Goal: Transaction & Acquisition: Obtain resource

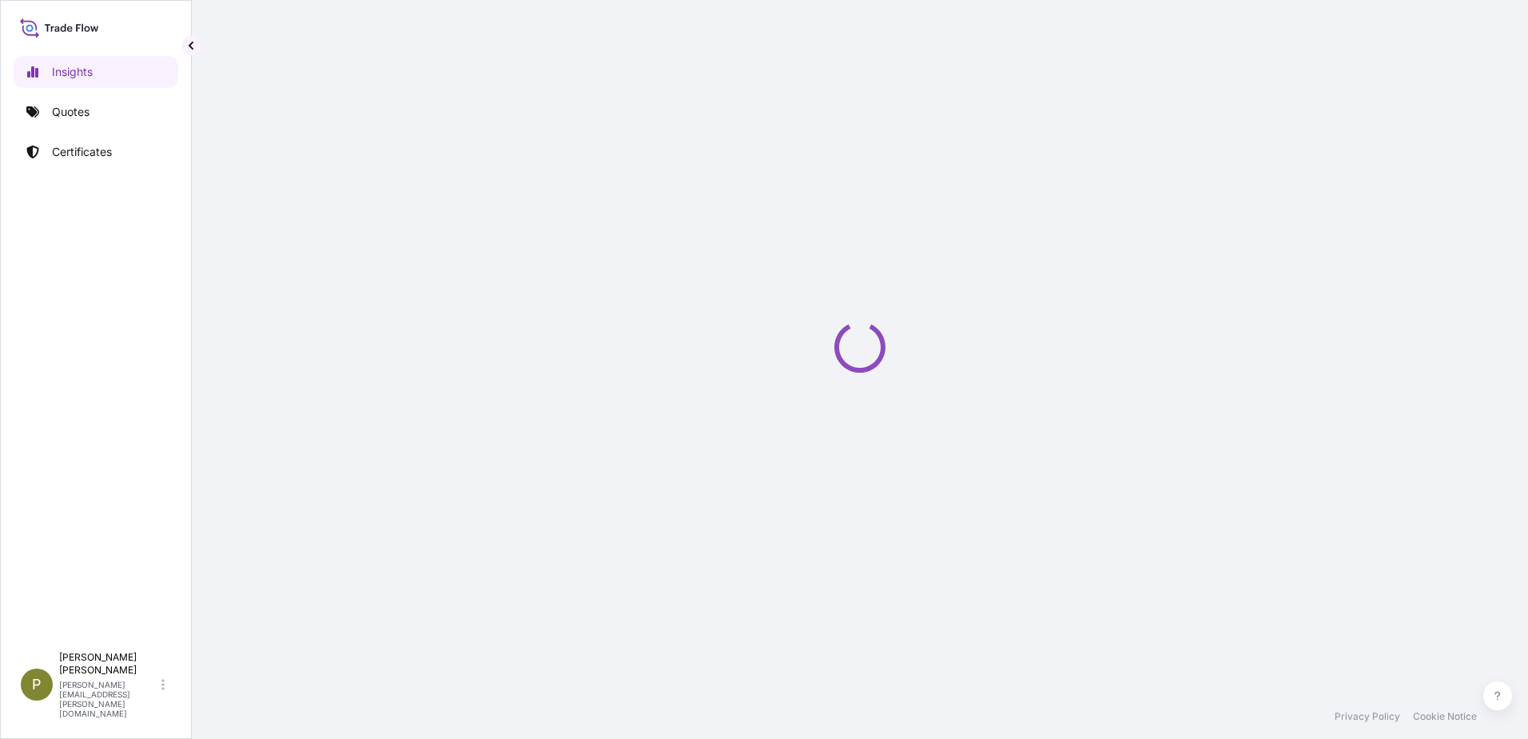
select select "2025"
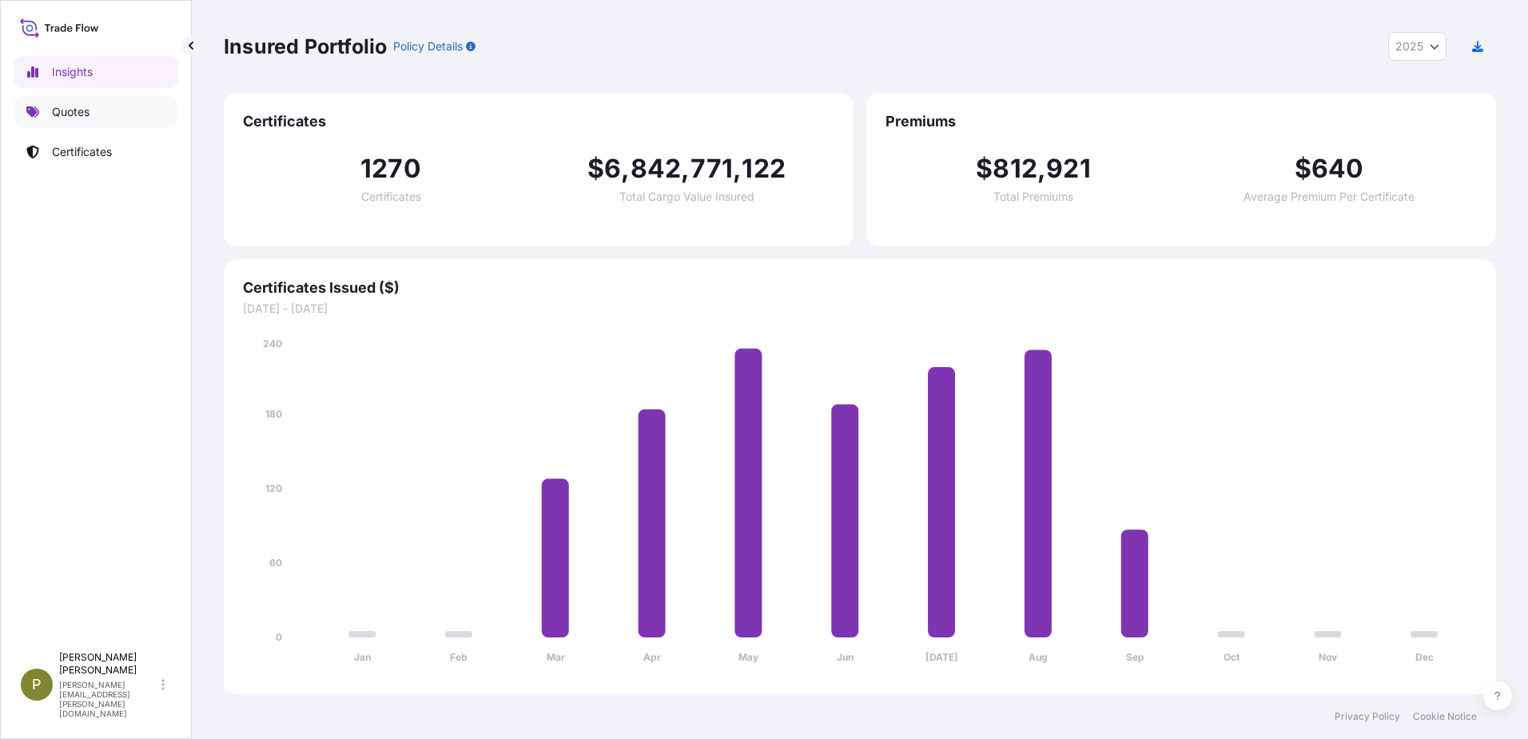
click at [78, 118] on p "Quotes" at bounding box center [71, 112] width 38 height 16
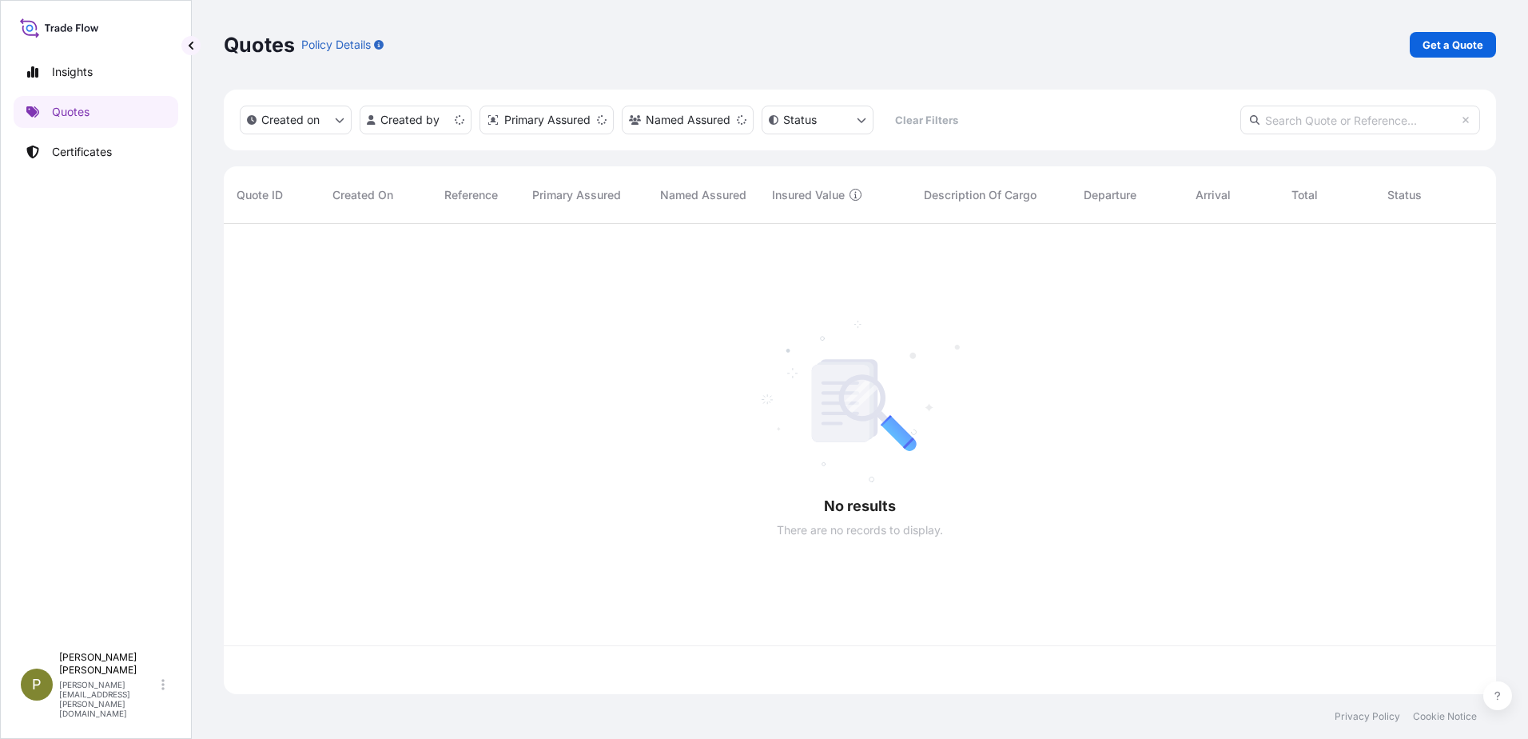
scroll to position [467, 1261]
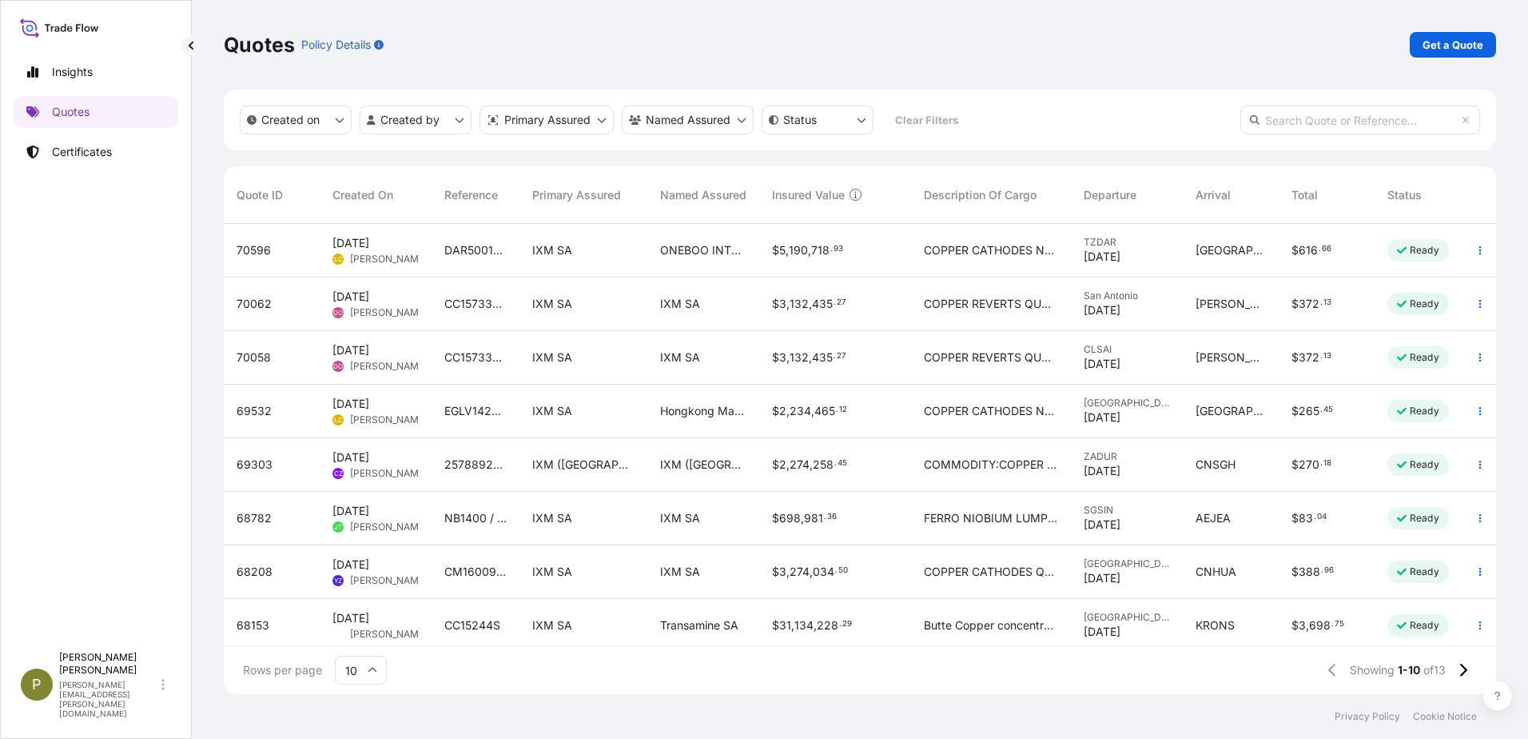
click at [987, 69] on div "Quotes Policy Details Get a Quote" at bounding box center [860, 45] width 1273 height 90
click at [100, 73] on link "Insights" at bounding box center [96, 72] width 165 height 32
select select "2025"
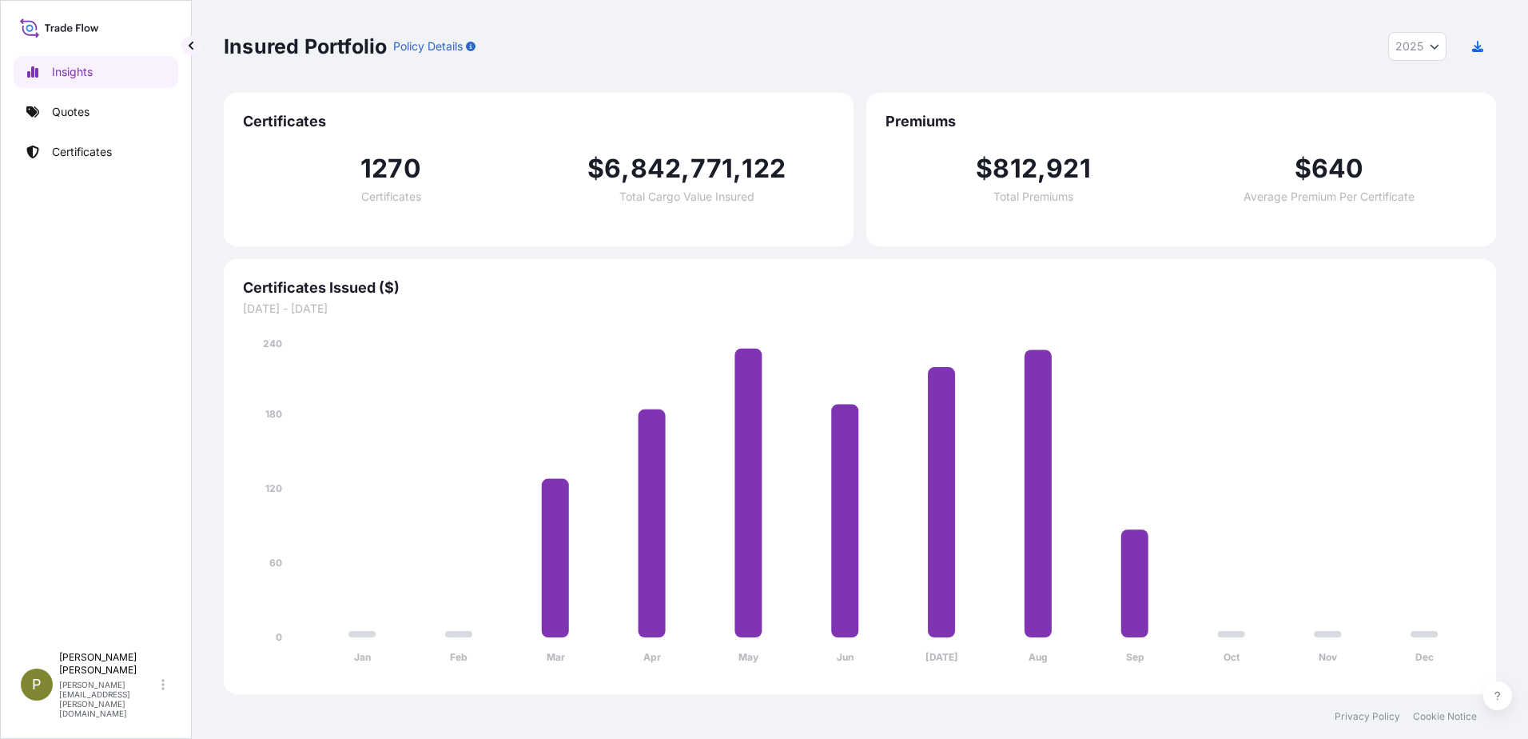
click at [707, 235] on div "Certificates 1270 Certificates $ 6 , 842 , 771 , 122 Total Cargo Value Insured" at bounding box center [539, 169] width 630 height 153
click at [95, 114] on link "Quotes" at bounding box center [96, 112] width 165 height 32
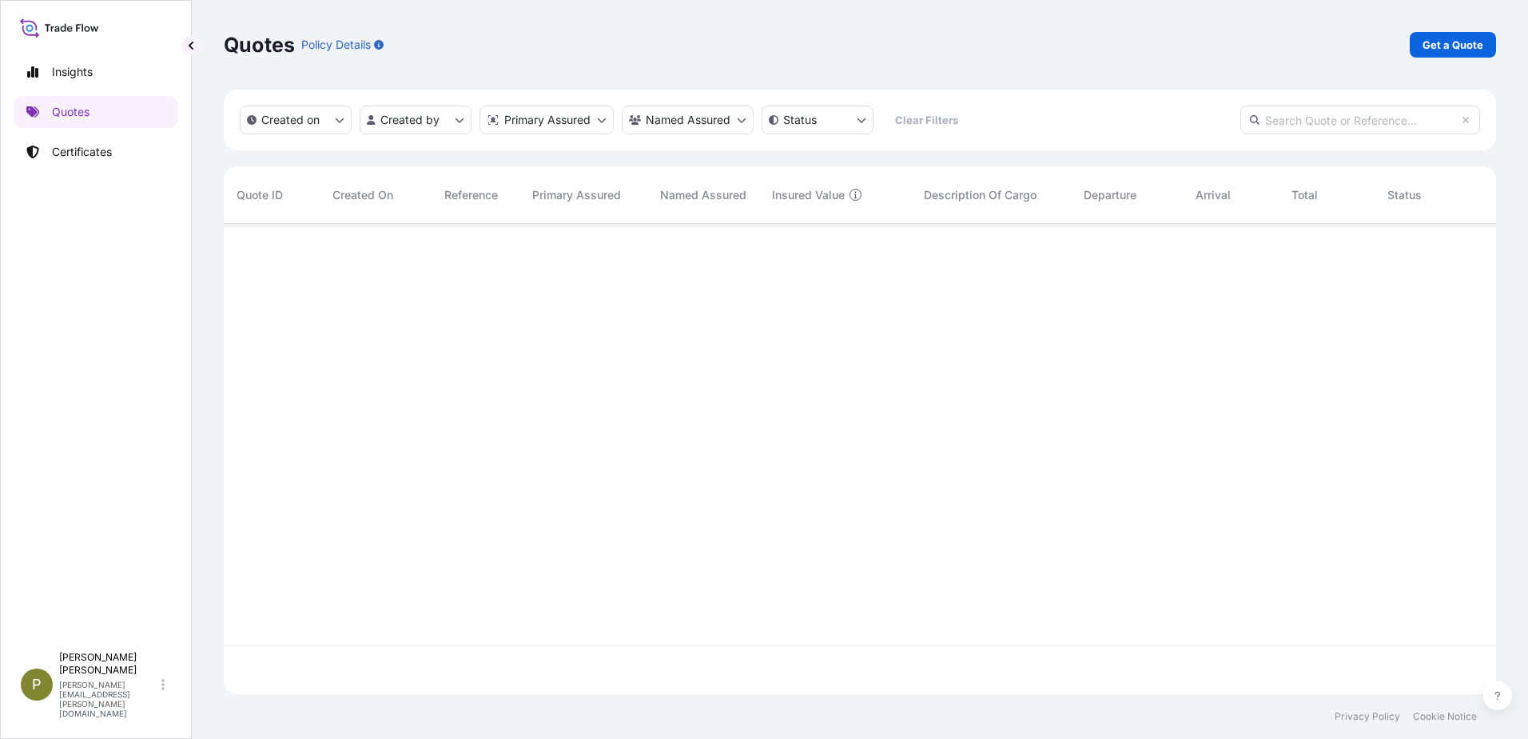
scroll to position [467, 1261]
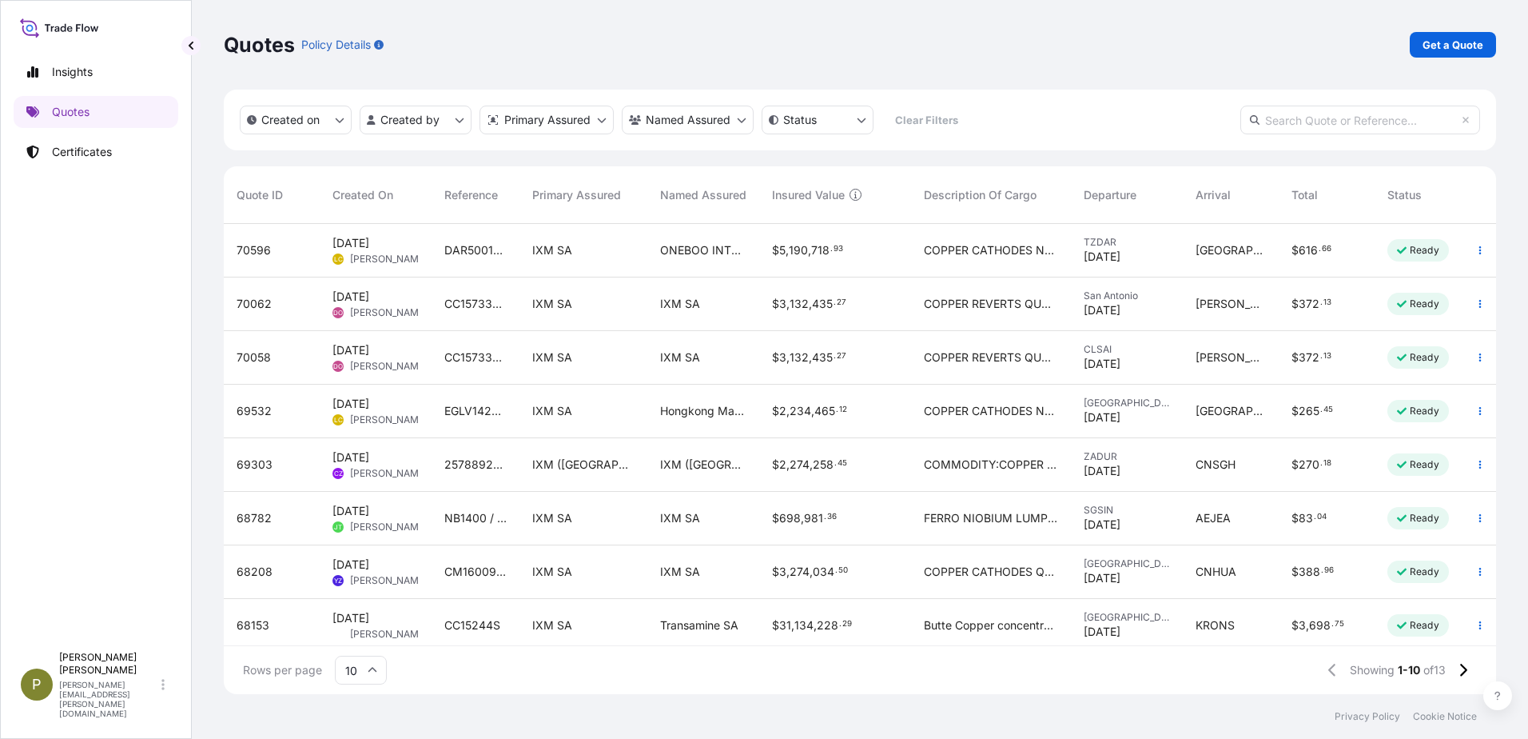
click at [1111, 107] on div "Created on Created by Primary Assured Named Assured Status Clear Filters" at bounding box center [860, 120] width 1273 height 61
click at [1444, 45] on p "Get a Quote" at bounding box center [1453, 45] width 61 height 16
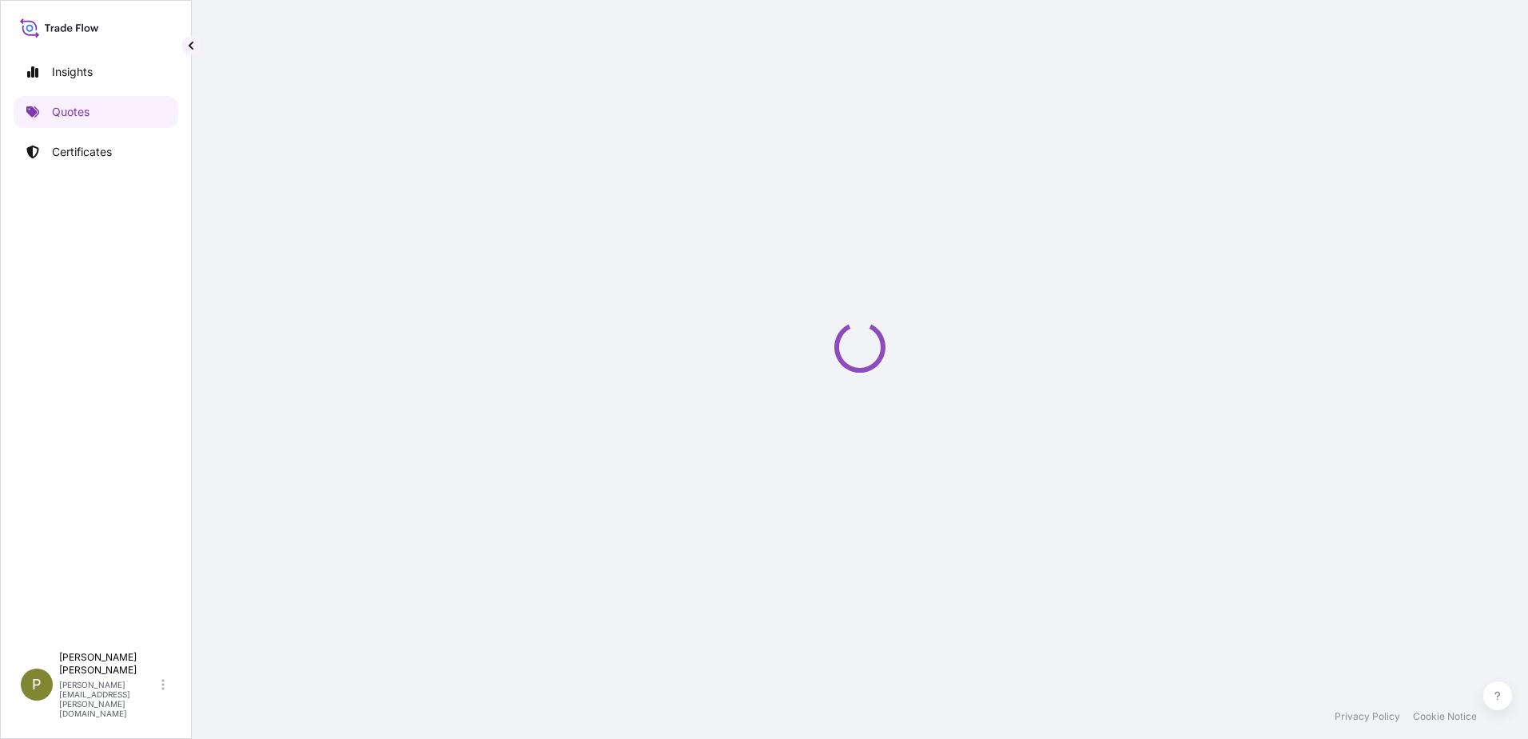
select select "Sea"
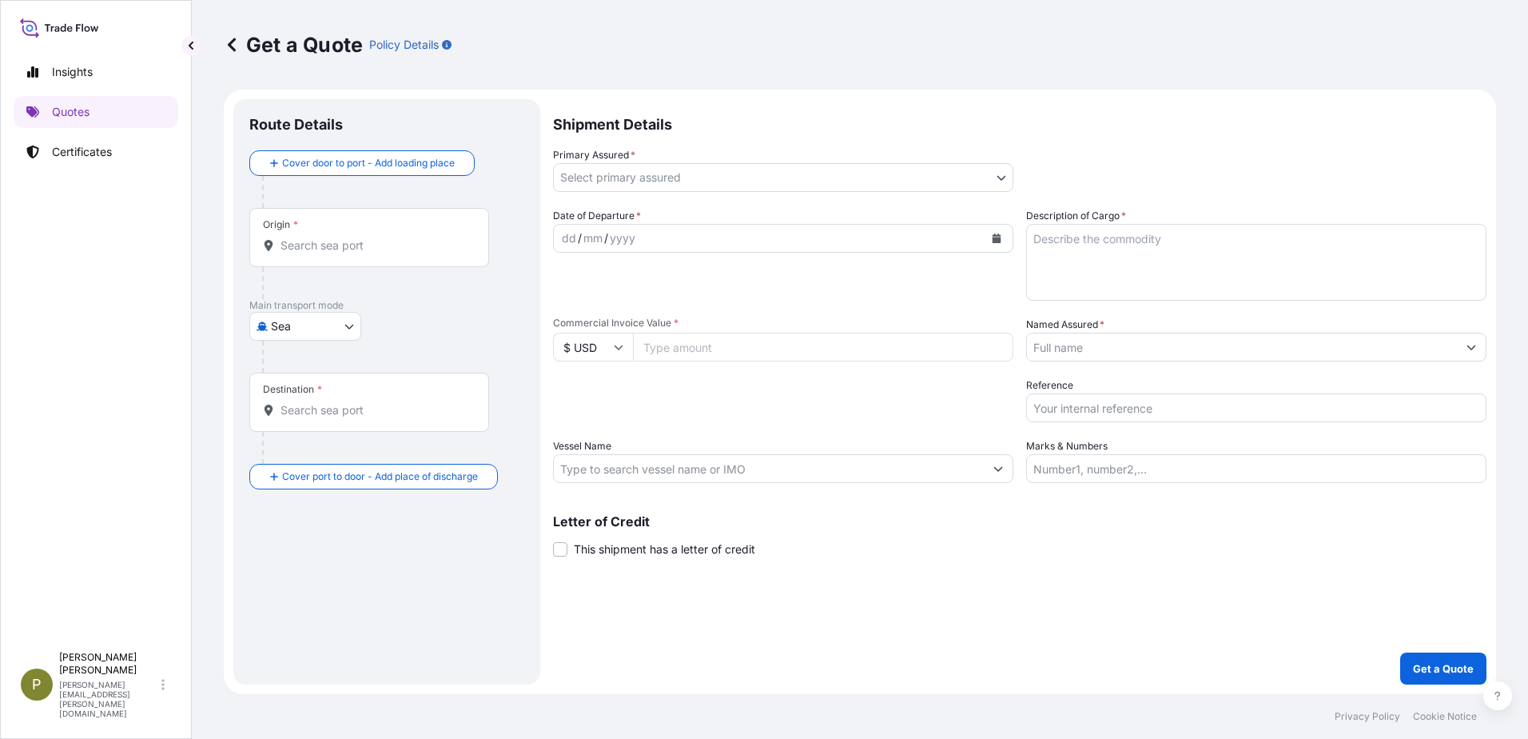
click at [316, 233] on div "Origin *" at bounding box center [369, 237] width 240 height 59
click at [316, 237] on input "Origin *" at bounding box center [375, 245] width 189 height 16
click at [335, 245] on input "Origin *" at bounding box center [375, 245] width 189 height 16
click at [376, 244] on input "Origin *" at bounding box center [375, 245] width 189 height 16
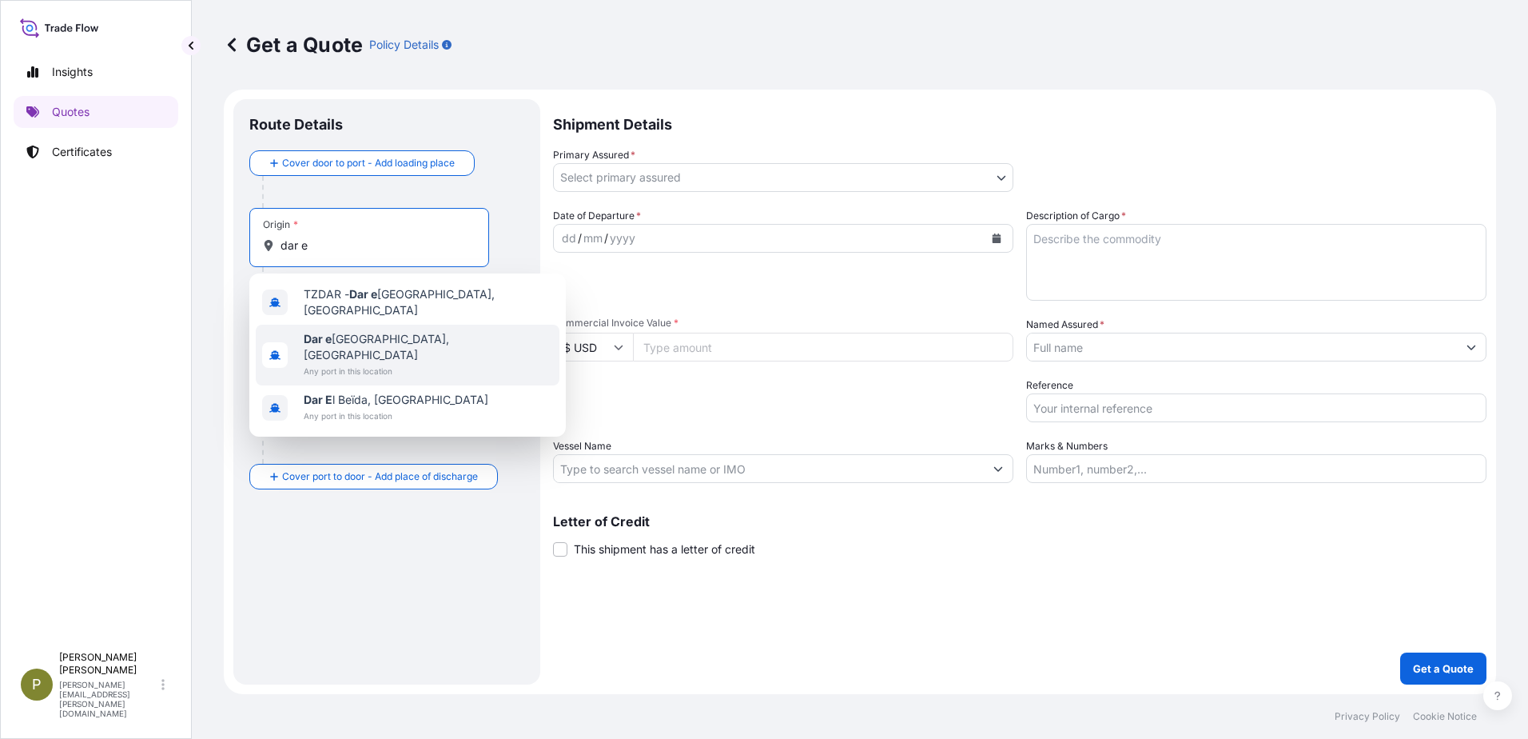
click at [370, 333] on span "[GEOGRAPHIC_DATA], [GEOGRAPHIC_DATA]" at bounding box center [428, 347] width 249 height 32
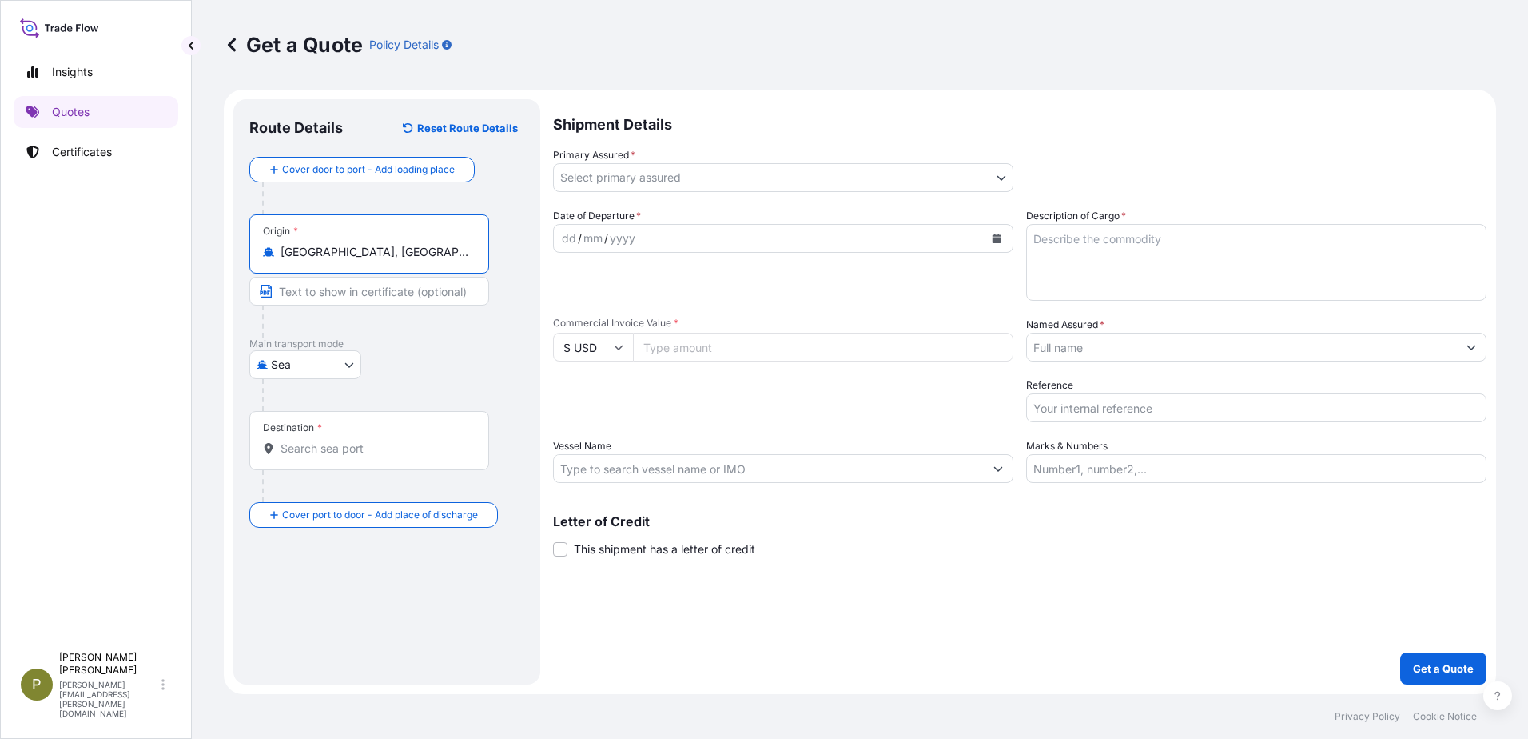
type input "[GEOGRAPHIC_DATA], [GEOGRAPHIC_DATA]"
click at [391, 447] on input "Destination *" at bounding box center [375, 448] width 189 height 16
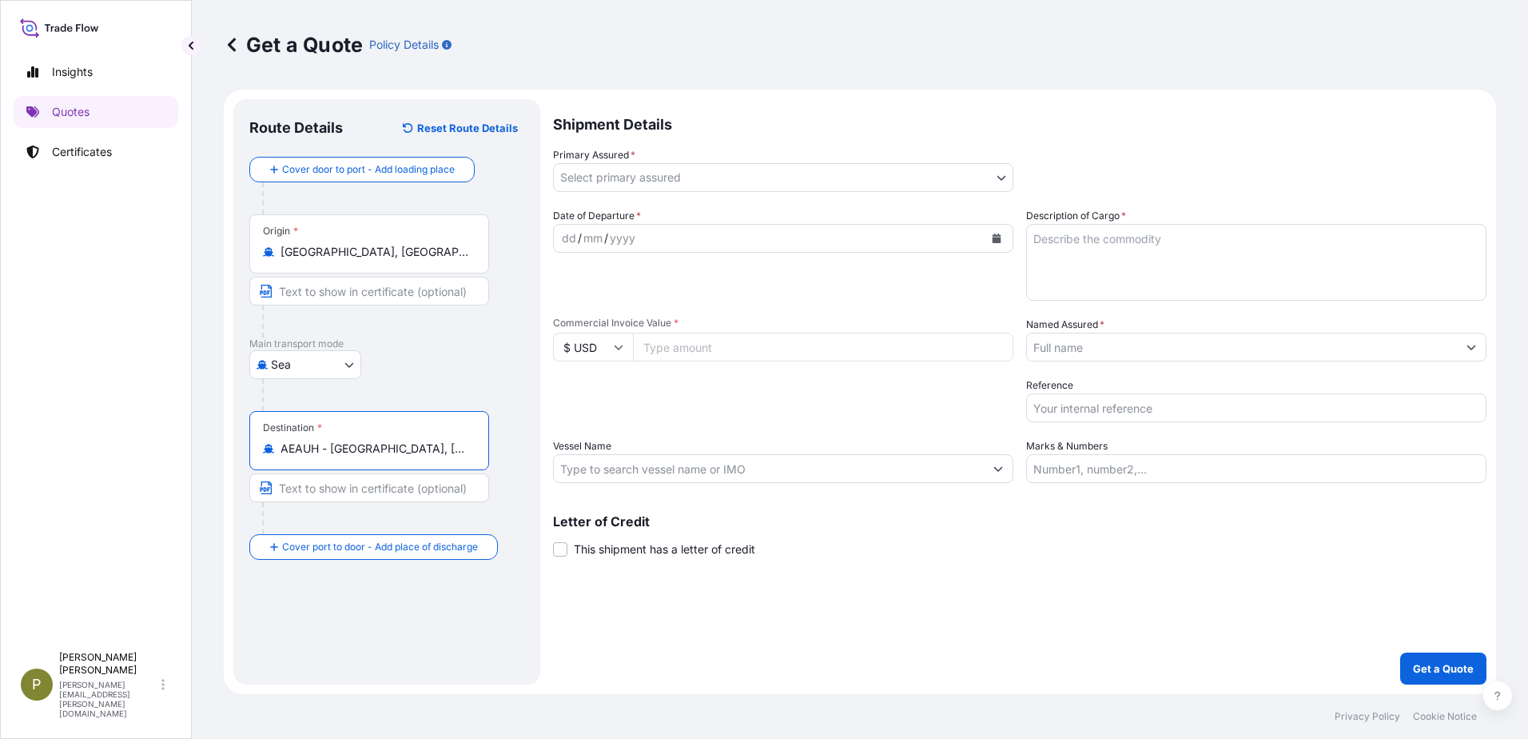
type input "AEAUH - [GEOGRAPHIC_DATA], [GEOGRAPHIC_DATA]"
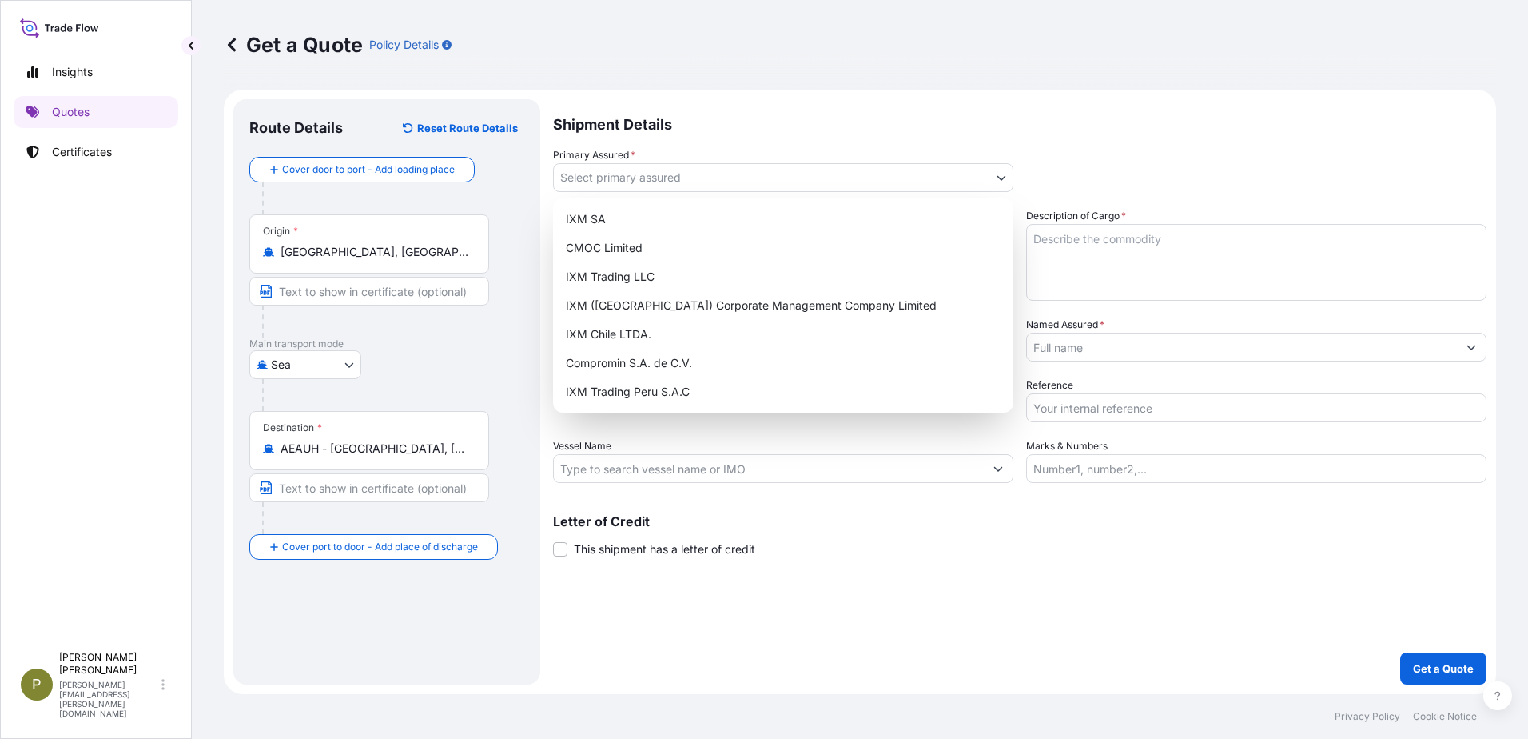
click at [607, 165] on body "Insights Quotes Certificates P [PERSON_NAME] [PERSON_NAME][EMAIL_ADDRESS][PERSO…" at bounding box center [764, 369] width 1528 height 739
click at [605, 217] on div "IXM SA" at bounding box center [784, 219] width 448 height 29
select select "31846"
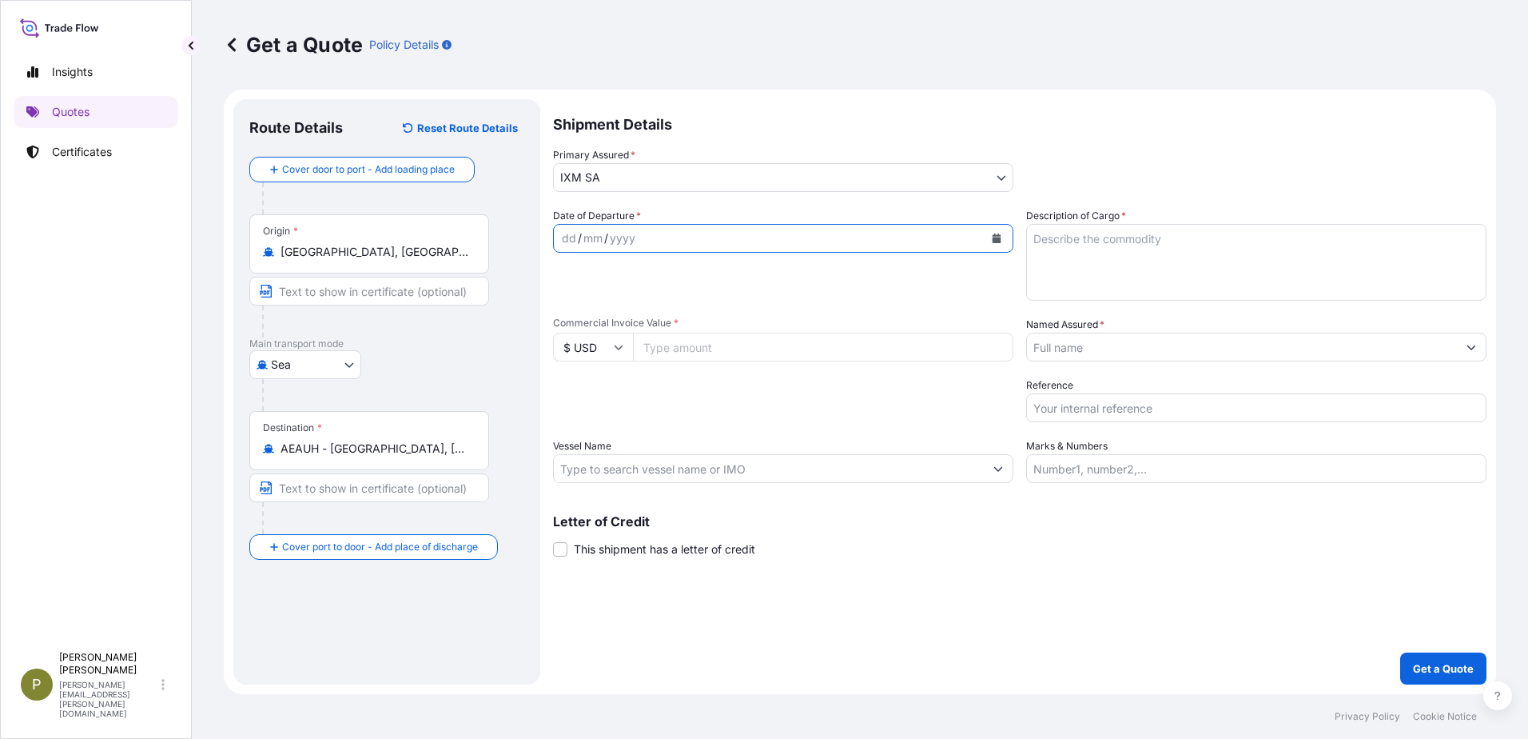
click at [993, 237] on icon "Calendar" at bounding box center [997, 238] width 9 height 10
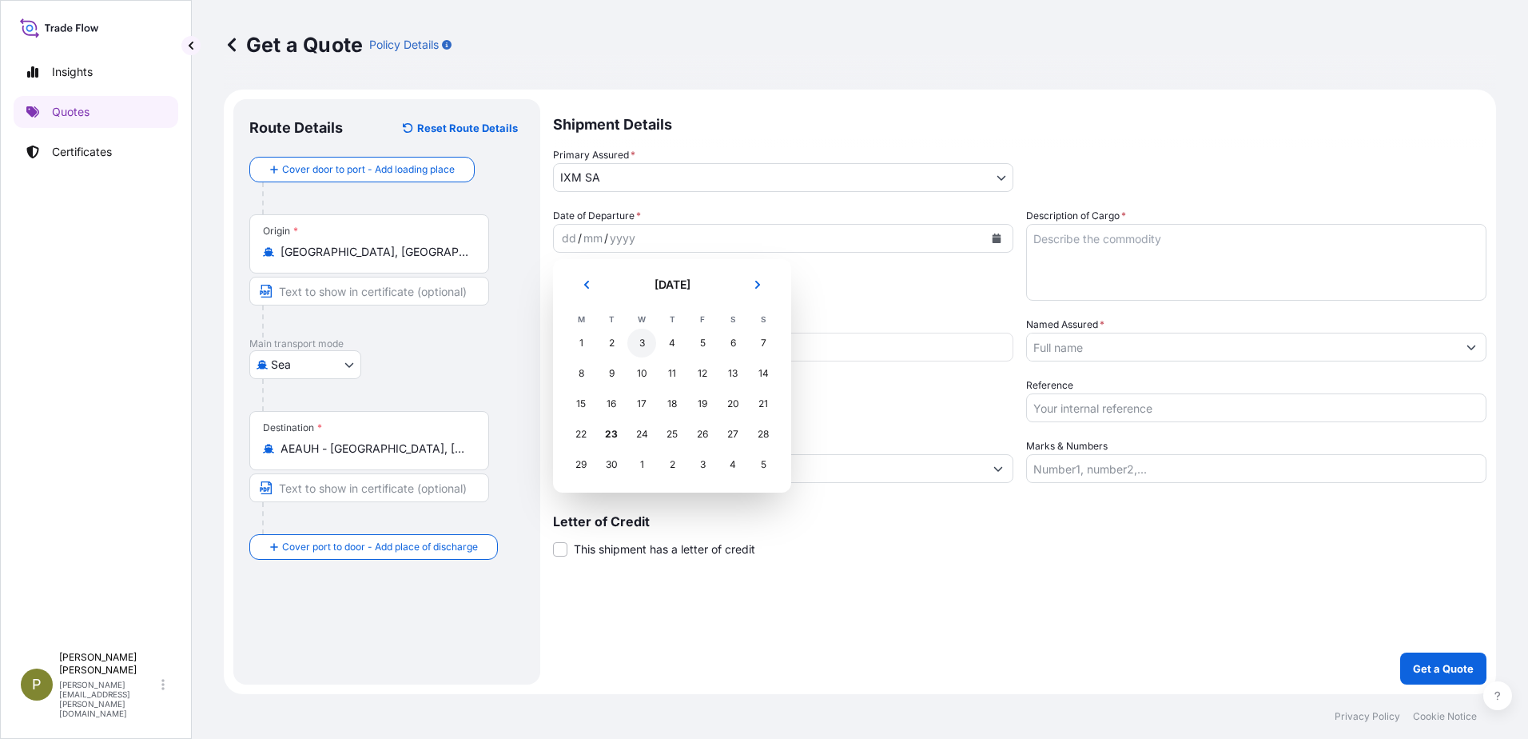
click at [640, 344] on div "3" at bounding box center [641, 343] width 29 height 29
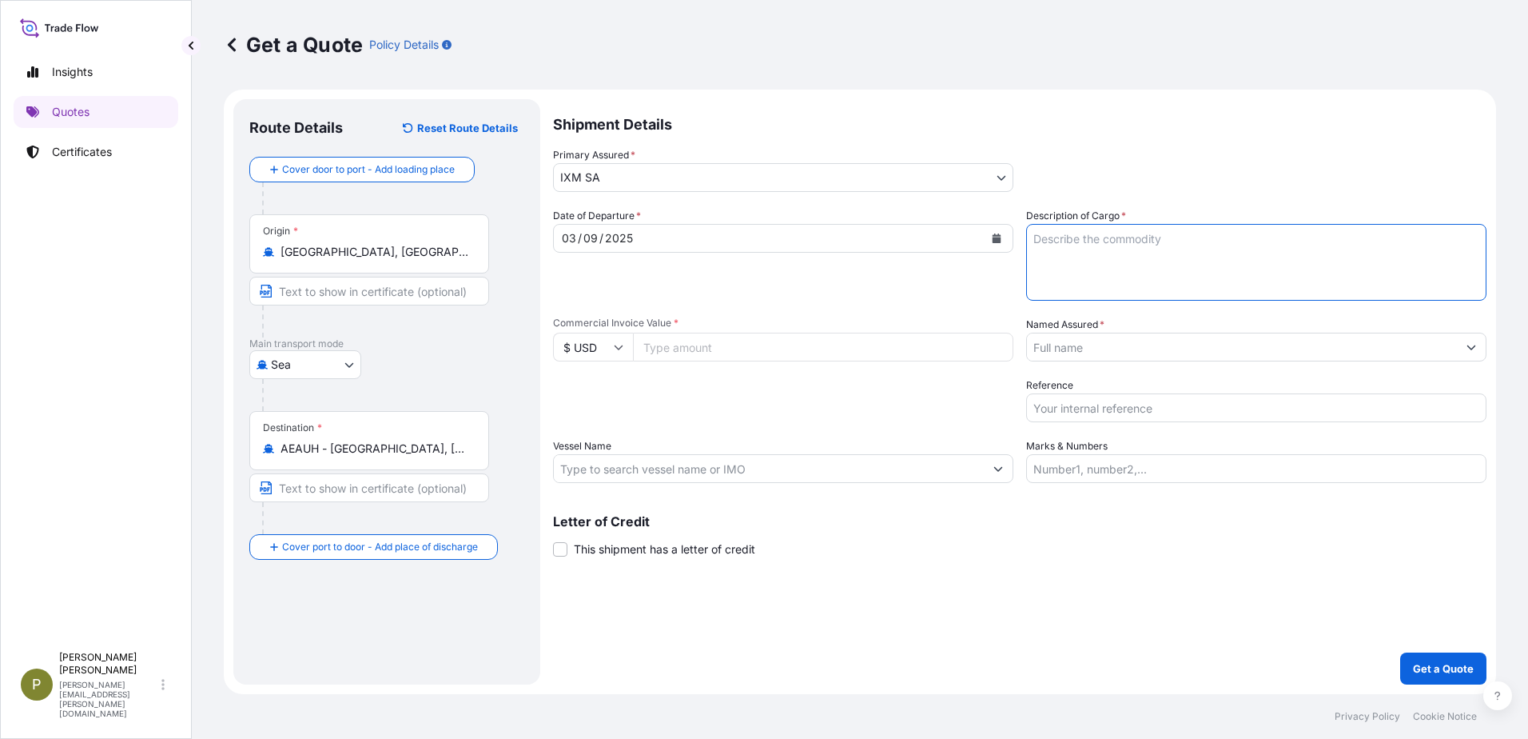
click at [1133, 253] on textarea "Description of Cargo *" at bounding box center [1256, 262] width 460 height 77
type textarea "475.218mt of copper cathodes"
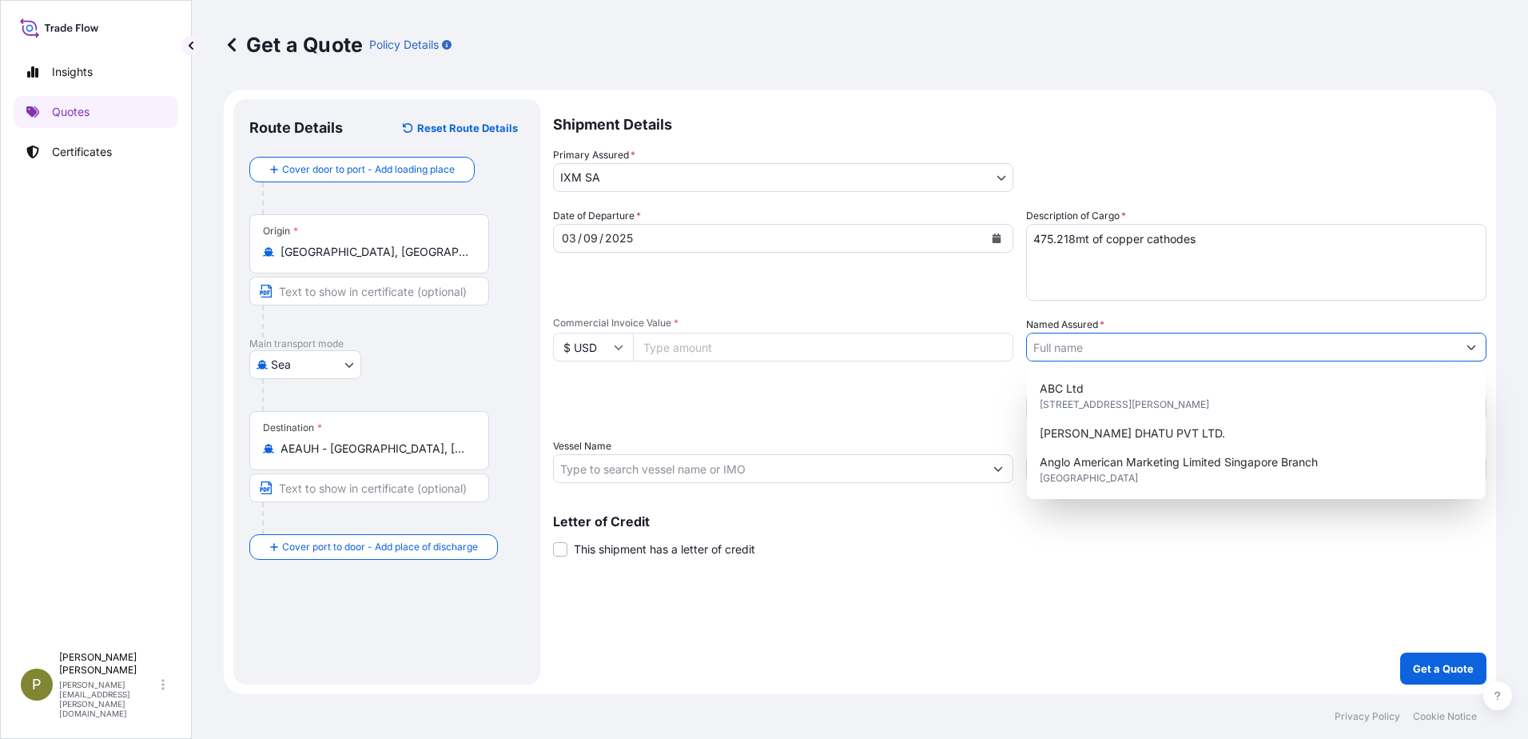
click at [1240, 333] on input "Named Assured *" at bounding box center [1242, 347] width 430 height 29
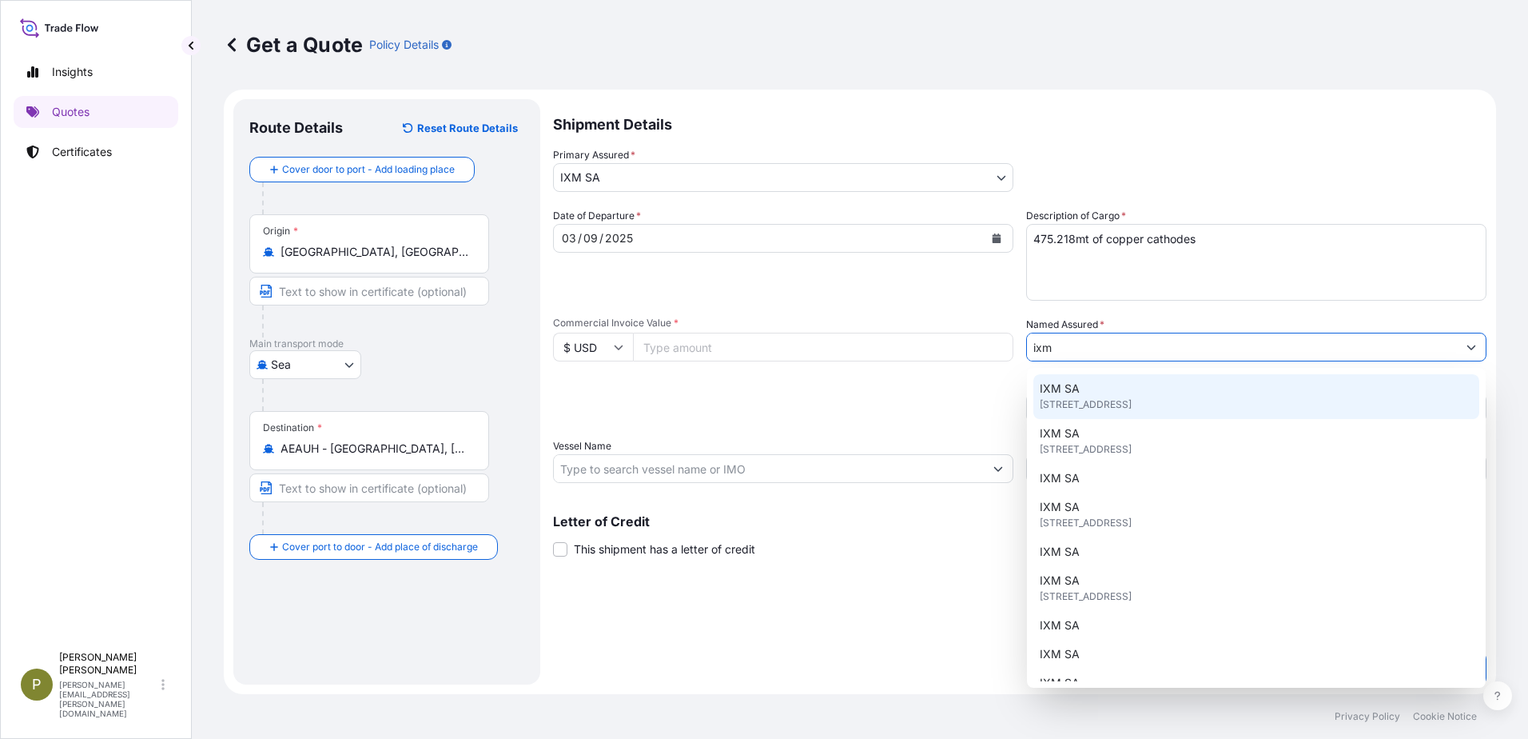
click at [1121, 384] on div "IXM SA [STREET_ADDRESS]" at bounding box center [1257, 396] width 446 height 45
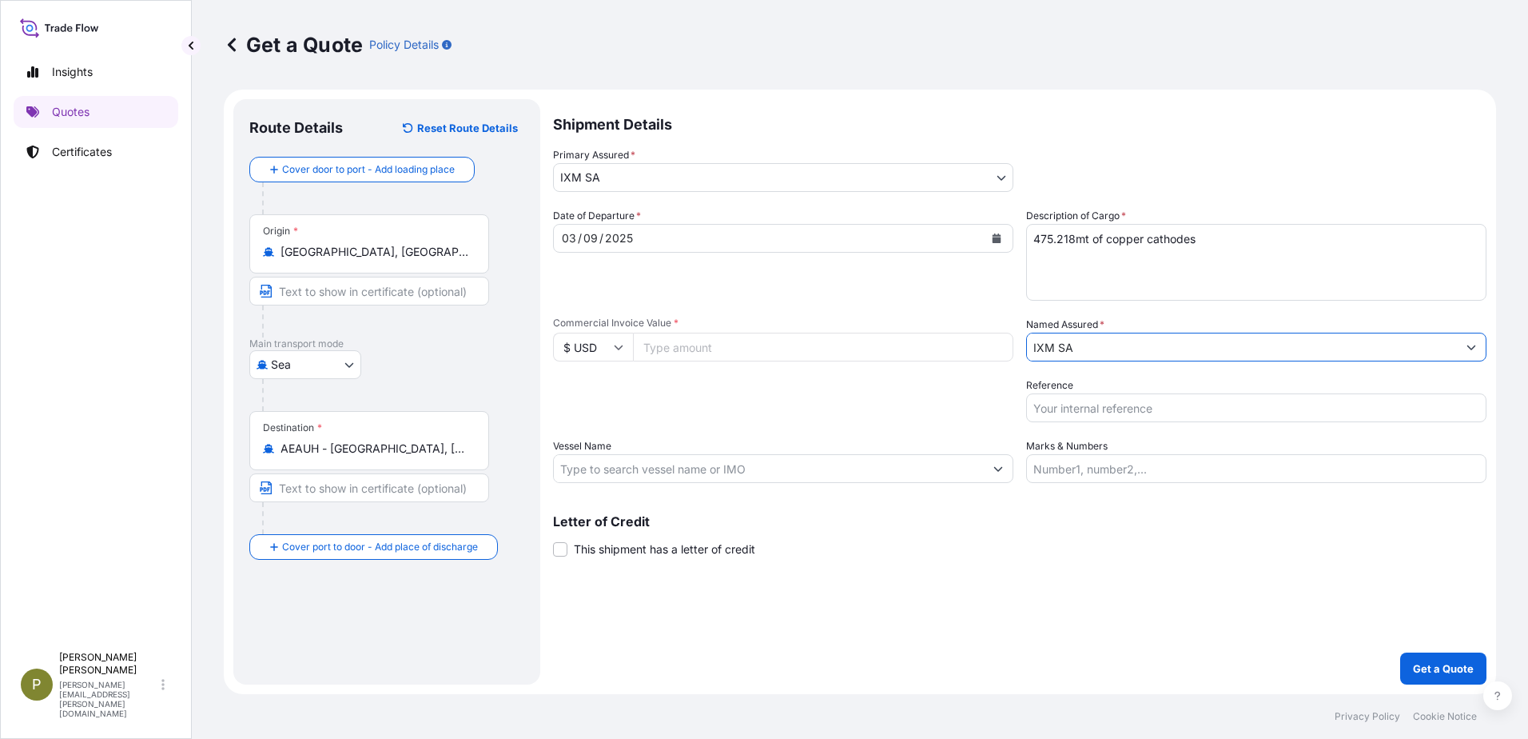
type input "IXM SA"
click at [1127, 405] on input "Reference" at bounding box center [1256, 407] width 460 height 29
click at [1076, 400] on input "Reference" at bounding box center [1256, 407] width 460 height 29
paste input "MSC Prelude V EBKG13537491"
type input "MSC Prelude V EBKG13537491"
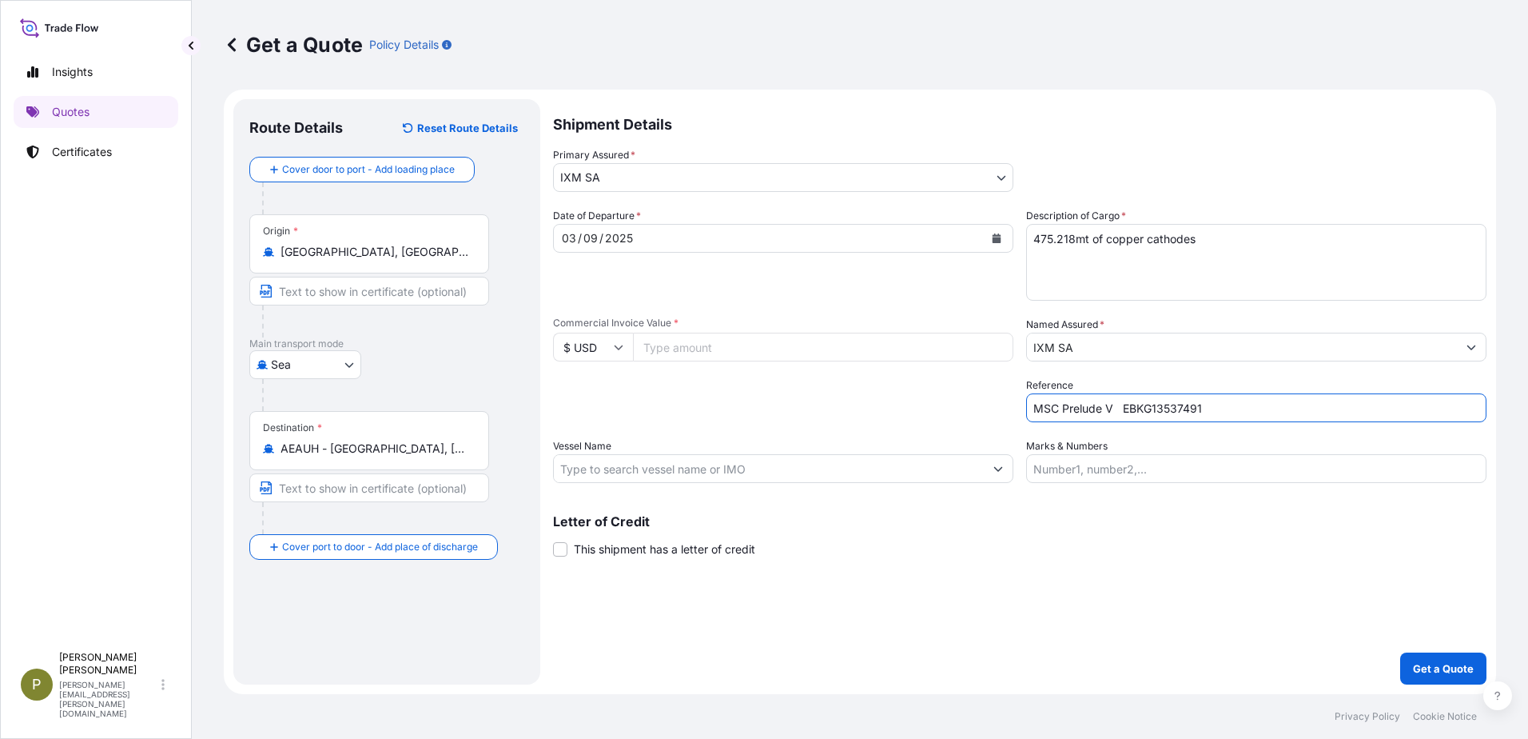
click at [1122, 463] on input "Marks & Numbers" at bounding box center [1256, 468] width 460 height 29
click at [875, 484] on div "Shipment Details Primary Assured * IXM SA IXM SA CMOC Limited IXM Trading LLC I…" at bounding box center [1020, 391] width 934 height 585
click at [879, 476] on input "Vessel Name" at bounding box center [769, 468] width 430 height 29
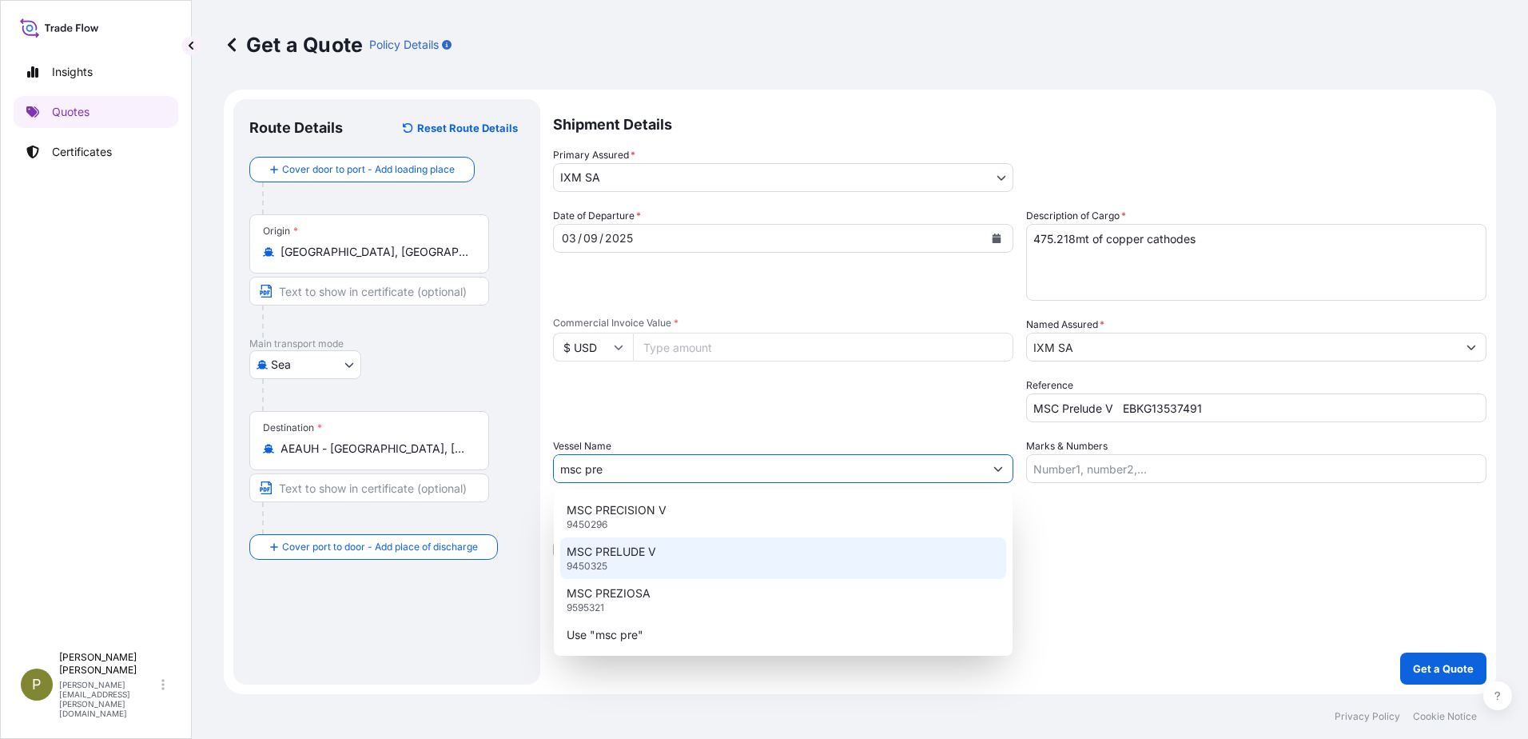
click at [660, 550] on div "MSC PRELUDE V 9450325" at bounding box center [783, 558] width 446 height 42
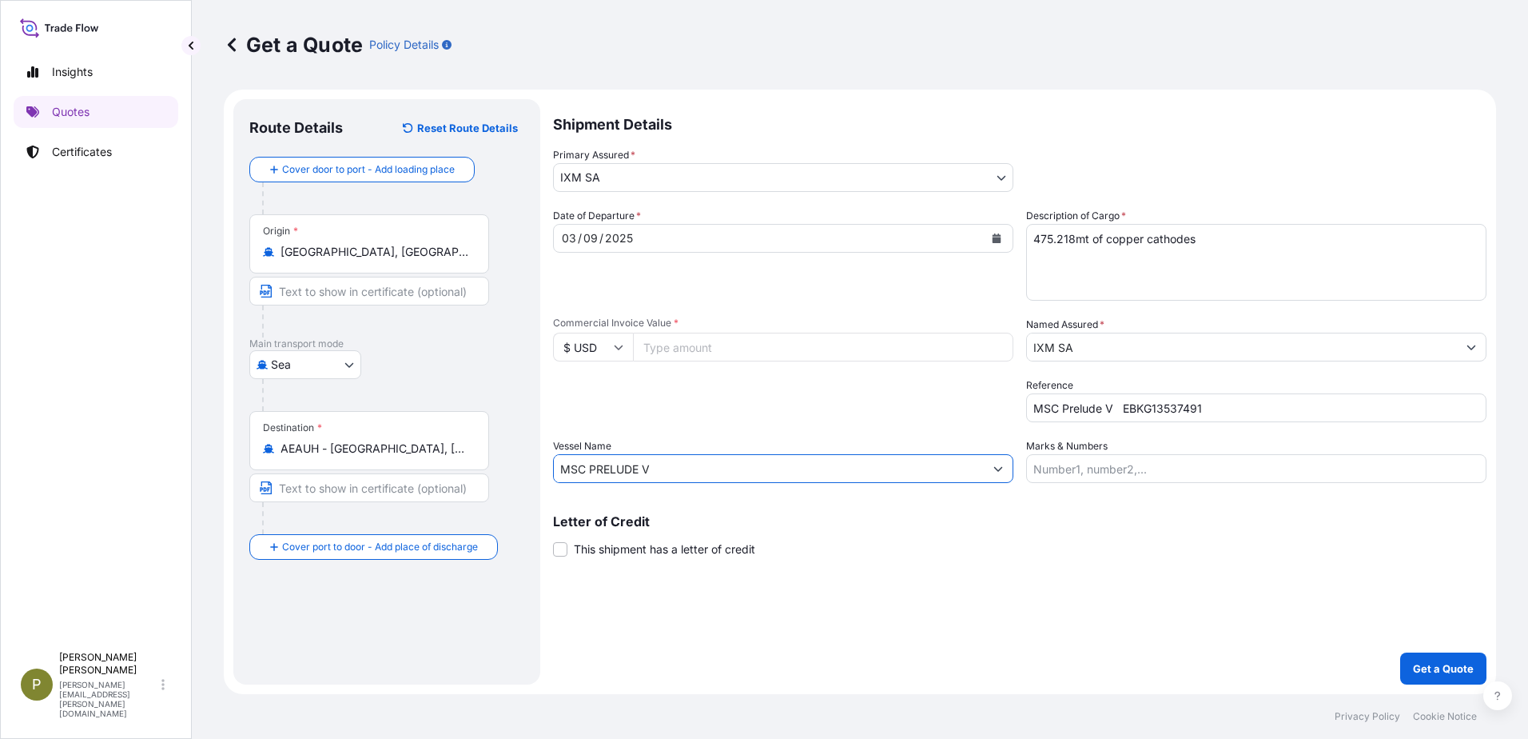
type input "MSC PRELUDE V"
click at [708, 354] on input "Commercial Invoice Value *" at bounding box center [823, 347] width 380 height 29
type input "4668066.41"
click at [1114, 538] on div "Letter of Credit This shipment has a letter of credit Letter of credit * Letter…" at bounding box center [1020, 536] width 934 height 42
click at [1424, 663] on p "Get a Quote" at bounding box center [1443, 668] width 61 height 16
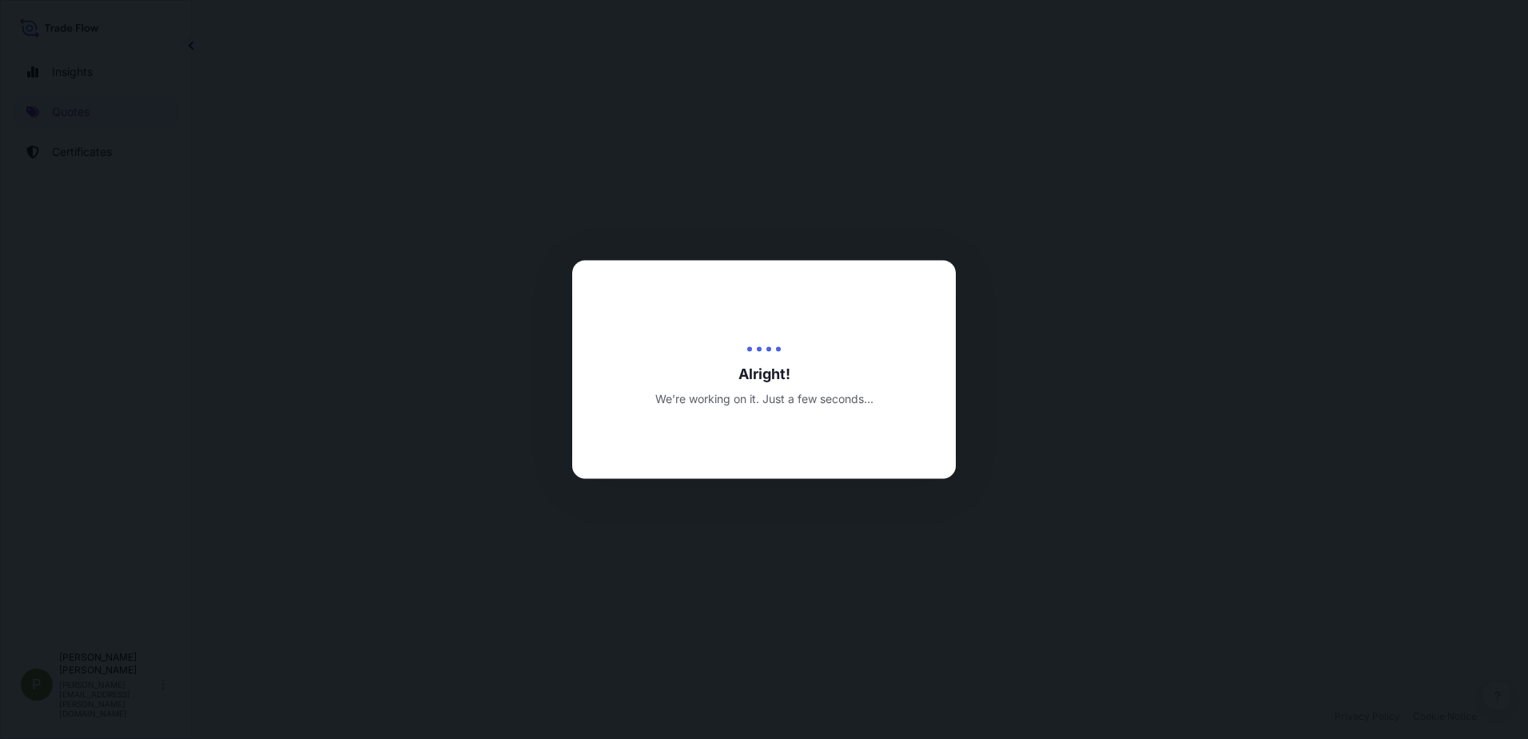
select select "Sea"
select select "31846"
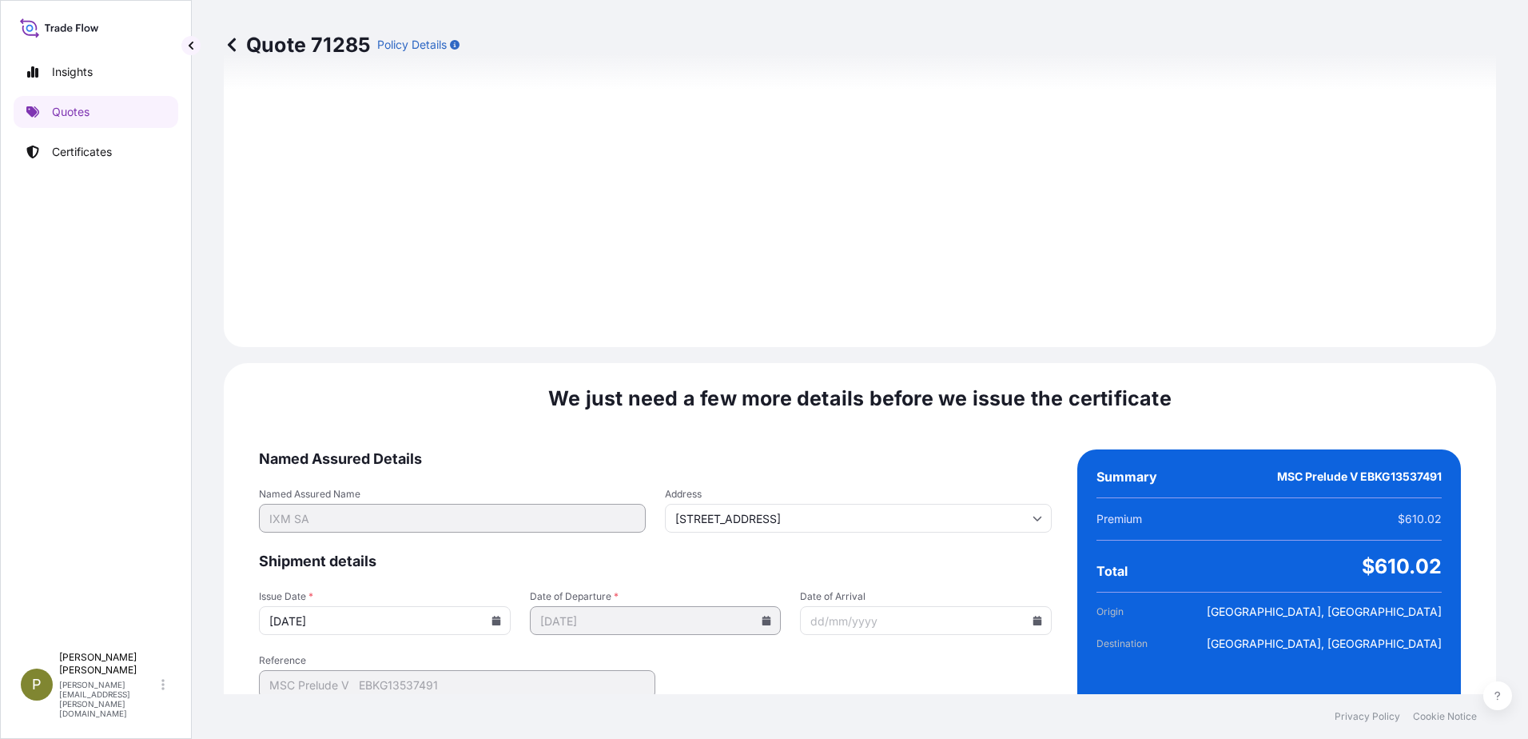
scroll to position [1667, 0]
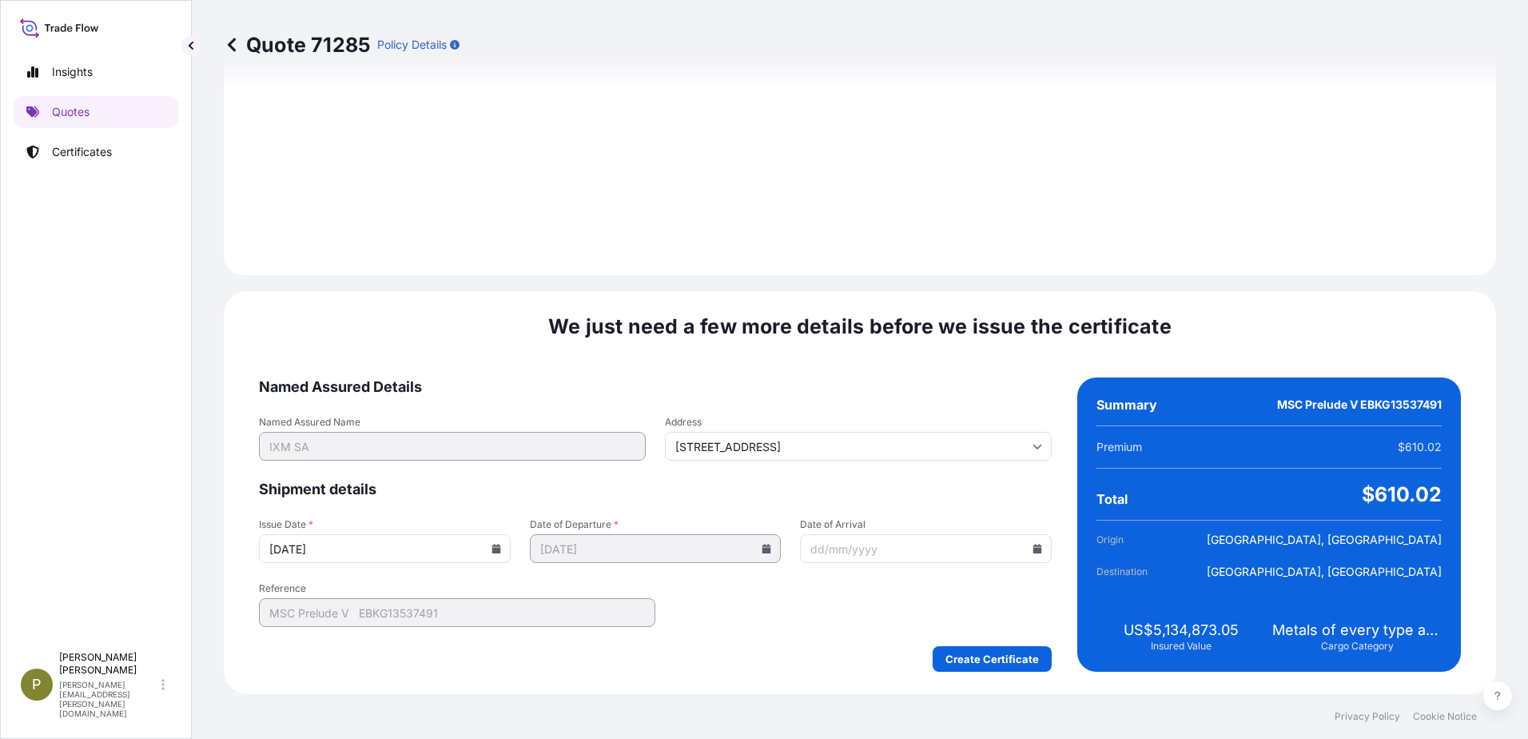
click at [492, 546] on icon at bounding box center [496, 549] width 9 height 10
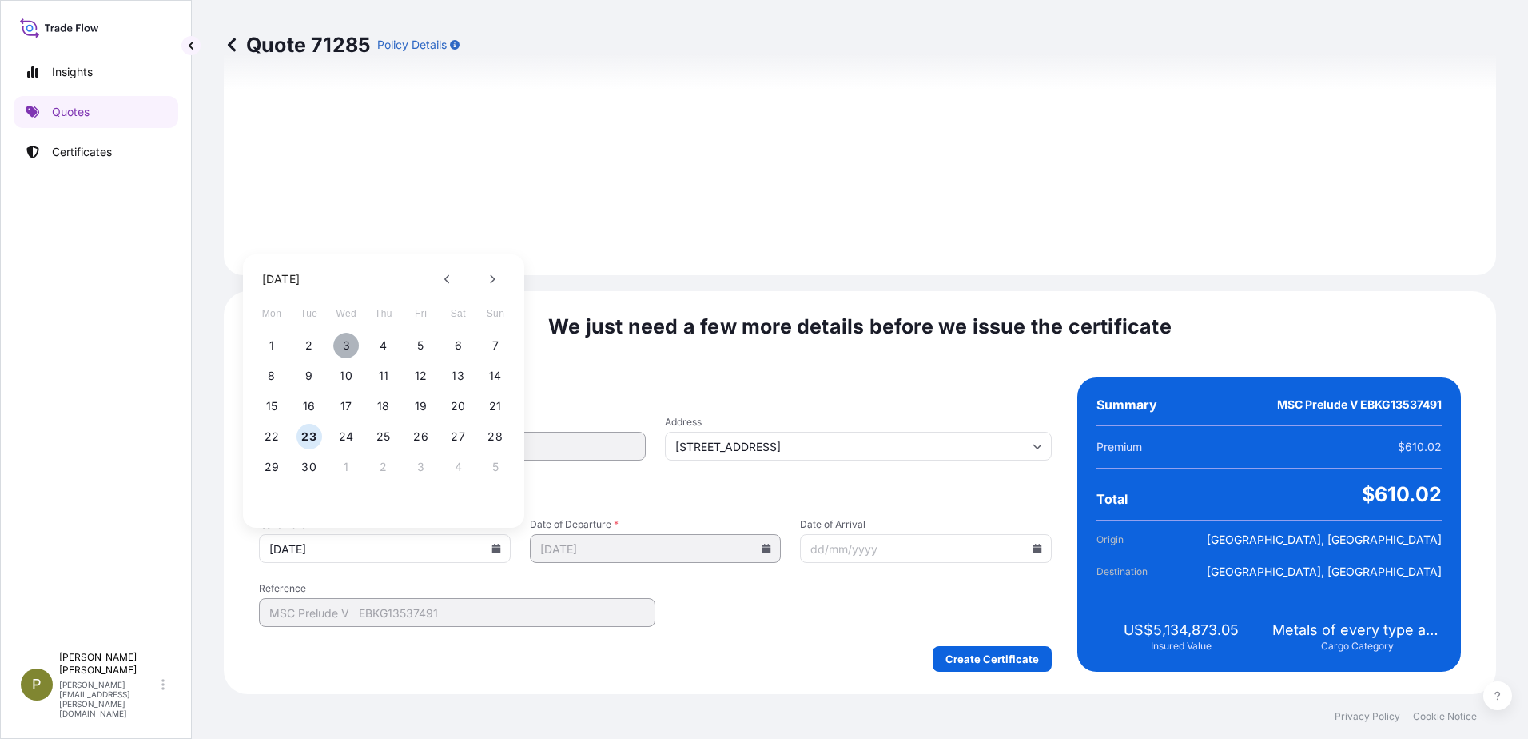
click at [343, 347] on button "3" at bounding box center [346, 346] width 26 height 26
type input "[DATE]"
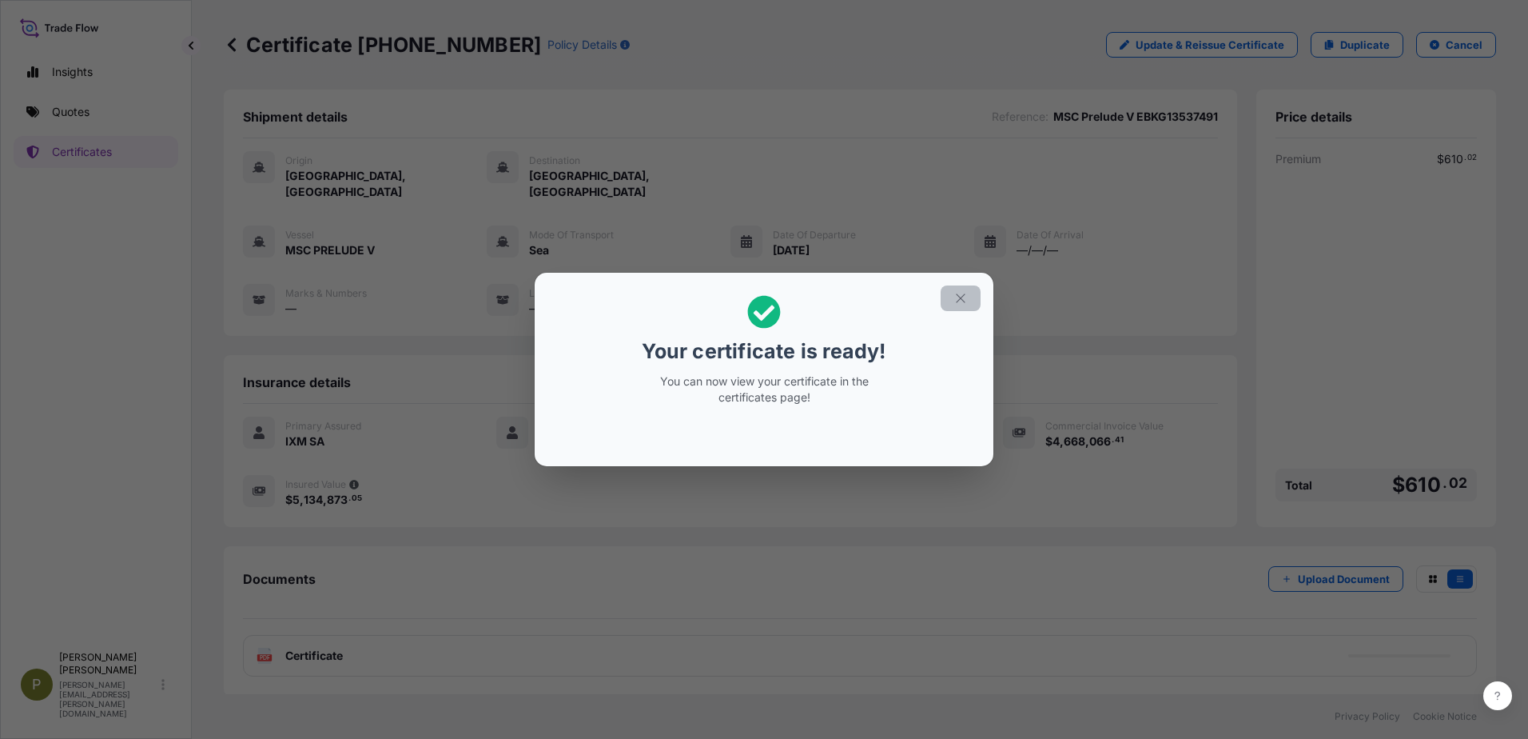
click at [960, 296] on icon "button" at bounding box center [961, 298] width 14 height 14
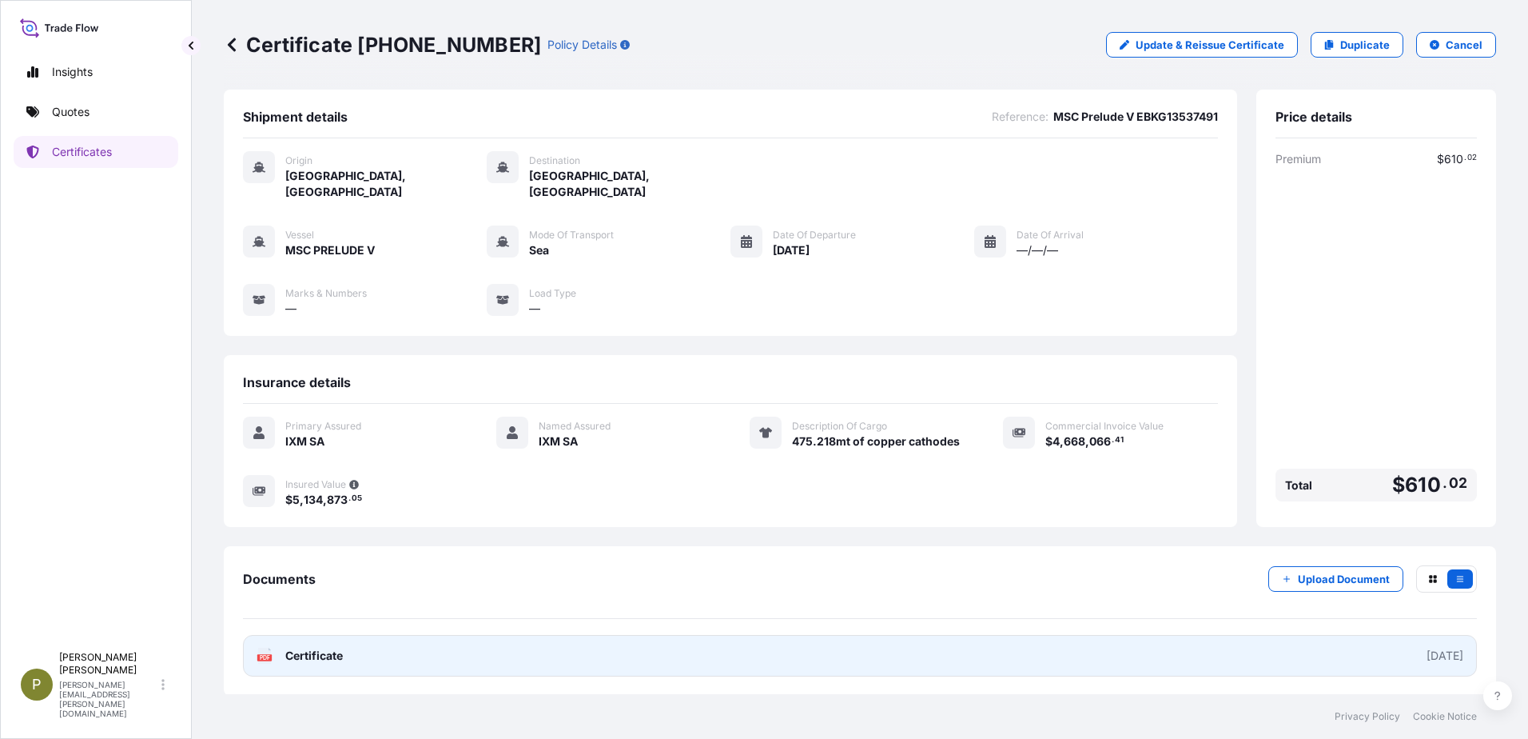
click at [958, 635] on link "PDF Certificate [DATE]" at bounding box center [860, 656] width 1234 height 42
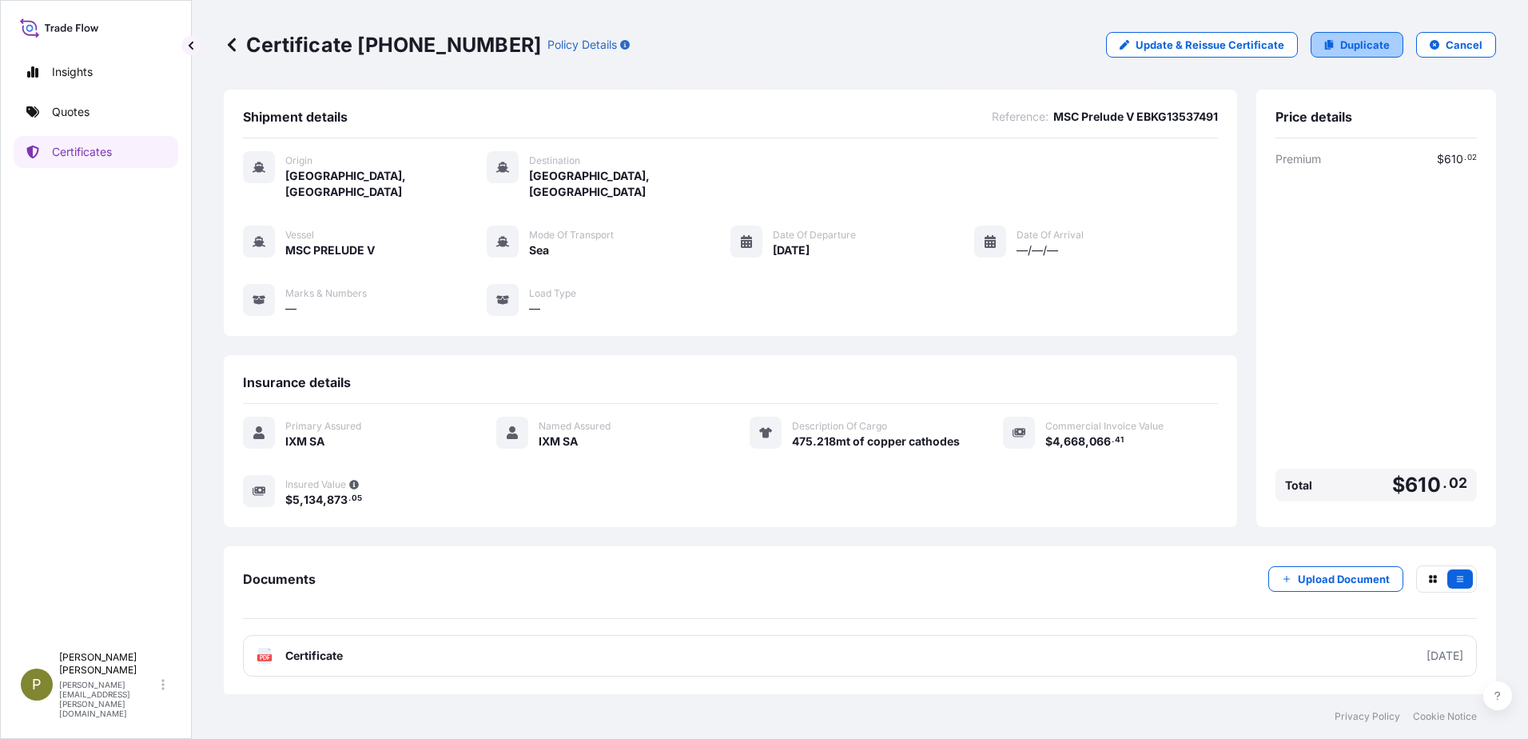
click at [1352, 47] on p "Duplicate" at bounding box center [1365, 45] width 50 height 16
select select "Sea"
select select "31846"
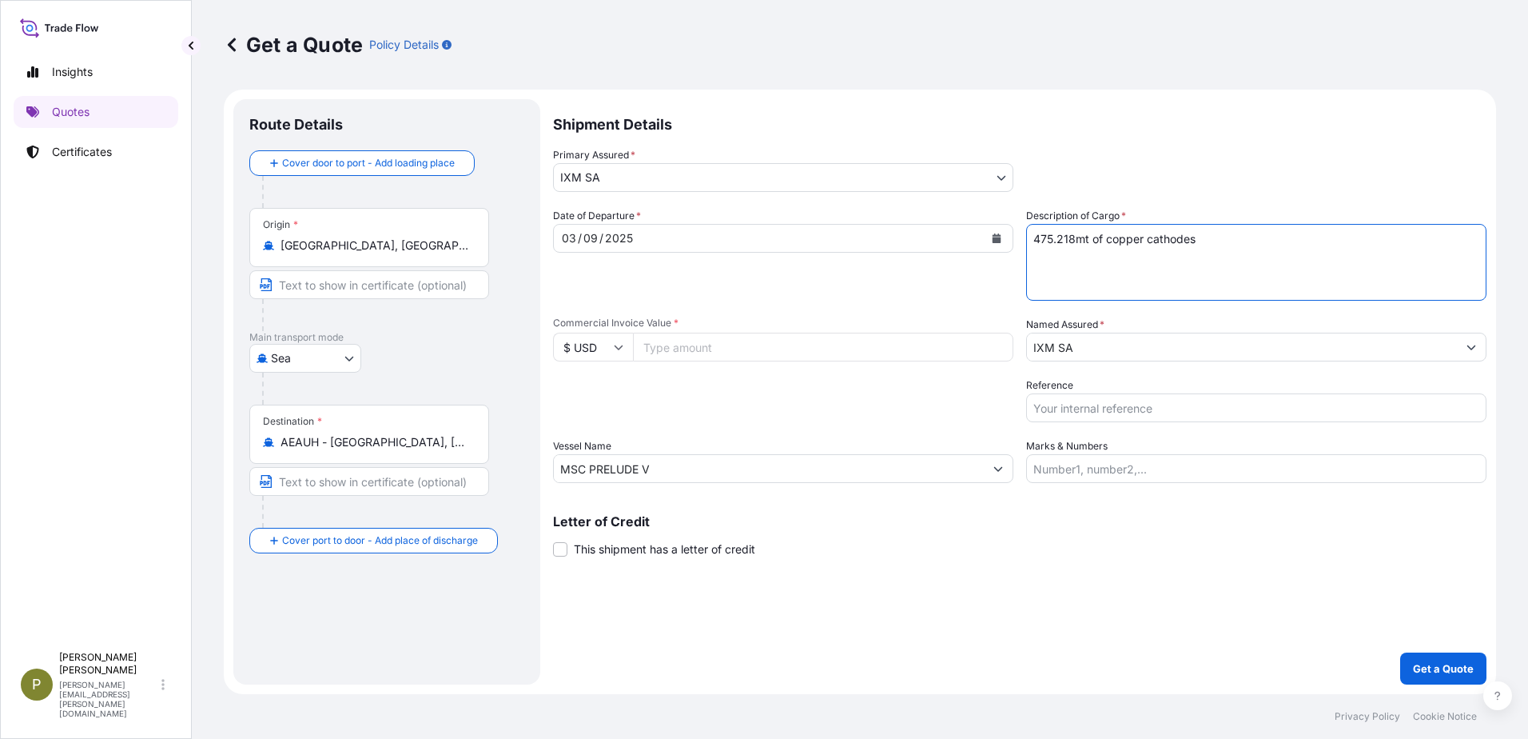
click at [1075, 235] on textarea "475.218mt of copper cathodes" at bounding box center [1256, 262] width 460 height 77
type textarea "475.444mt of copper cathodes"
click at [1175, 464] on input "Marks & Numbers" at bounding box center [1256, 468] width 460 height 29
click at [1190, 413] on input "Reference" at bounding box center [1256, 407] width 460 height 29
paste input "MSC Prelude V EBKG13537492"
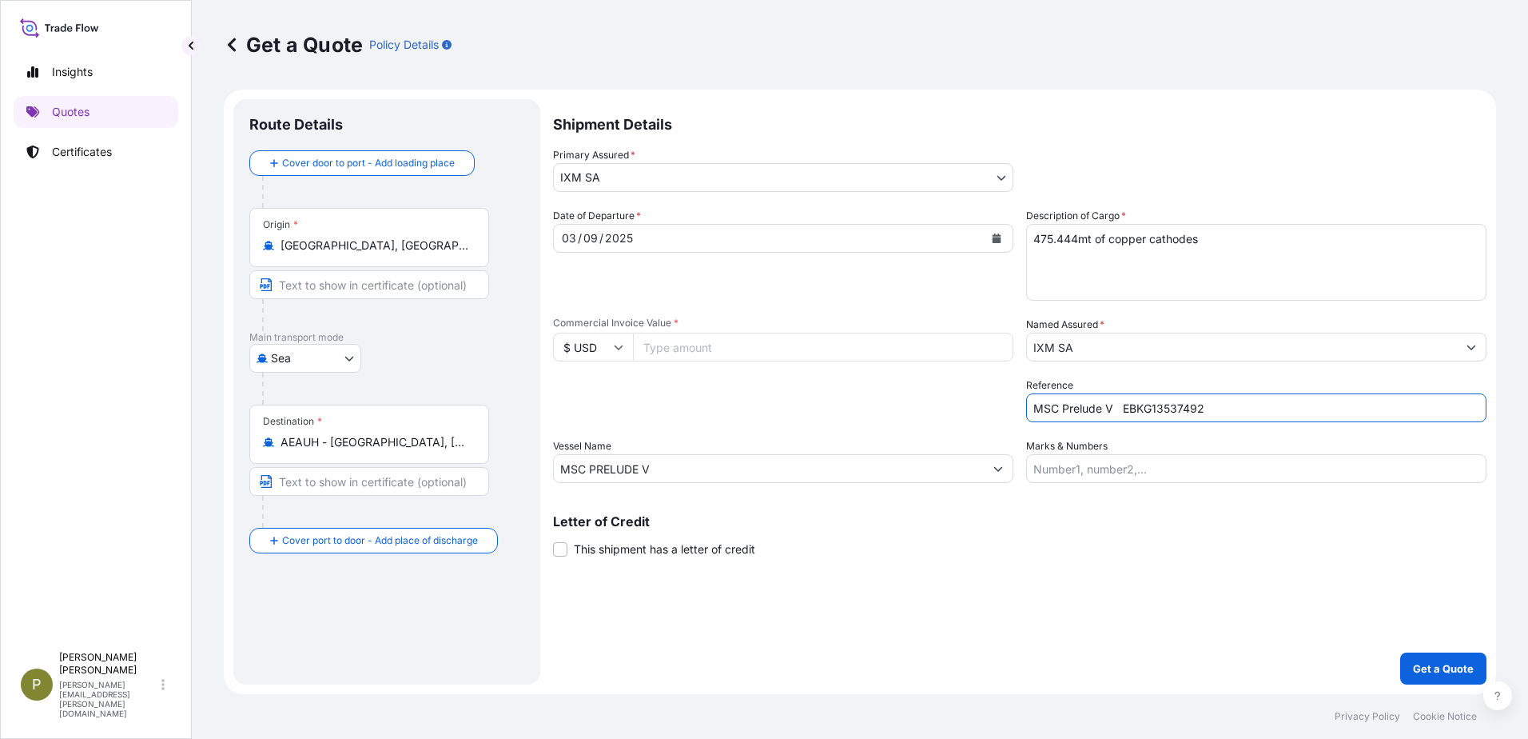
type input "MSC Prelude V EBKG13537492"
click at [827, 345] on input "Commercial Invoice Value *" at bounding box center [823, 347] width 380 height 29
type input "4670286.41"
click at [1432, 659] on button "Get a Quote" at bounding box center [1443, 668] width 86 height 32
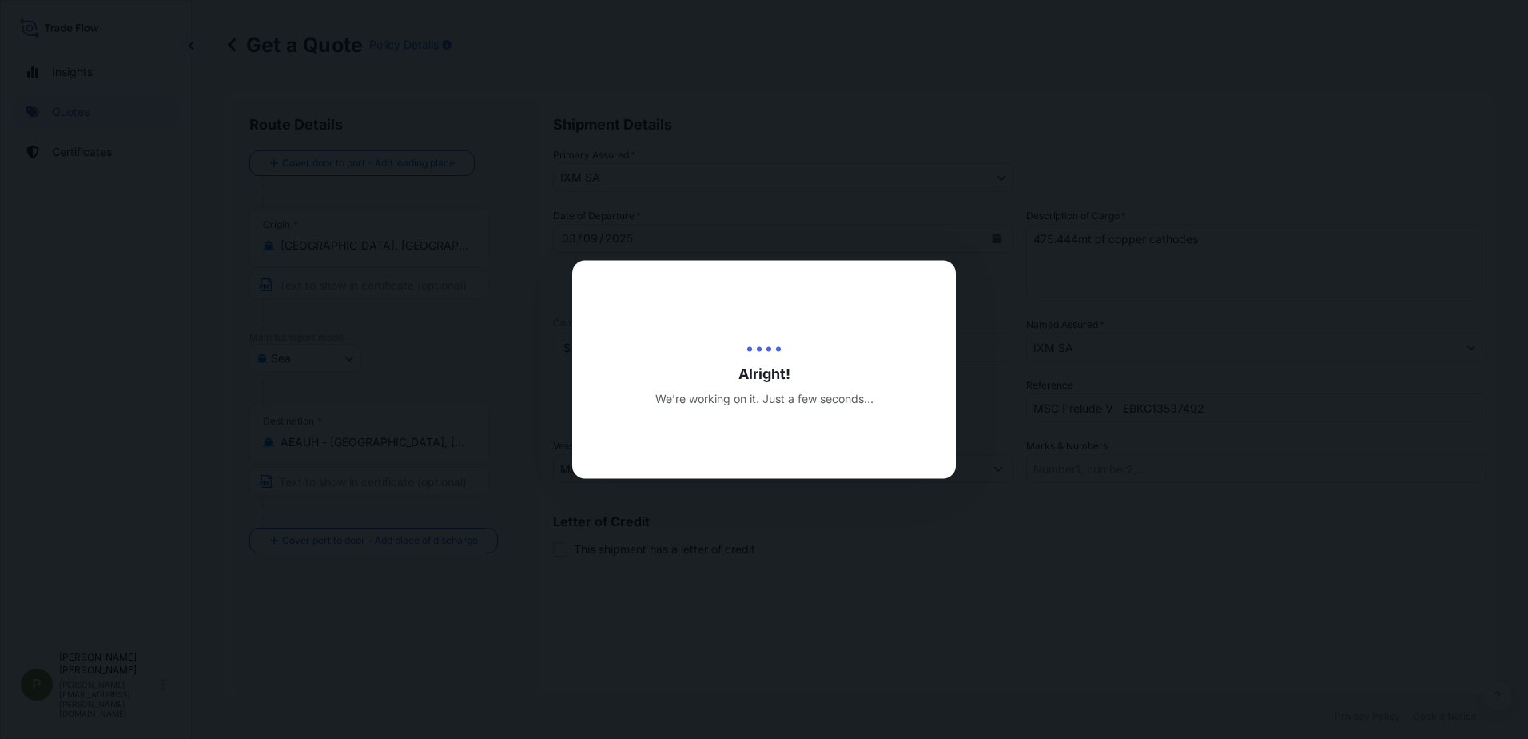
type input "[DATE]"
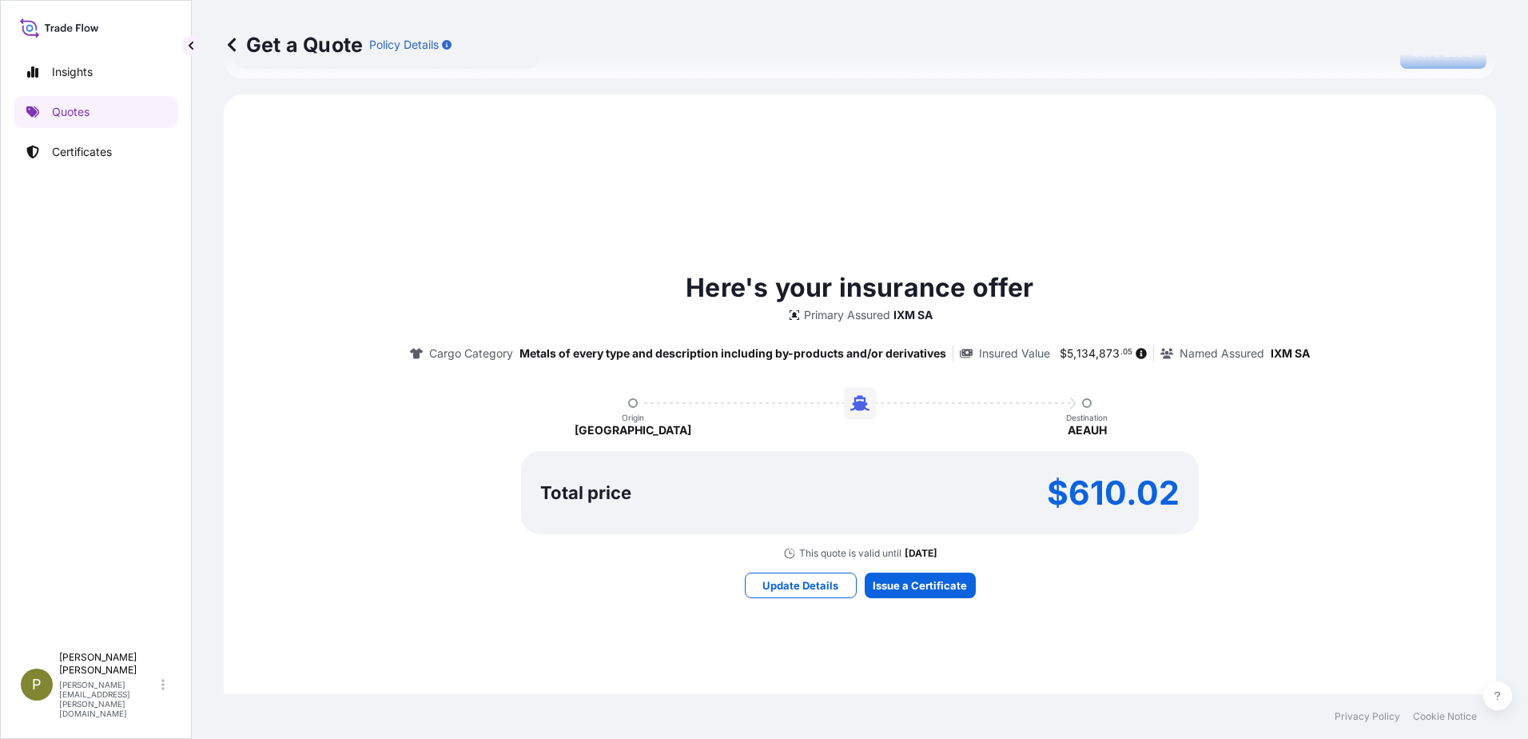
scroll to position [719, 0]
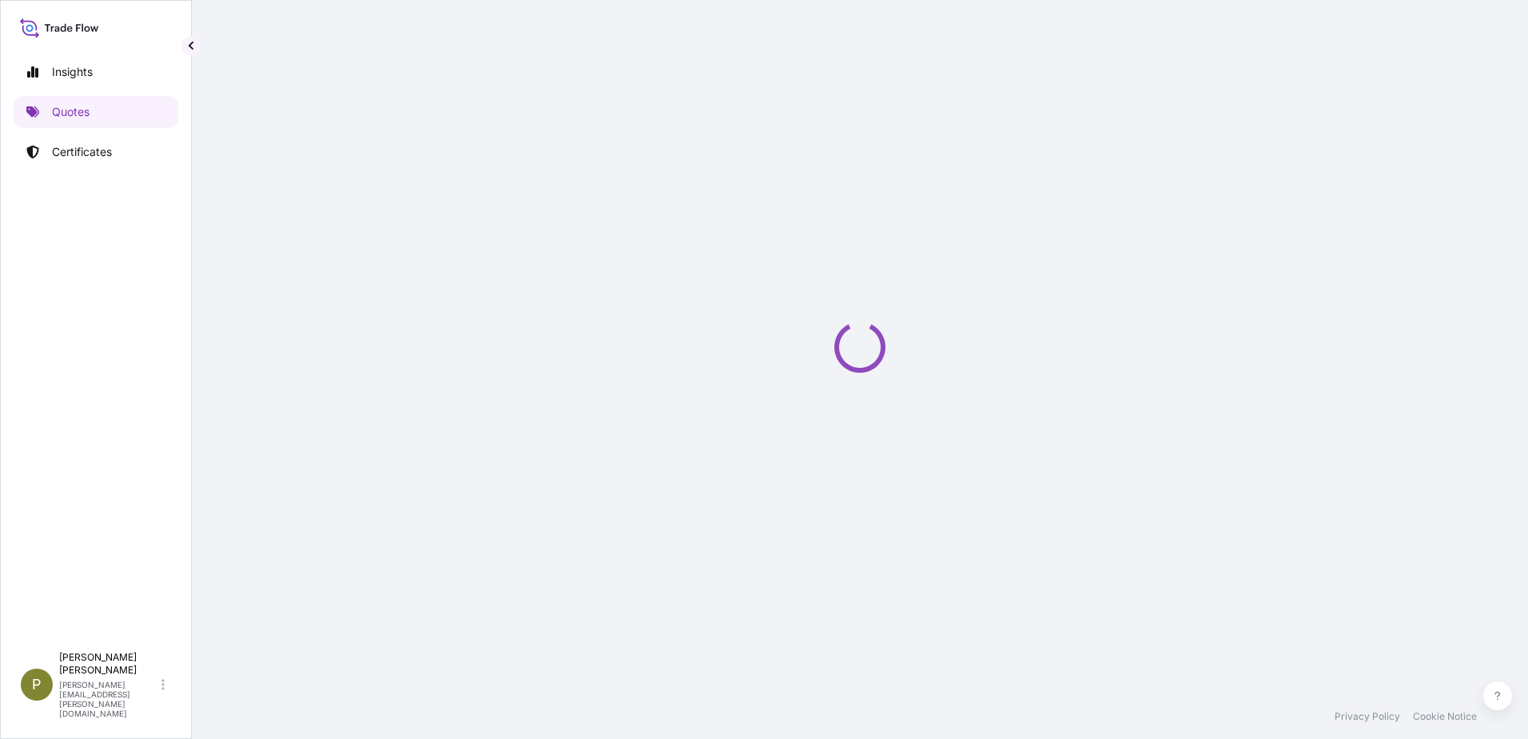
select select "Sea"
select select "31846"
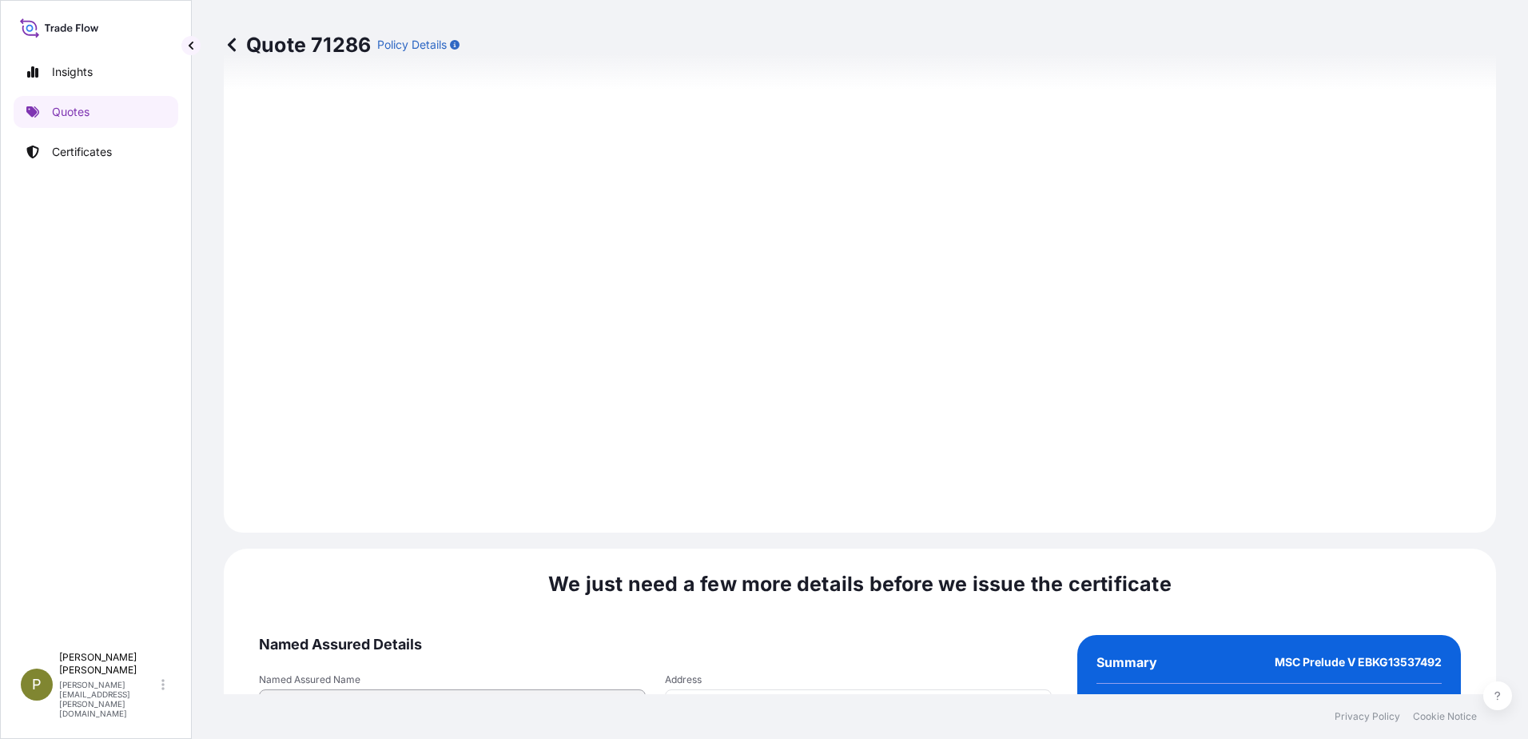
scroll to position [1667, 0]
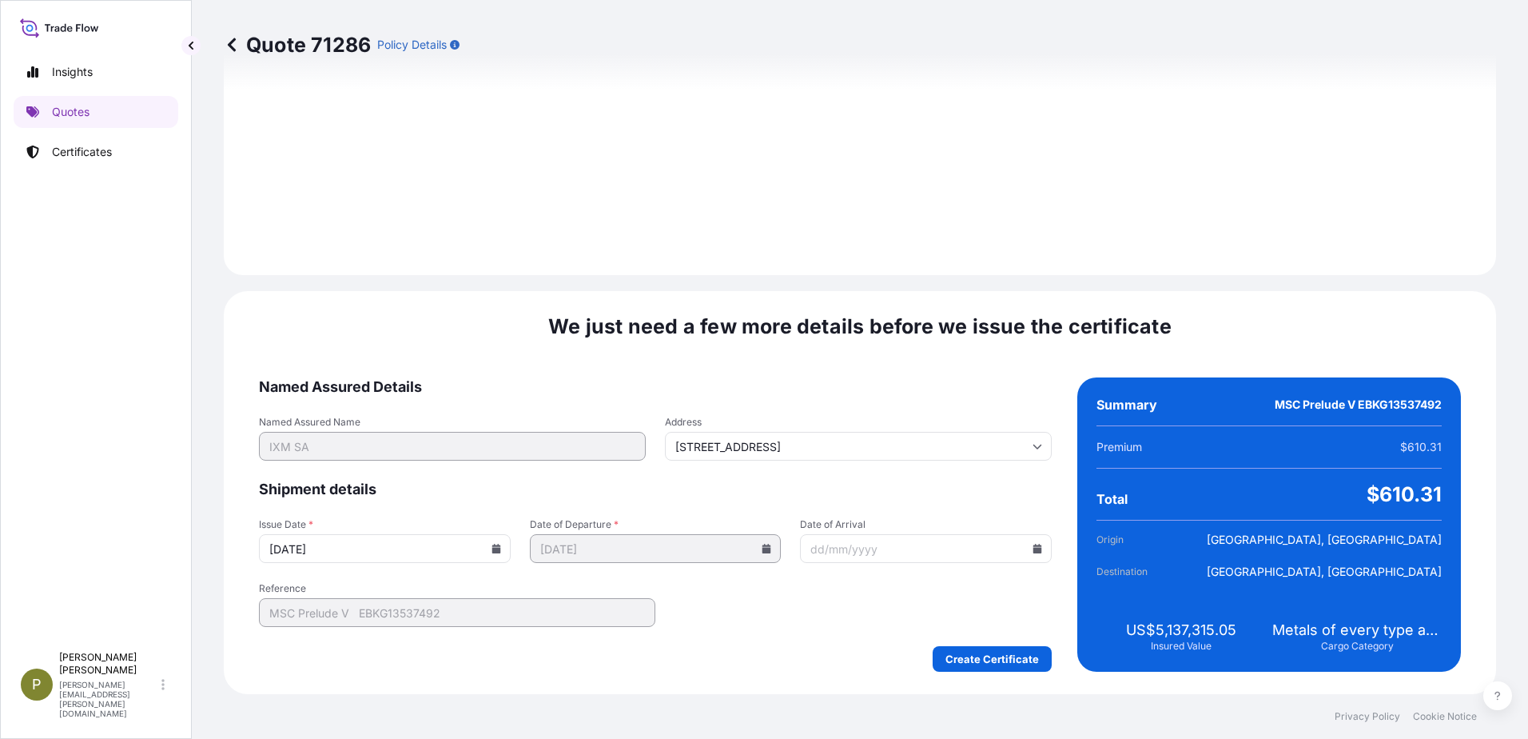
click at [500, 556] on input "[DATE]" at bounding box center [385, 548] width 252 height 29
click at [496, 550] on icon at bounding box center [496, 549] width 9 height 10
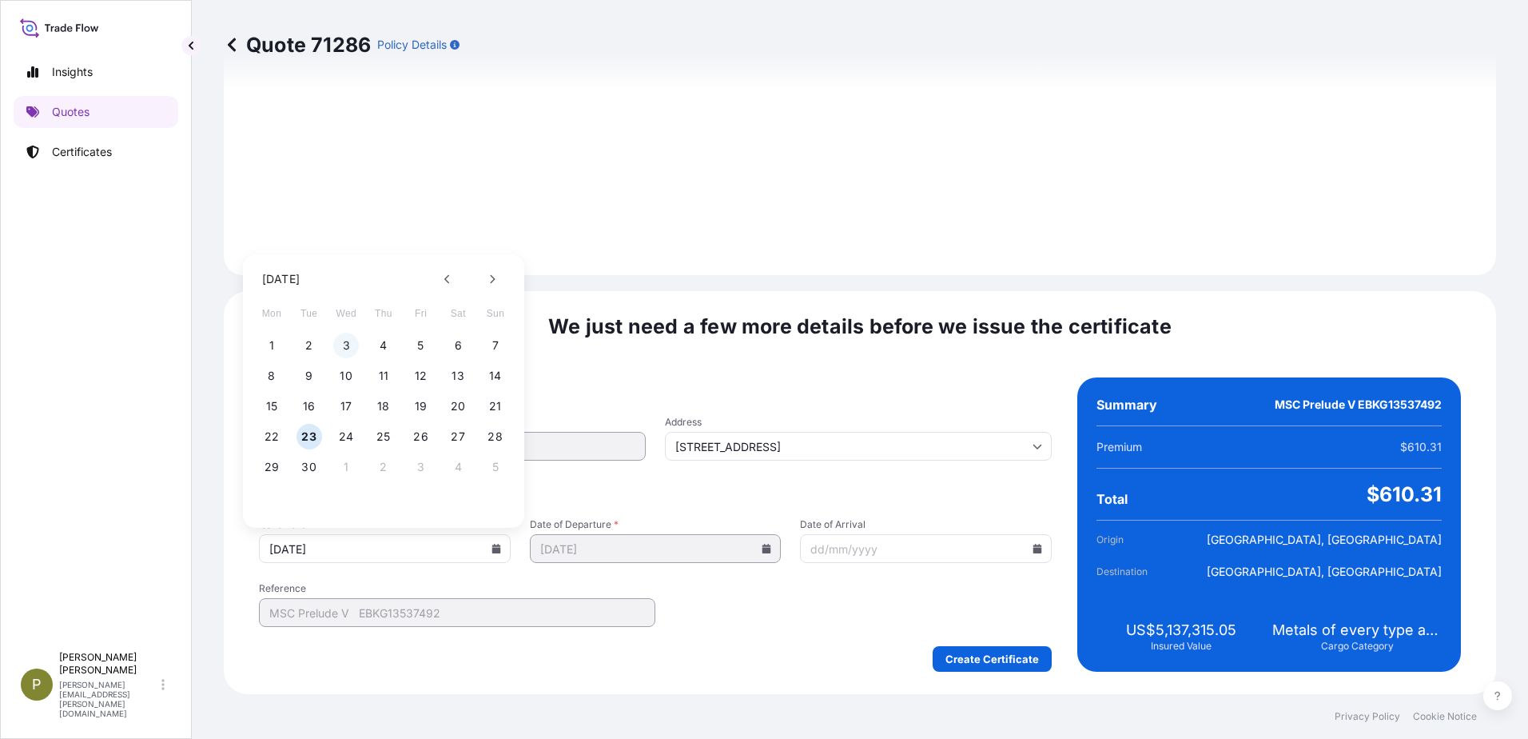
click at [338, 344] on button "3" at bounding box center [346, 346] width 26 height 26
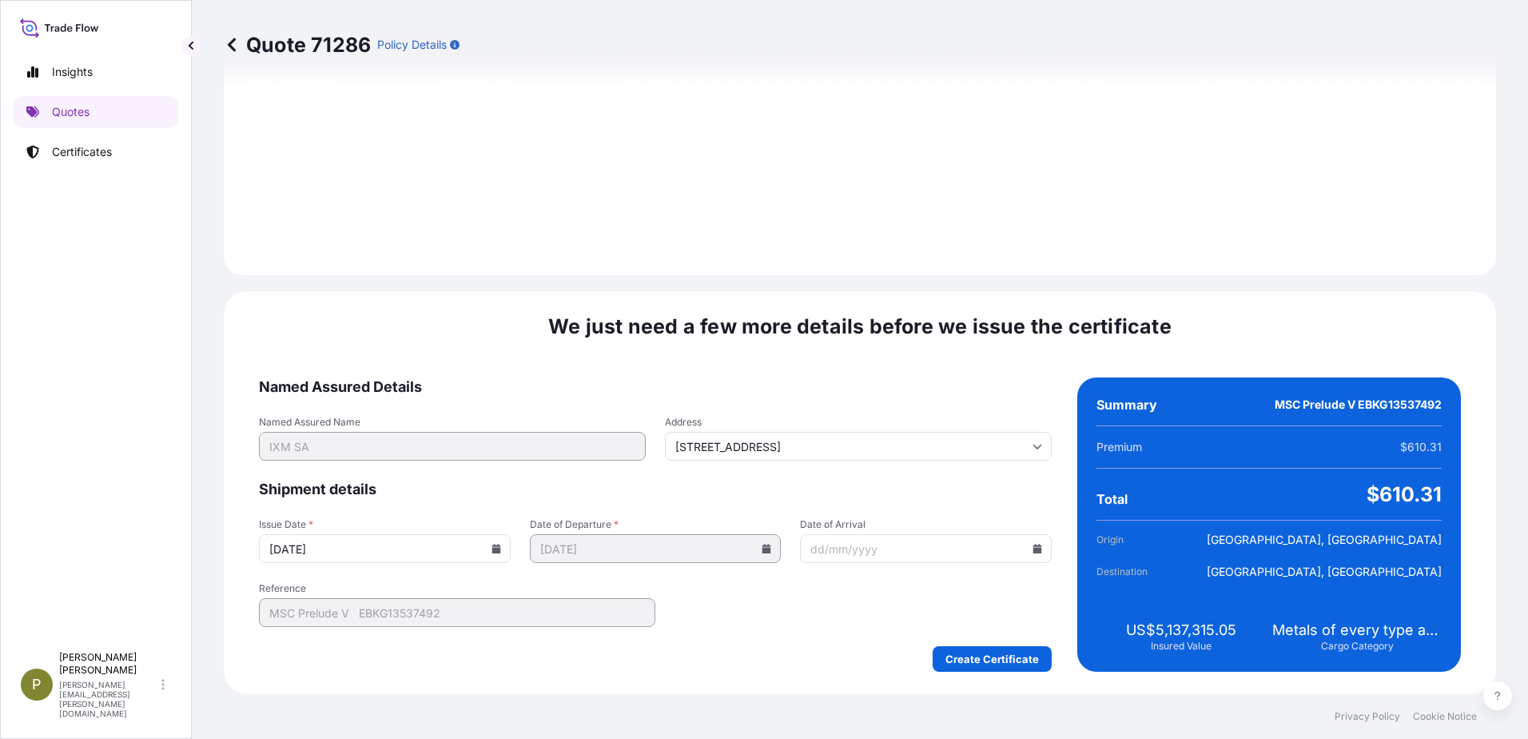
type input "[DATE]"
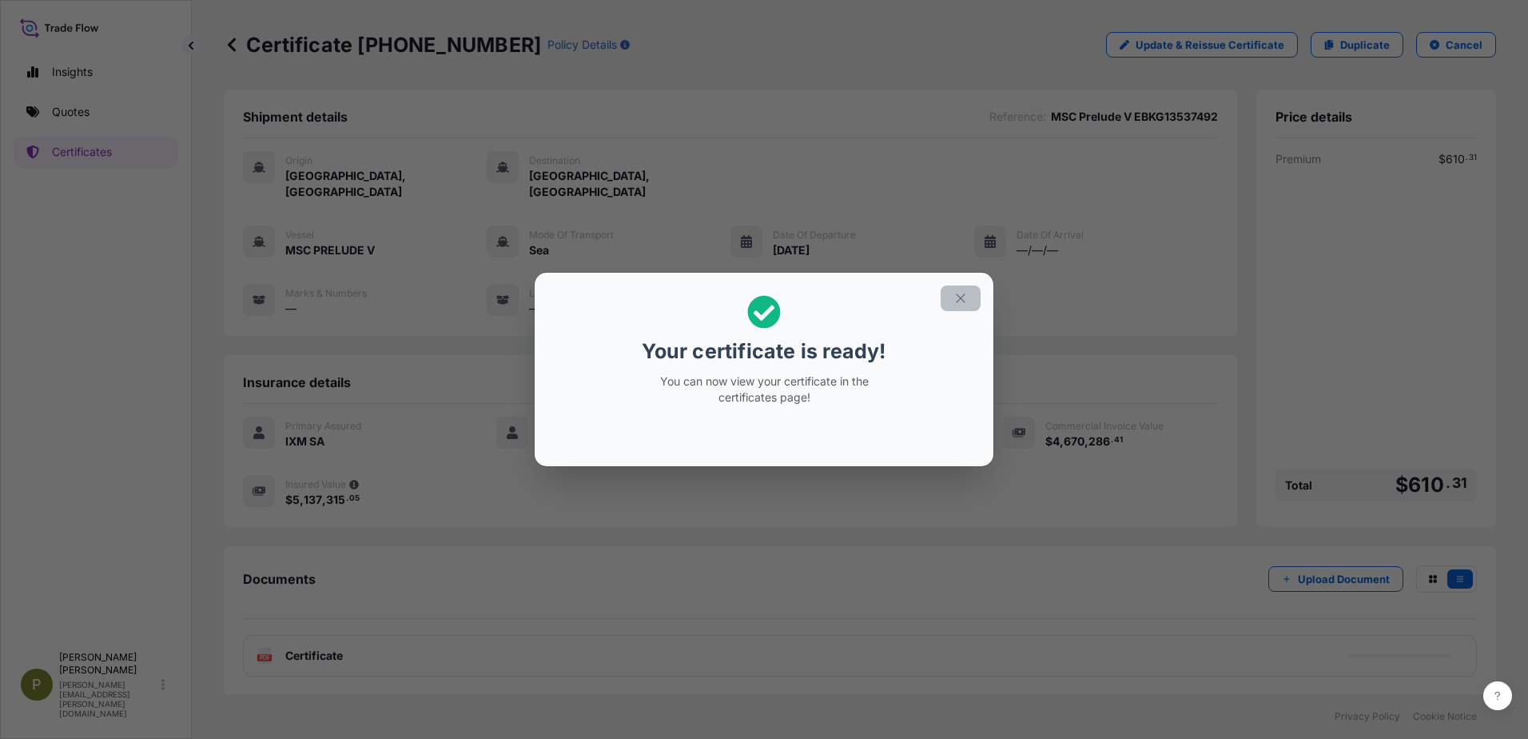
click at [962, 300] on icon "button" at bounding box center [960, 297] width 9 height 9
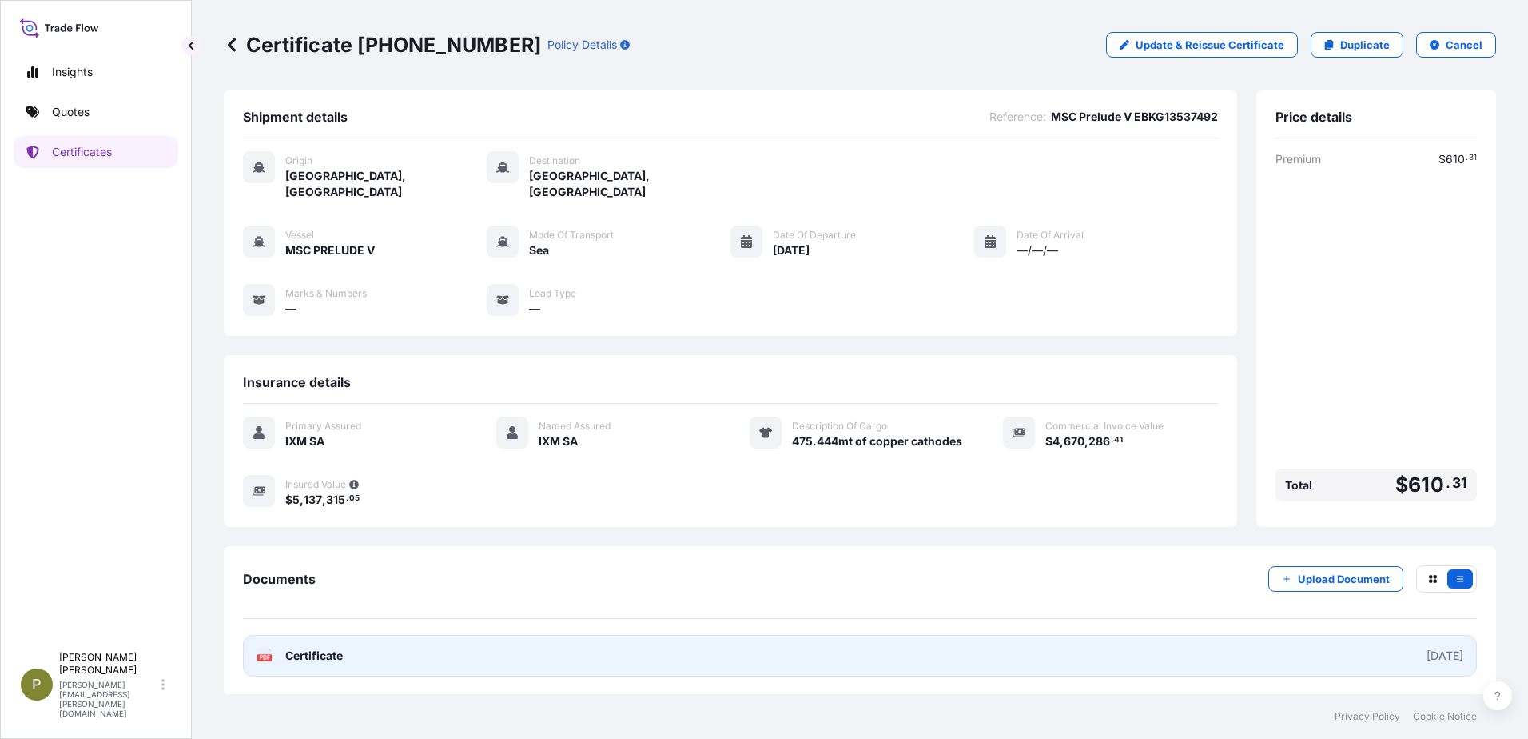
click at [776, 639] on link "PDF Certificate [DATE]" at bounding box center [860, 656] width 1234 height 42
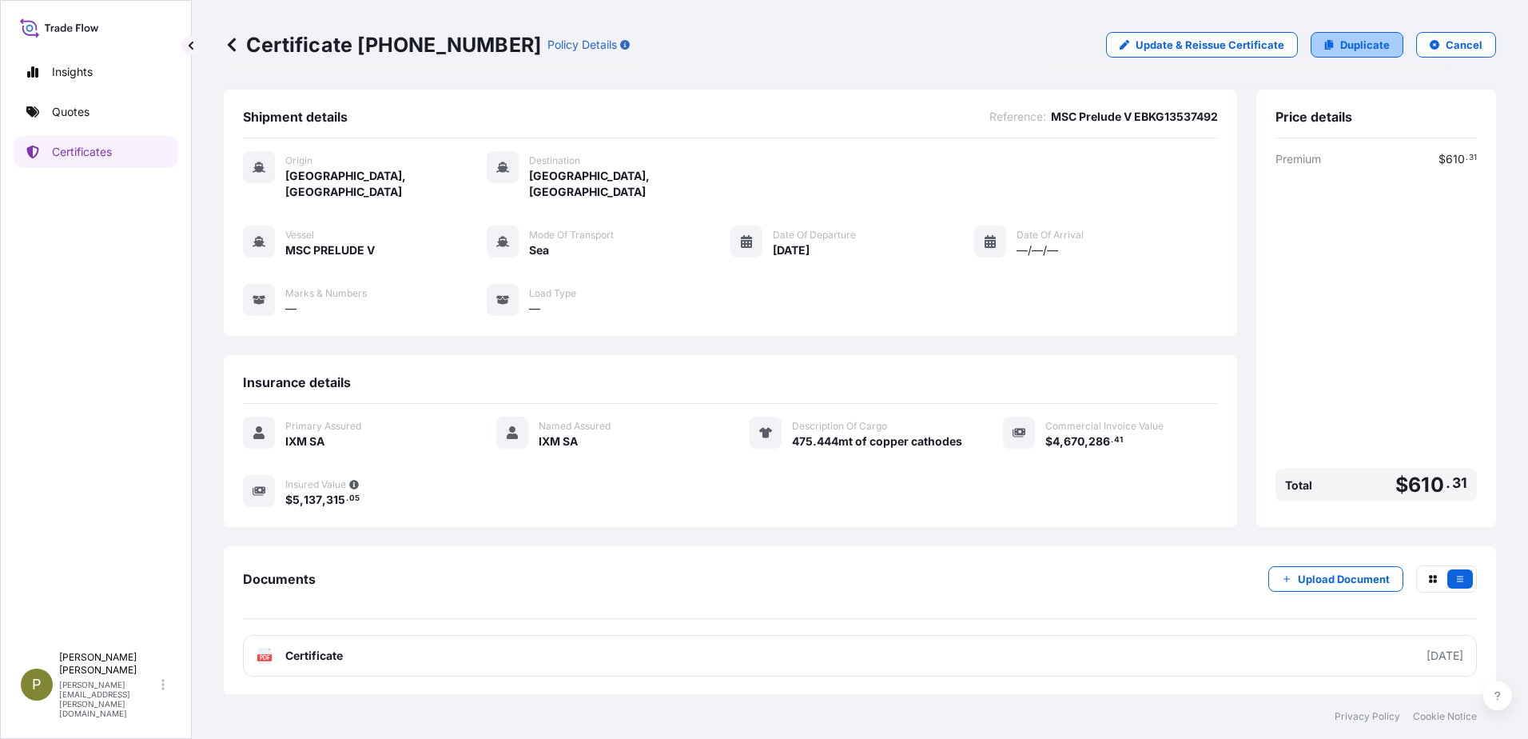
click at [1352, 47] on p "Duplicate" at bounding box center [1365, 45] width 50 height 16
select select "Sea"
select select "31846"
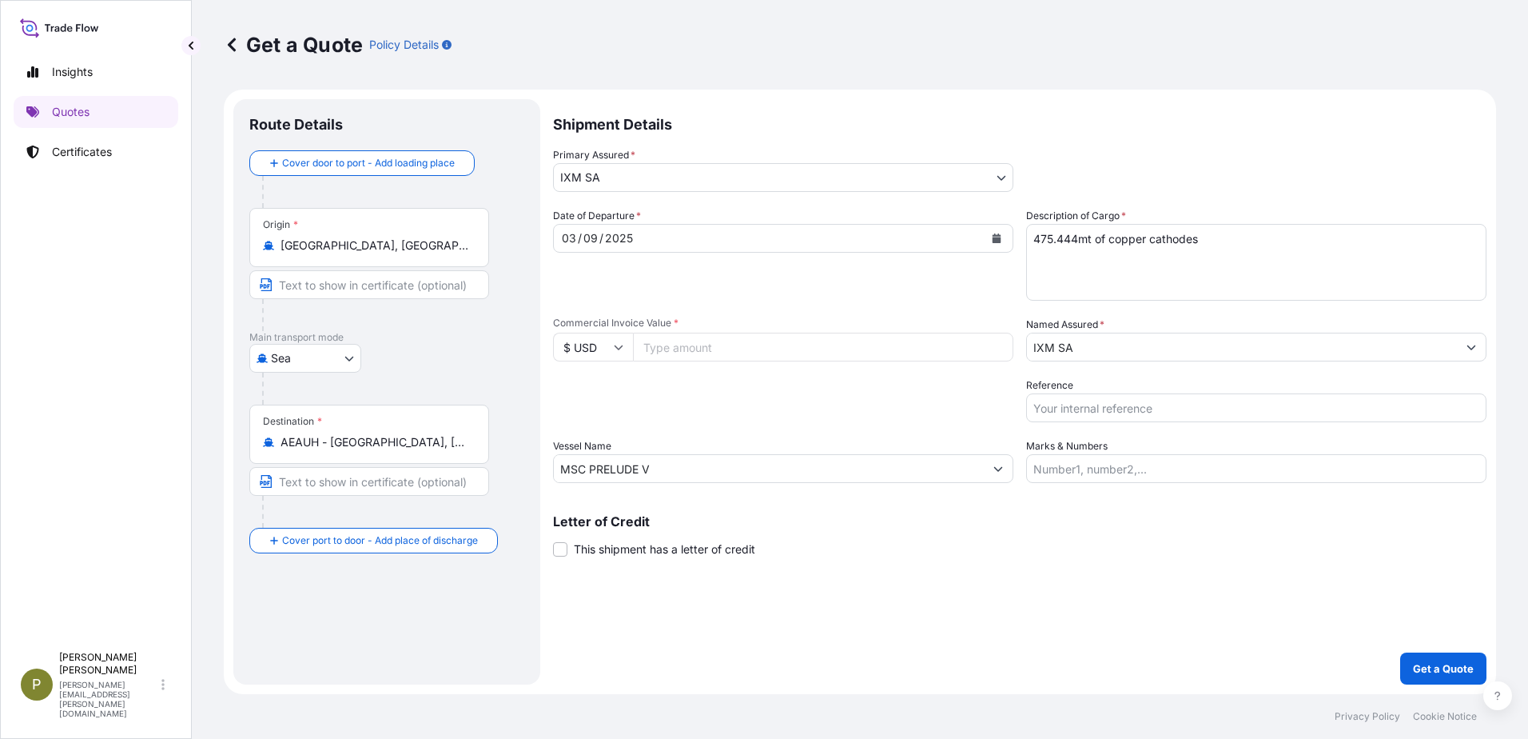
click at [999, 238] on icon "Calendar" at bounding box center [997, 238] width 9 height 10
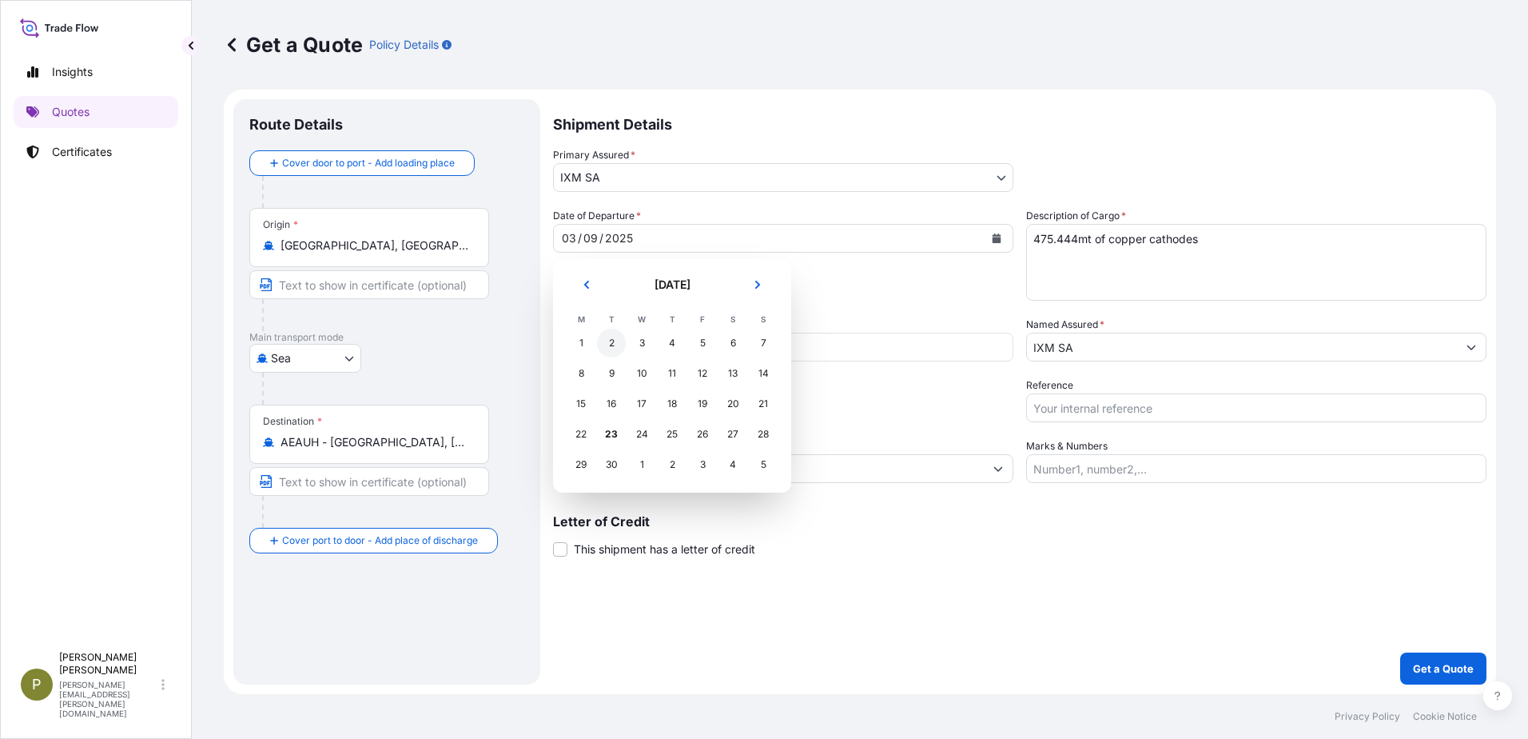
click at [614, 337] on div "2" at bounding box center [611, 343] width 29 height 29
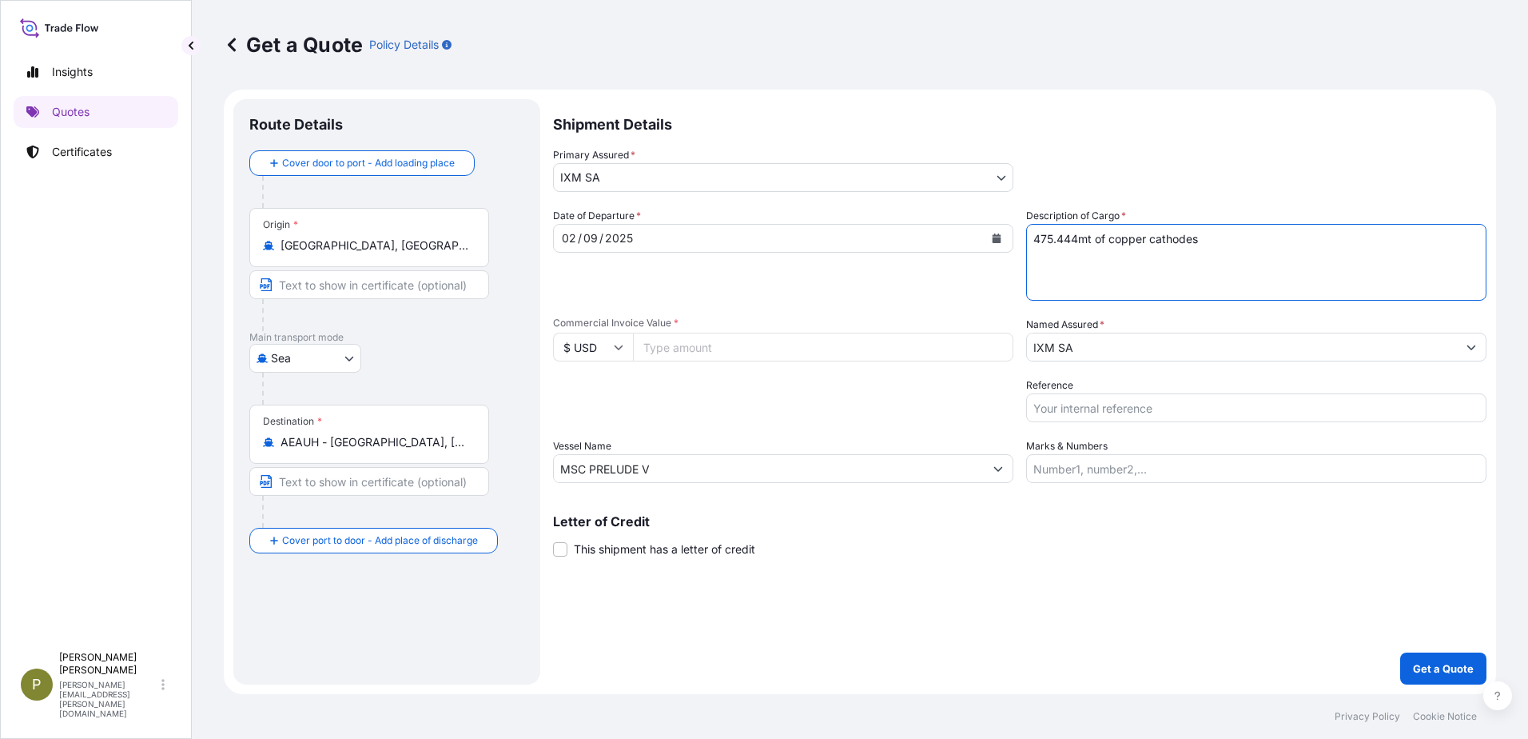
click at [1074, 237] on textarea "475.444mt of copper cathodes" at bounding box center [1256, 262] width 460 height 77
type textarea "76.284mt of copper cathodes"
click at [787, 476] on input "MSC PRELUDE V" at bounding box center [769, 468] width 430 height 29
drag, startPoint x: 787, startPoint y: 476, endPoint x: 711, endPoint y: 476, distance: 75.9
click at [534, 460] on form "Route Details Cover door to port - Add loading place Place of loading Road / [G…" at bounding box center [860, 392] width 1273 height 604
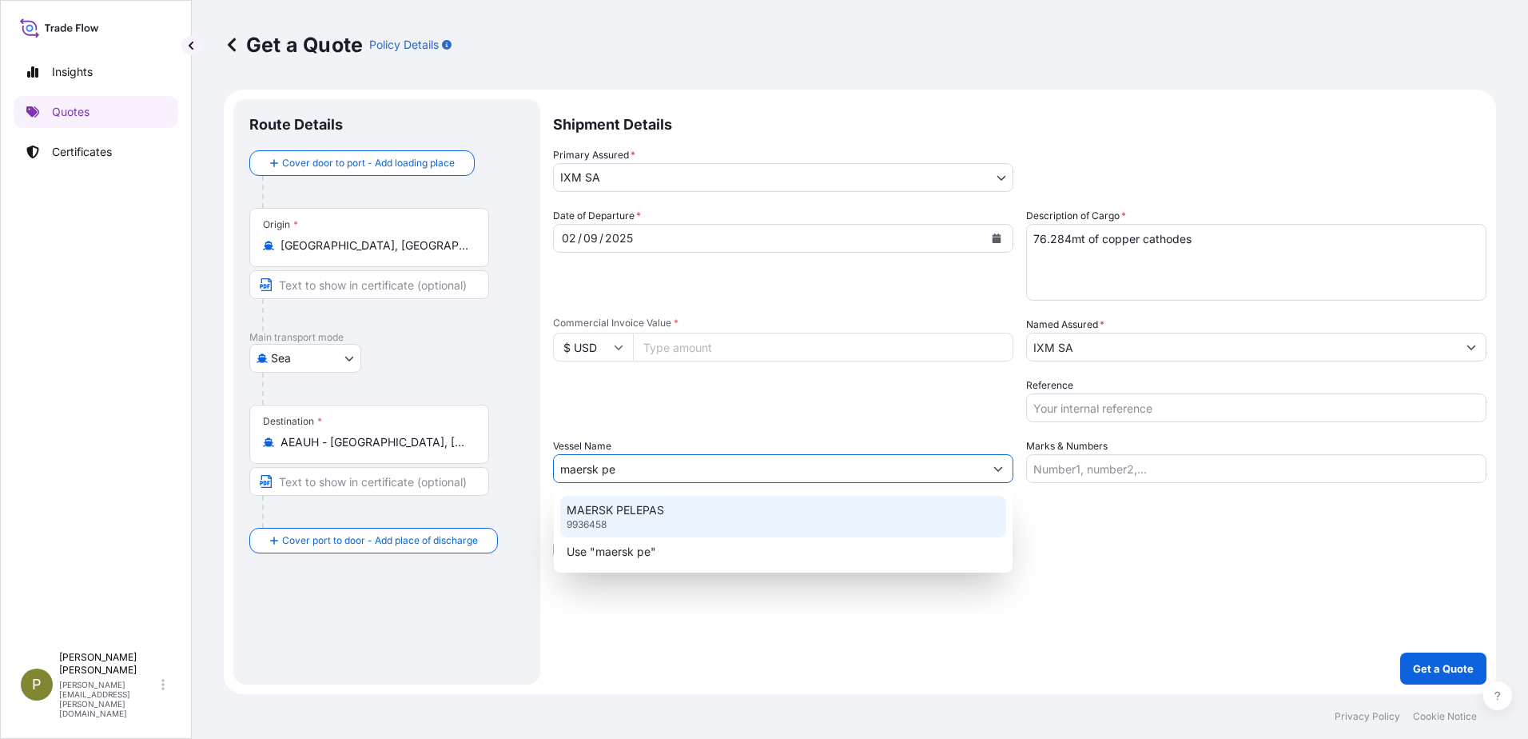
click at [675, 506] on div "MAERSK PELEPAS 9936458" at bounding box center [783, 517] width 446 height 42
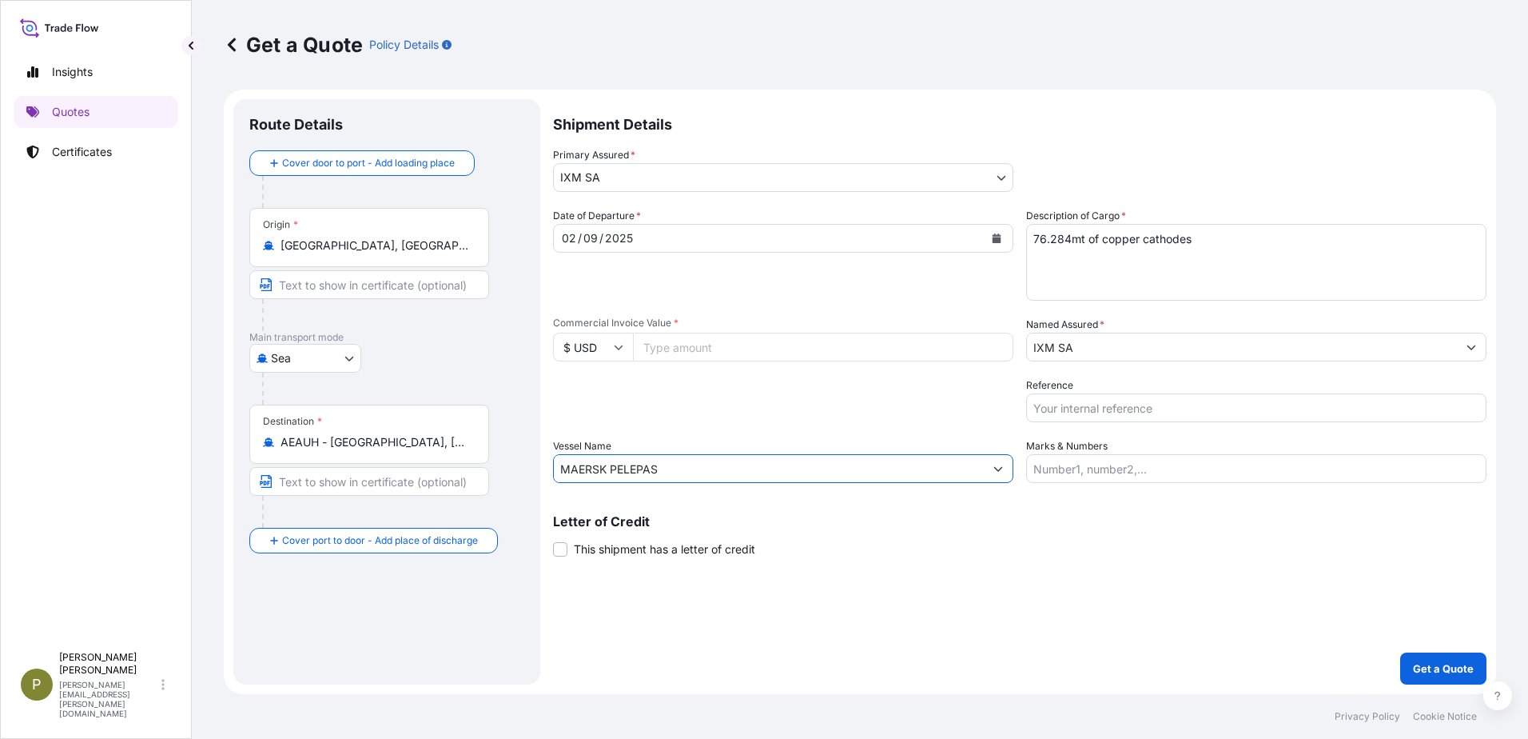
type input "MAERSK PELEPAS"
click at [1135, 409] on input "Reference" at bounding box center [1256, 407] width 460 height 29
paste input "MAERSK PELEPAS 258058431"
type input "MAERSK PELEPAS 258058431"
click at [733, 346] on input "Commercial Invoice Value *" at bounding box center [823, 347] width 380 height 29
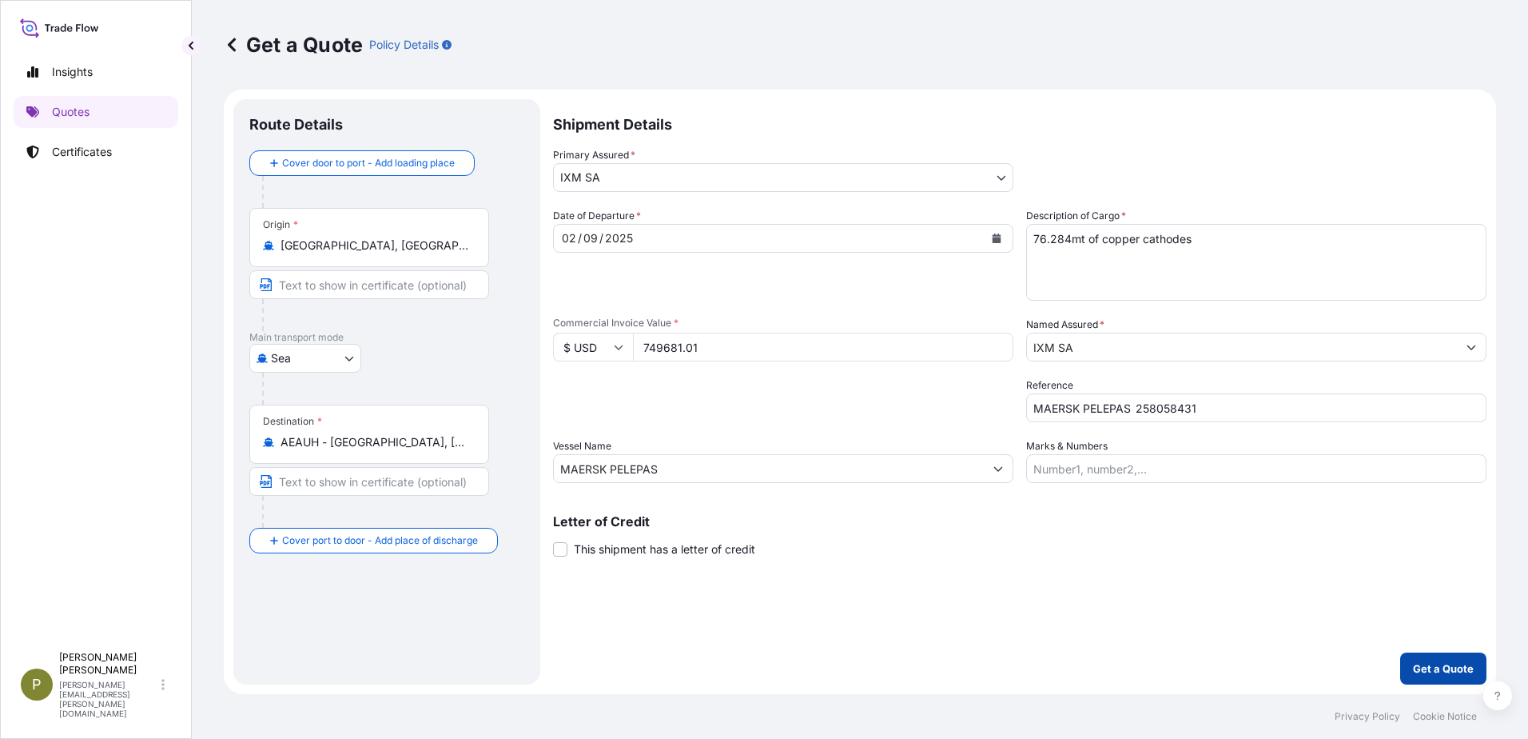
type input "749681.01"
click at [1427, 672] on p "Get a Quote" at bounding box center [1443, 668] width 61 height 16
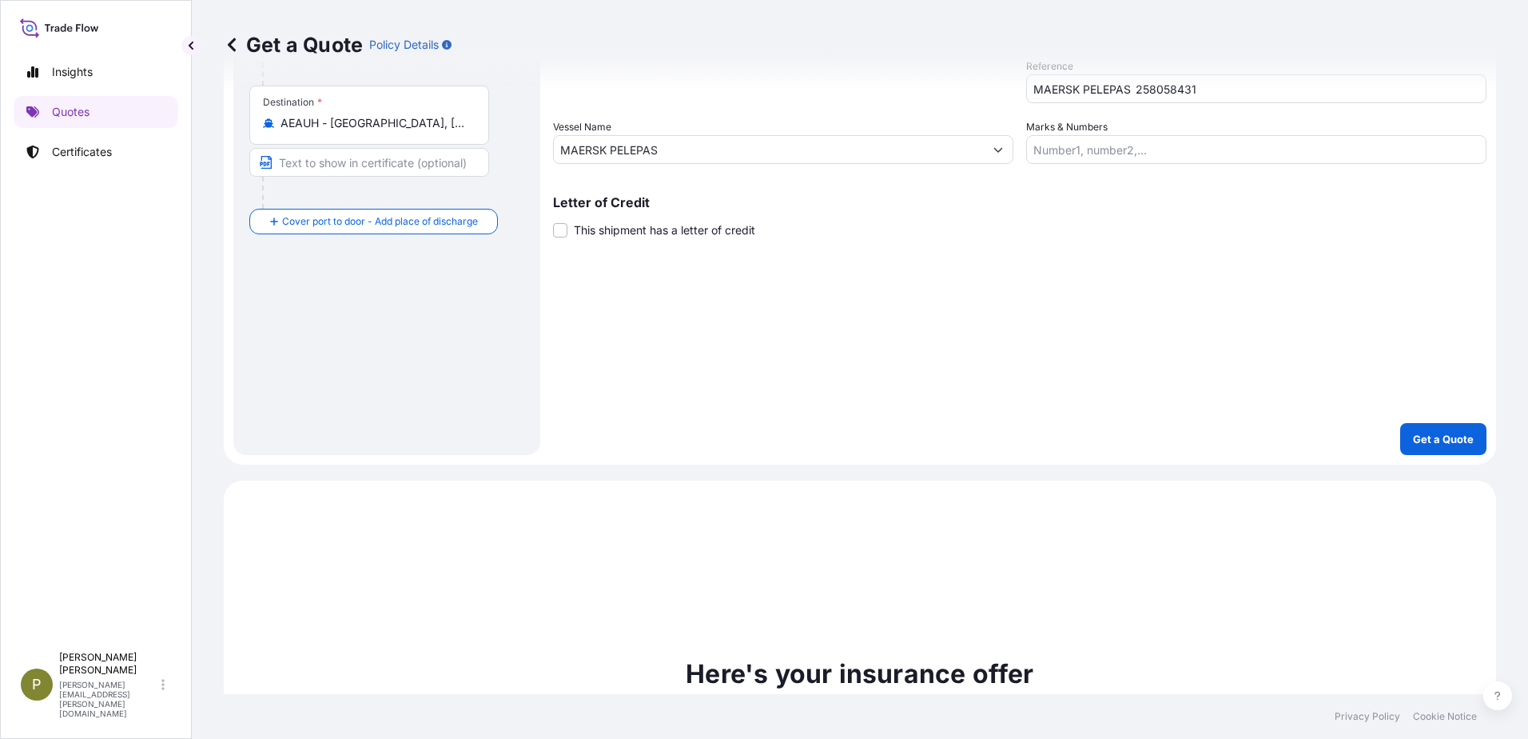
scroll to position [719, 0]
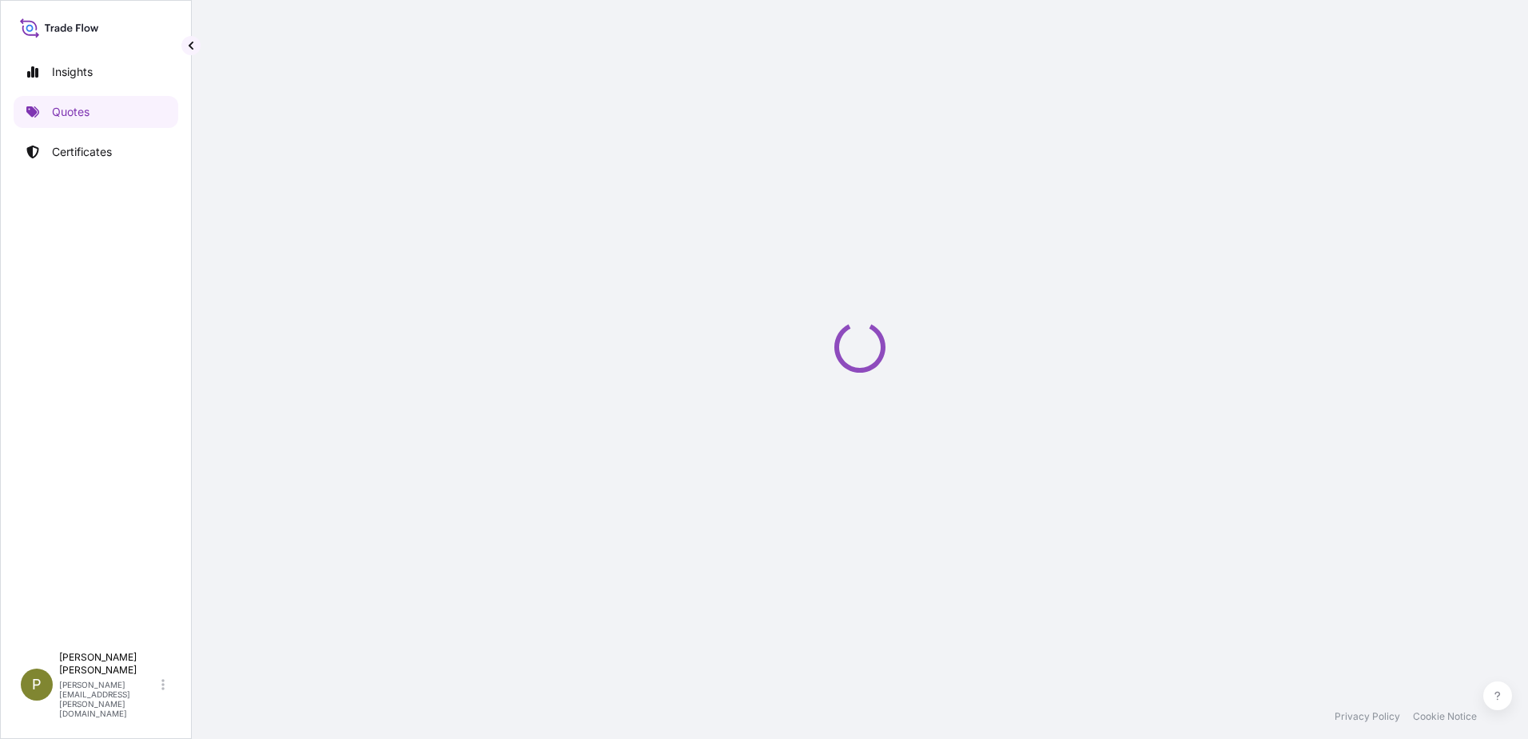
select select "Sea"
select select "31846"
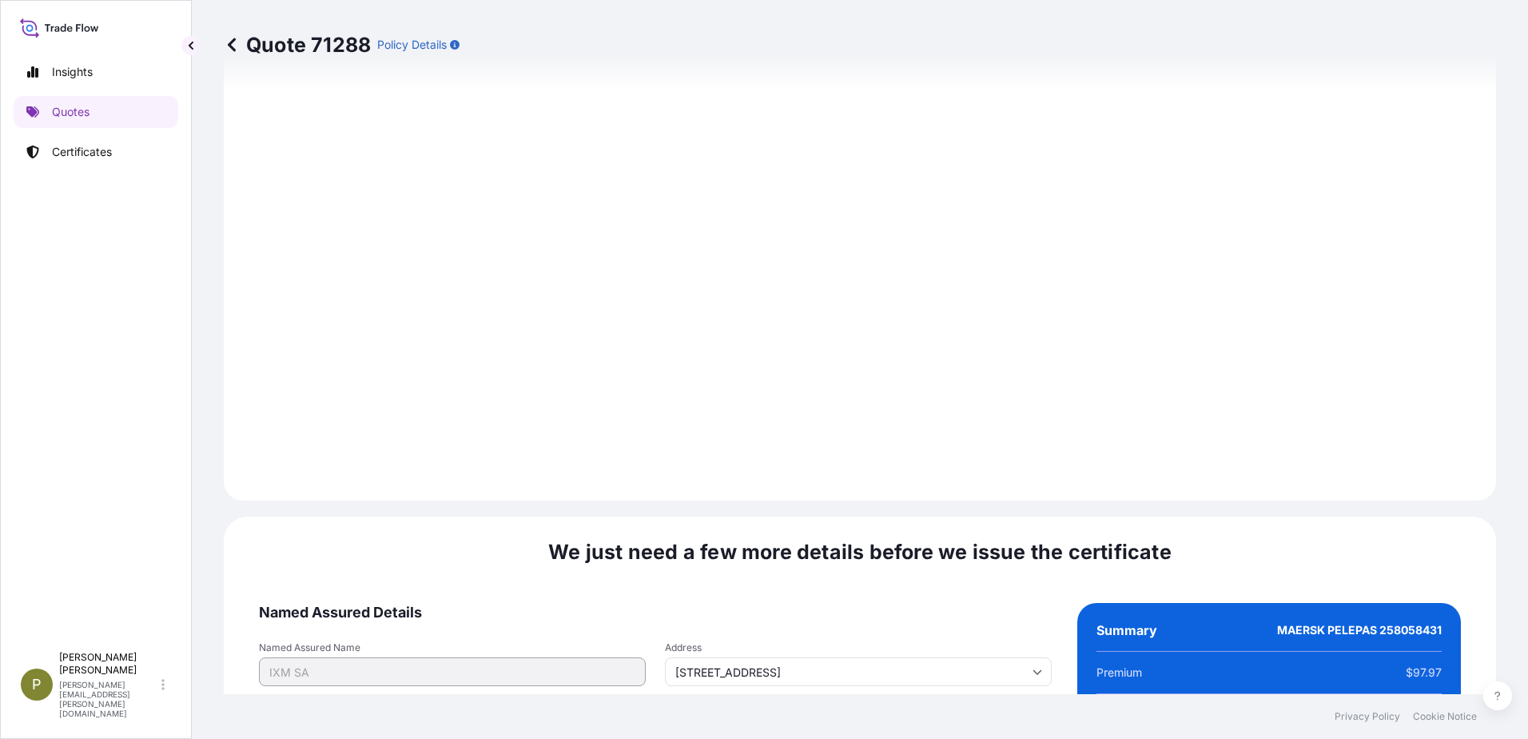
scroll to position [1667, 0]
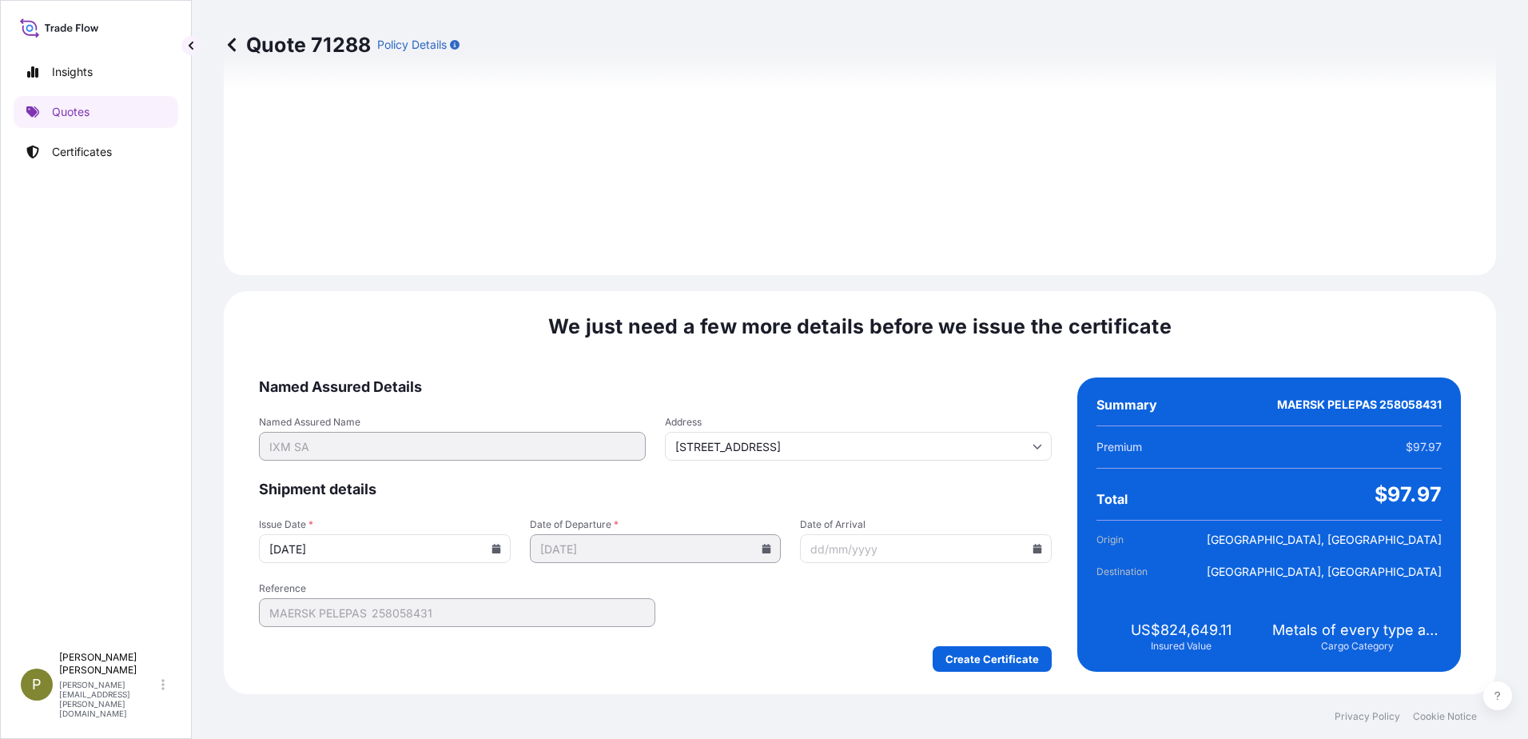
click at [492, 546] on icon at bounding box center [496, 549] width 9 height 10
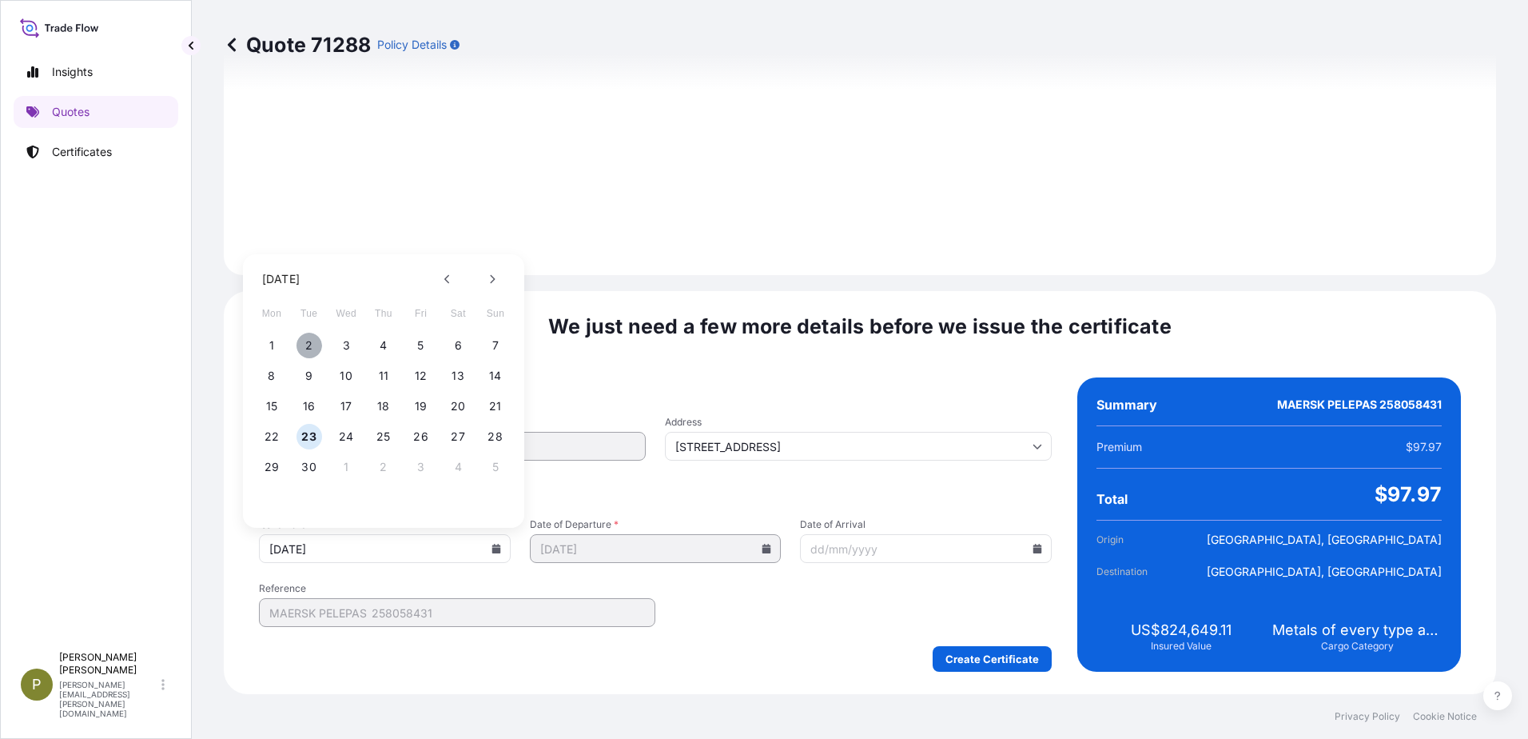
click at [314, 341] on button "2" at bounding box center [310, 346] width 26 height 26
type input "[DATE]"
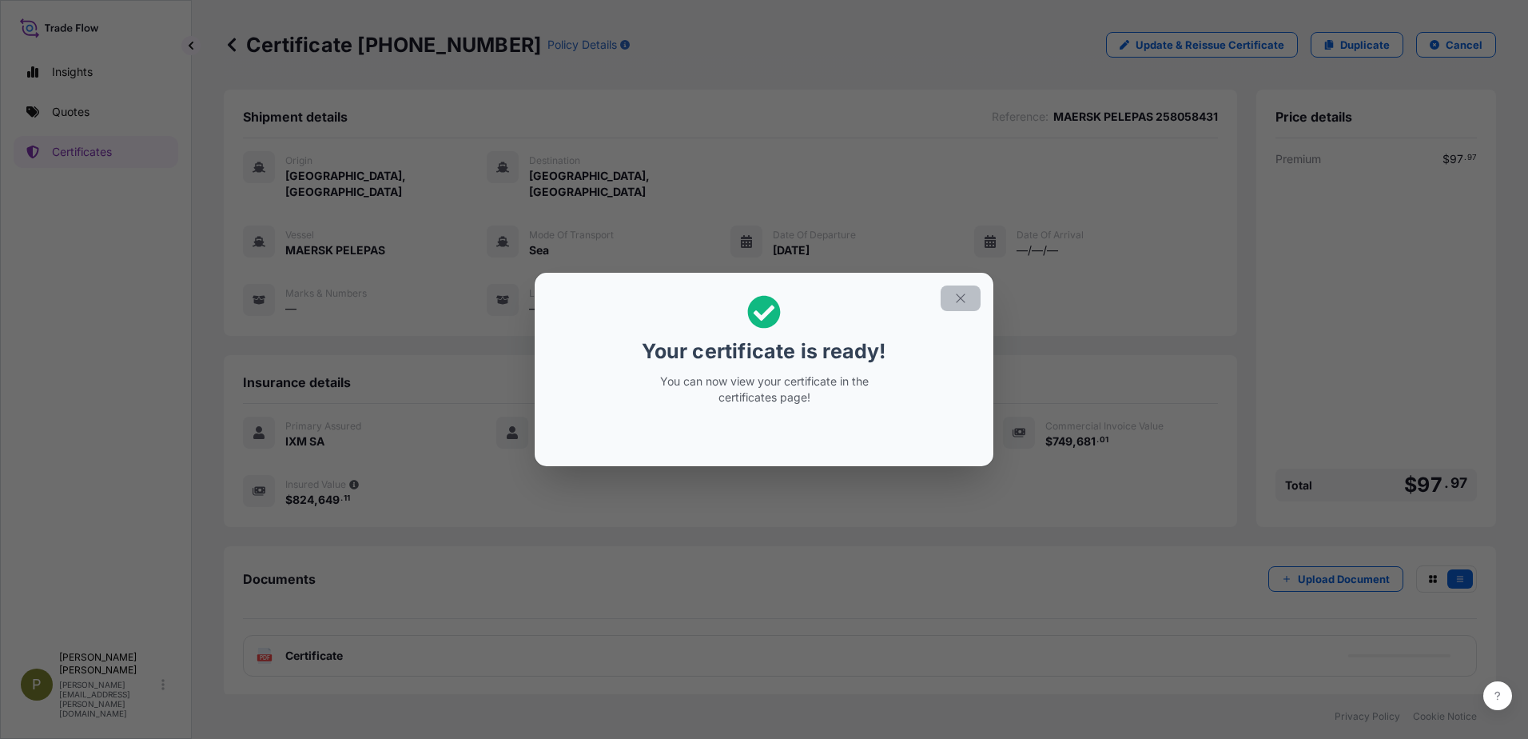
click at [955, 298] on icon "button" at bounding box center [961, 298] width 14 height 14
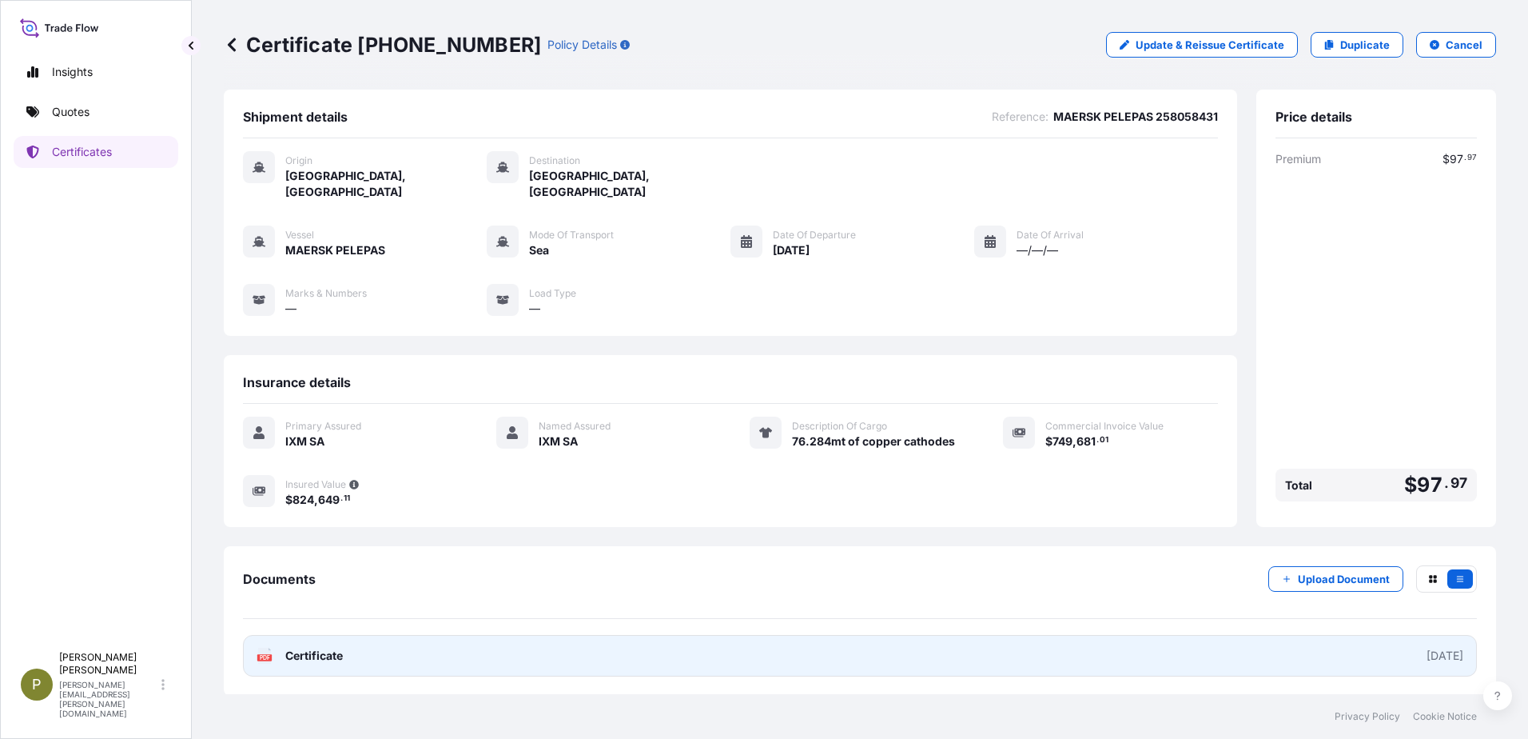
click at [436, 643] on link "PDF Certificate [DATE]" at bounding box center [860, 656] width 1234 height 42
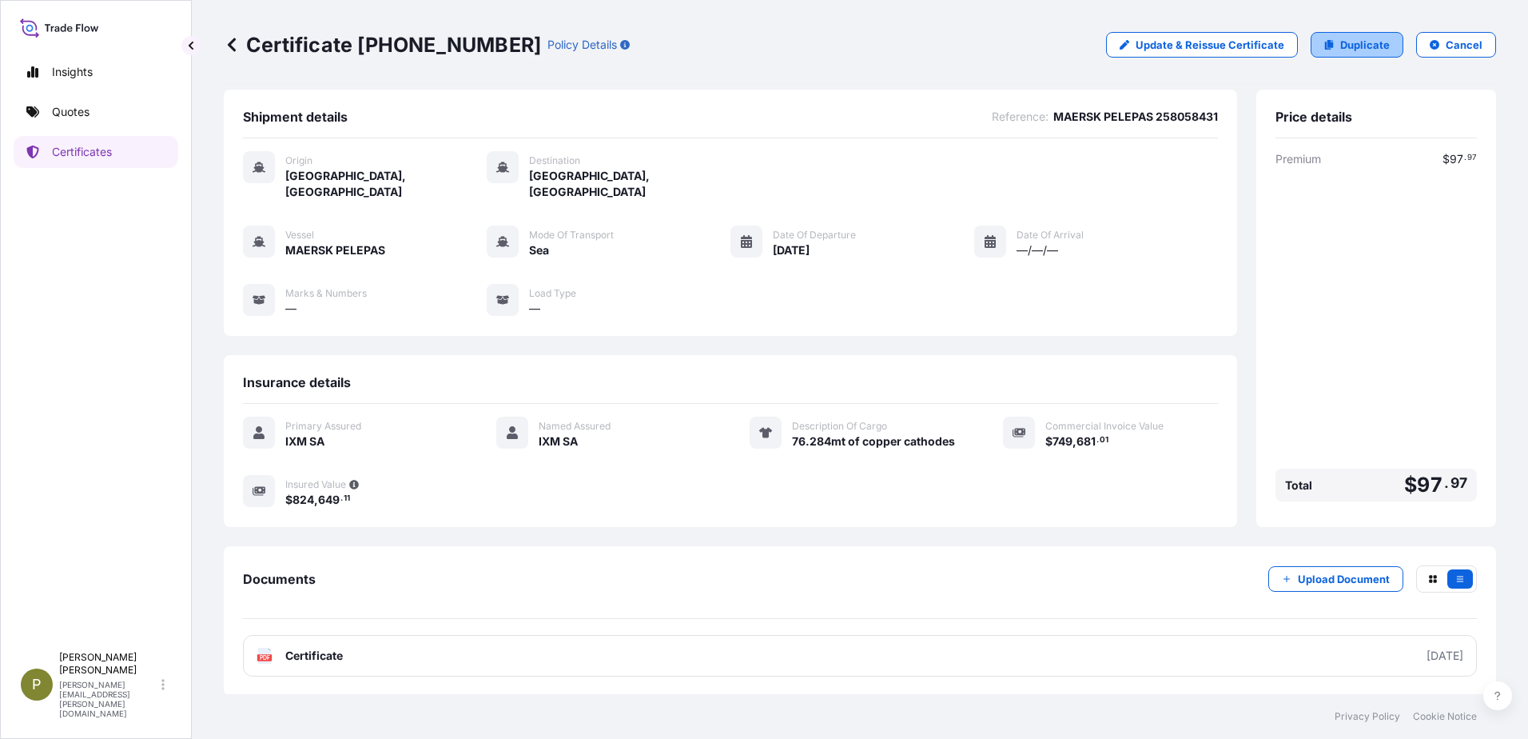
click at [1367, 50] on p "Duplicate" at bounding box center [1365, 45] width 50 height 16
select select "Sea"
select select "31846"
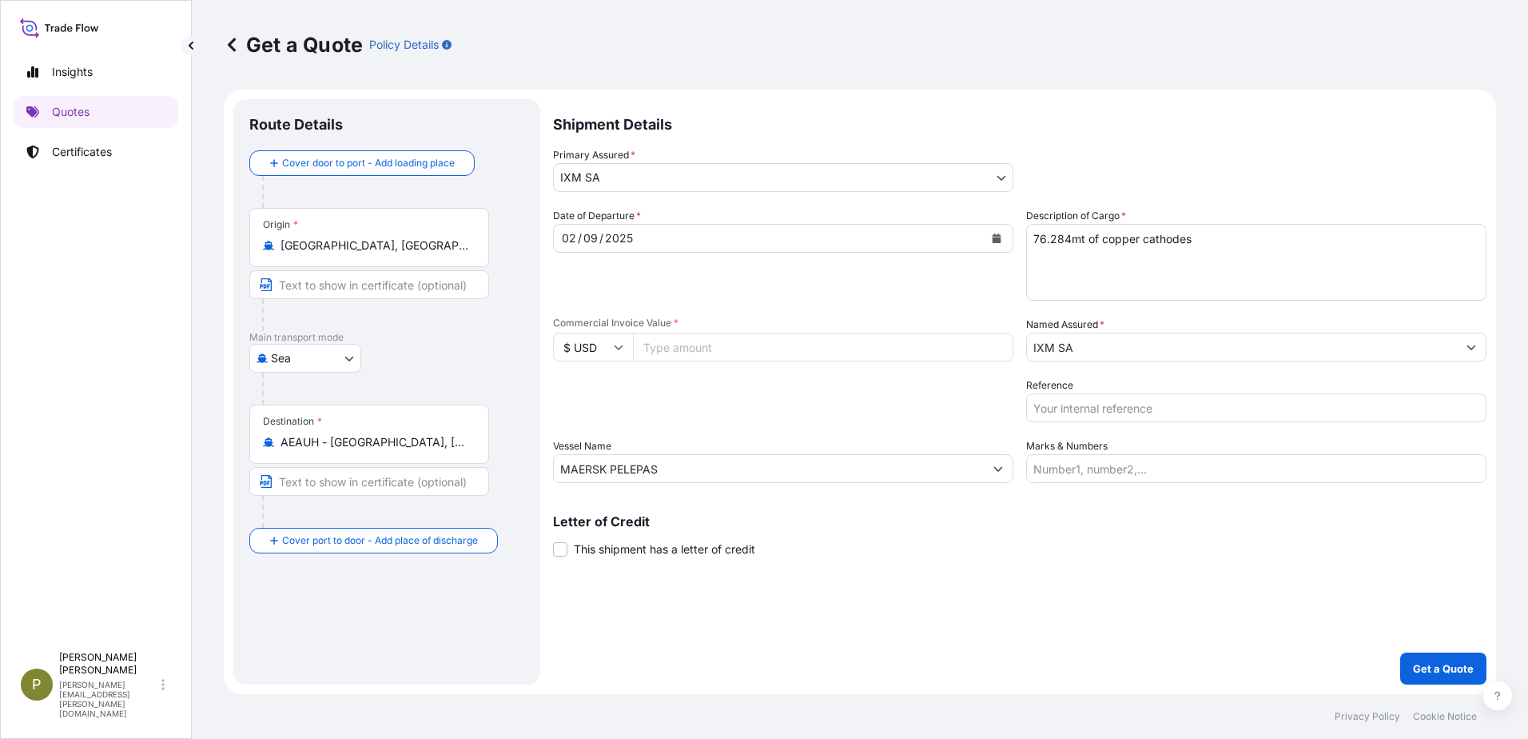
click at [684, 467] on input "MAERSK PELEPAS" at bounding box center [769, 468] width 430 height 29
drag, startPoint x: 684, startPoint y: 467, endPoint x: 494, endPoint y: 480, distance: 190.7
click at [494, 480] on form "Route Details Cover door to port - Add loading place Place of loading Road / [G…" at bounding box center [860, 392] width 1273 height 604
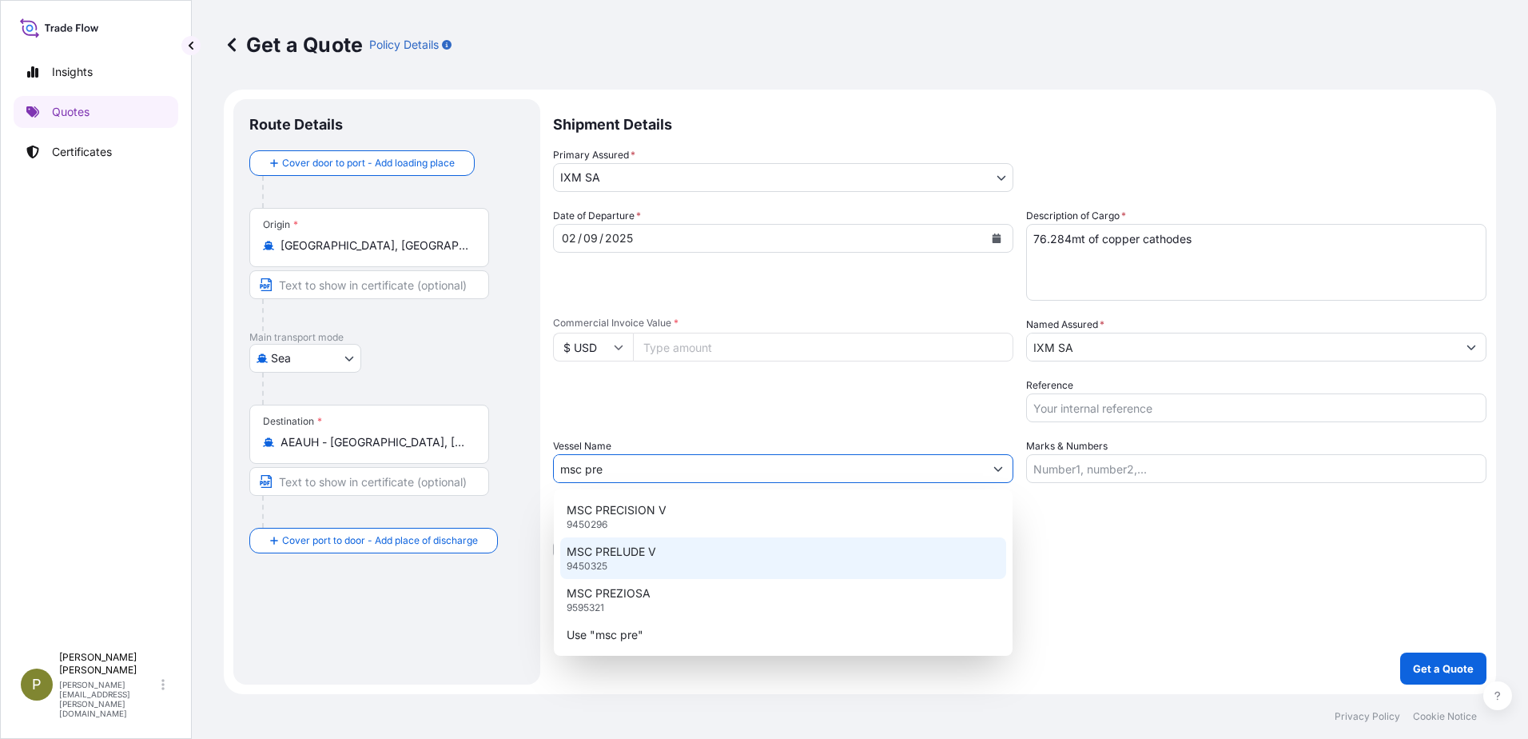
click at [613, 563] on div "MSC PRELUDE V 9450325" at bounding box center [783, 558] width 446 height 42
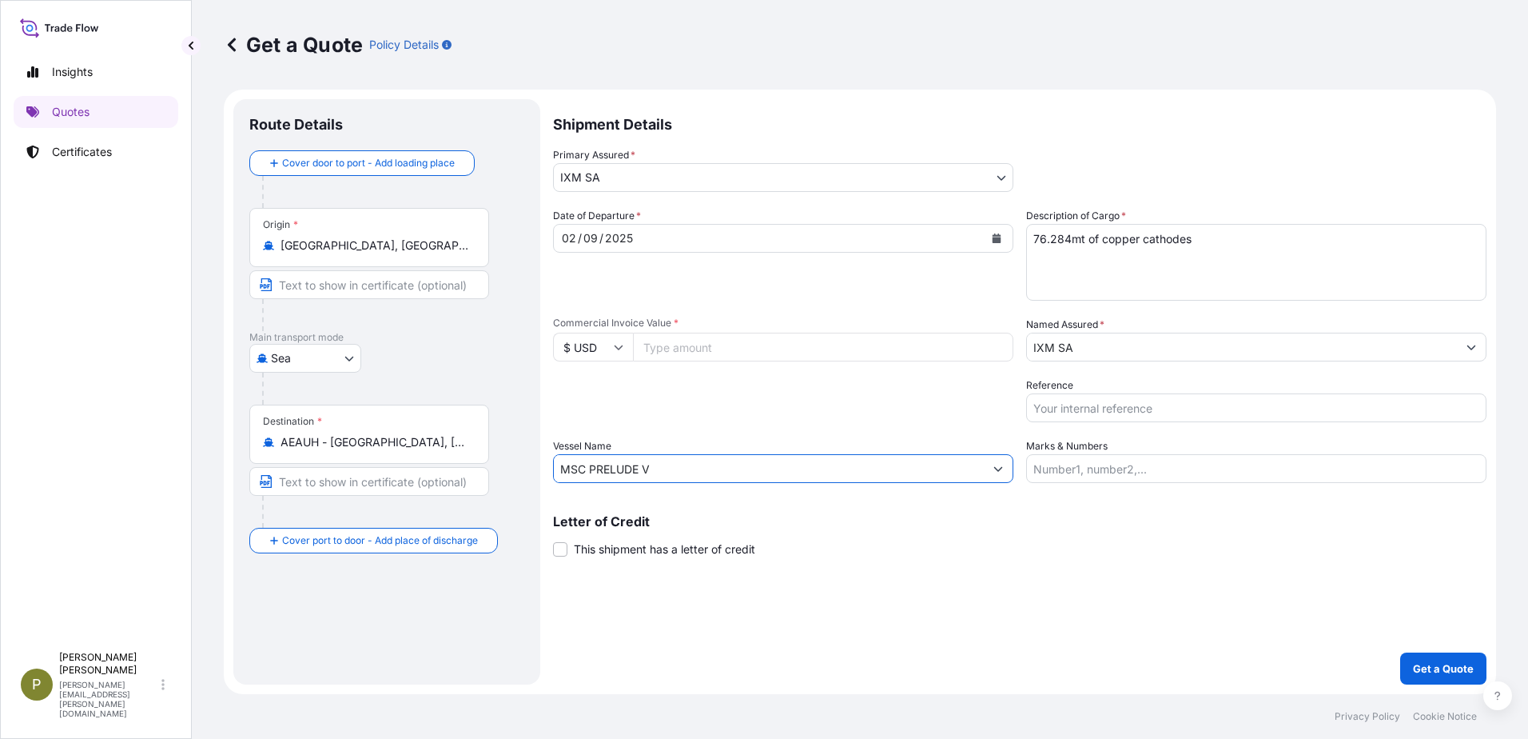
type input "MSC PRELUDE V"
click at [998, 236] on icon "Calendar" at bounding box center [997, 238] width 9 height 10
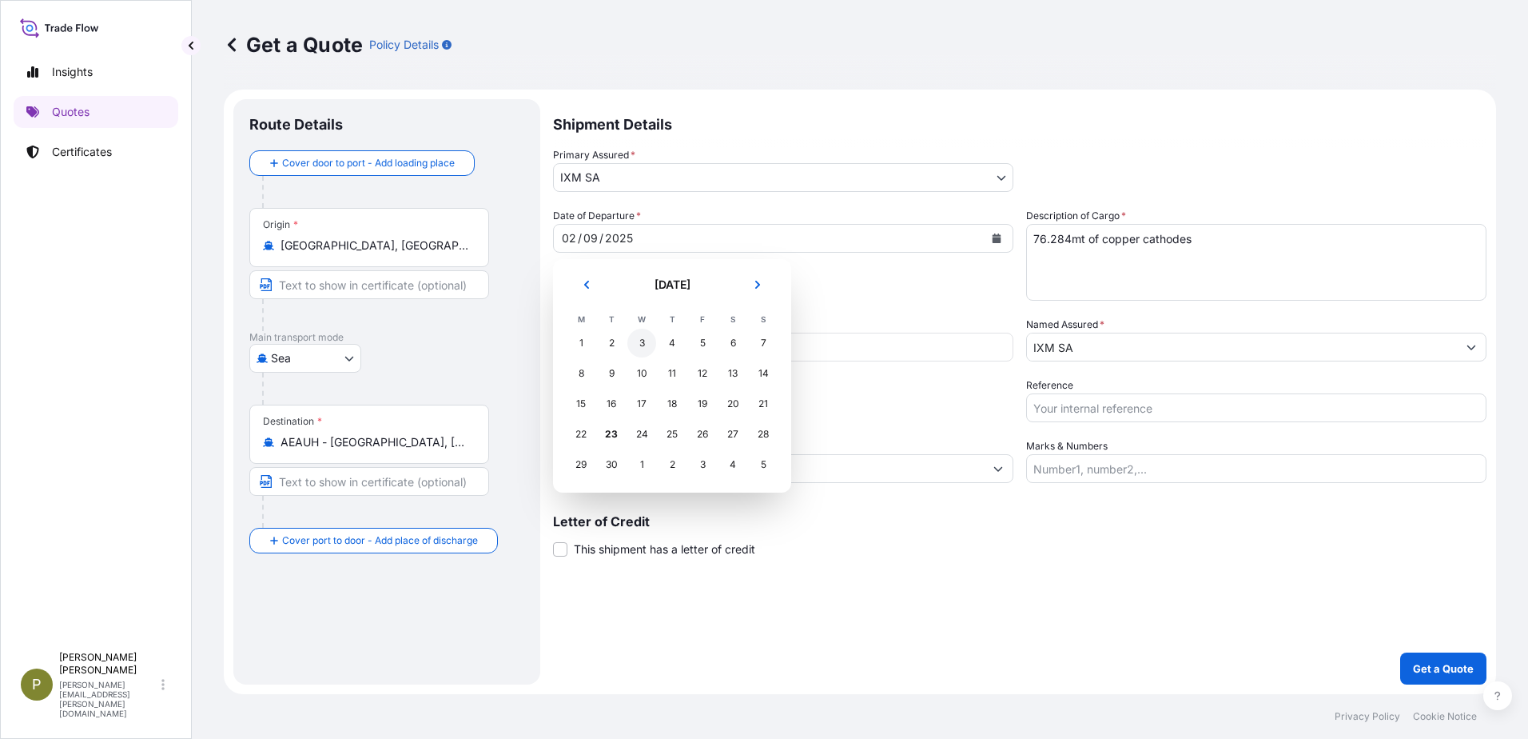
click at [638, 346] on div "3" at bounding box center [641, 343] width 29 height 29
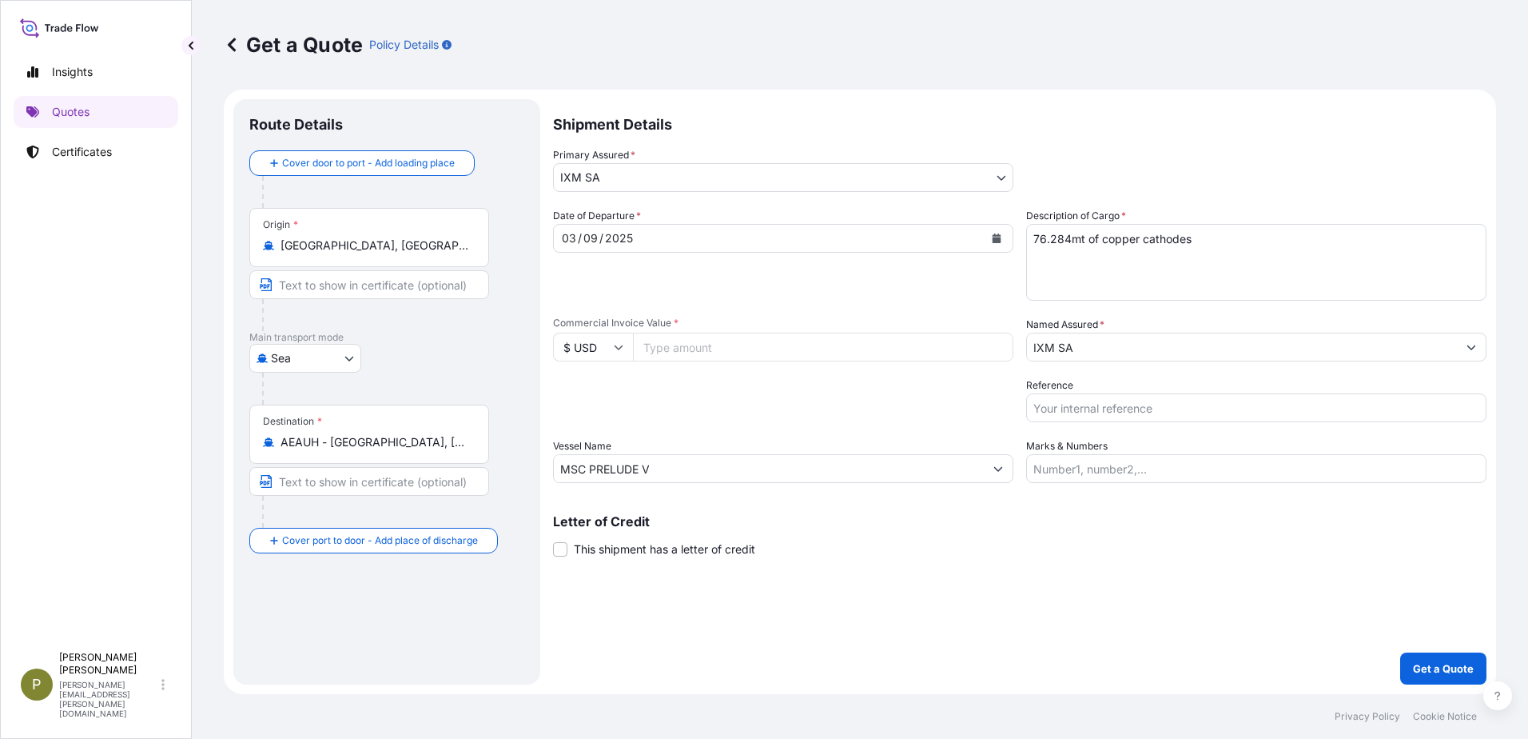
click at [1114, 426] on div "Date of Departure * [DATE] Cargo Category * Metals of every type and descriptio…" at bounding box center [1020, 345] width 934 height 275
click at [1114, 410] on input "Reference" at bounding box center [1256, 407] width 460 height 29
paste input "MSC Prelude V EBKG13537499"
type input "MSC Prelude V EBKG13537499"
click at [1072, 237] on textarea "76.284mt of copper cathodes" at bounding box center [1256, 262] width 460 height 77
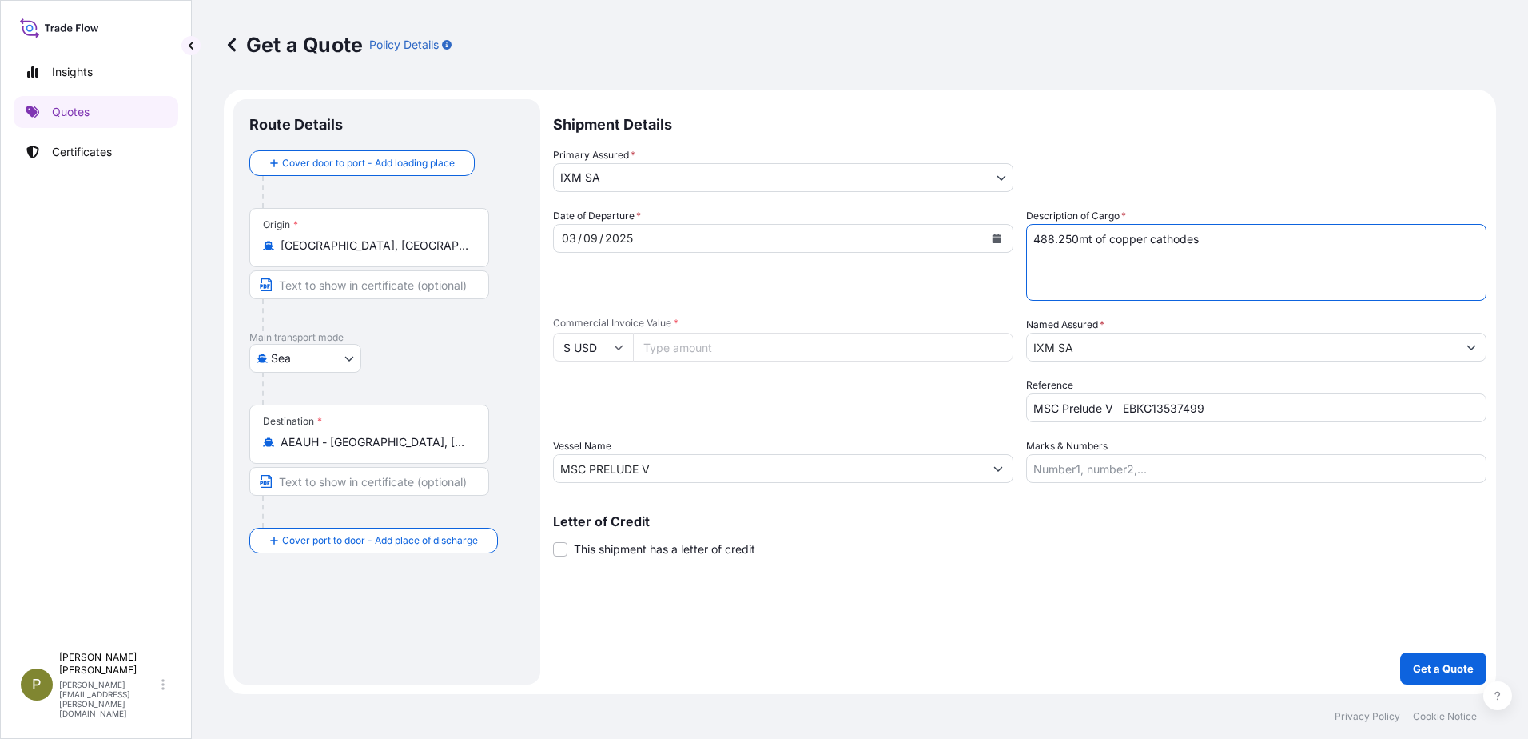
type textarea "488.250mt of copper cathodes"
click at [718, 355] on input "Commercial Invoice Value *" at bounding box center [823, 347] width 380 height 29
type input "4736440.01"
click at [1410, 664] on button "Get a Quote" at bounding box center [1443, 668] width 86 height 32
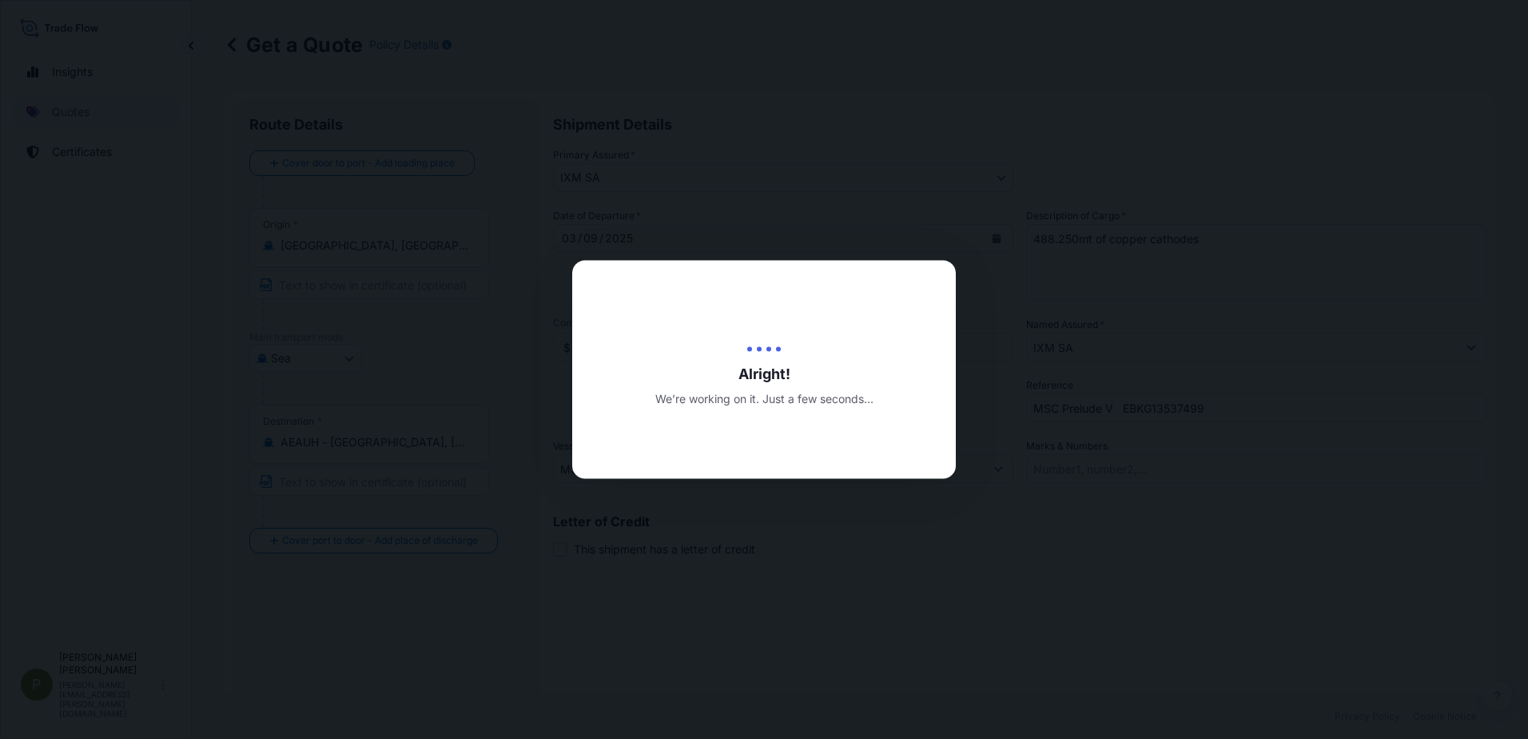
type input "[DATE]"
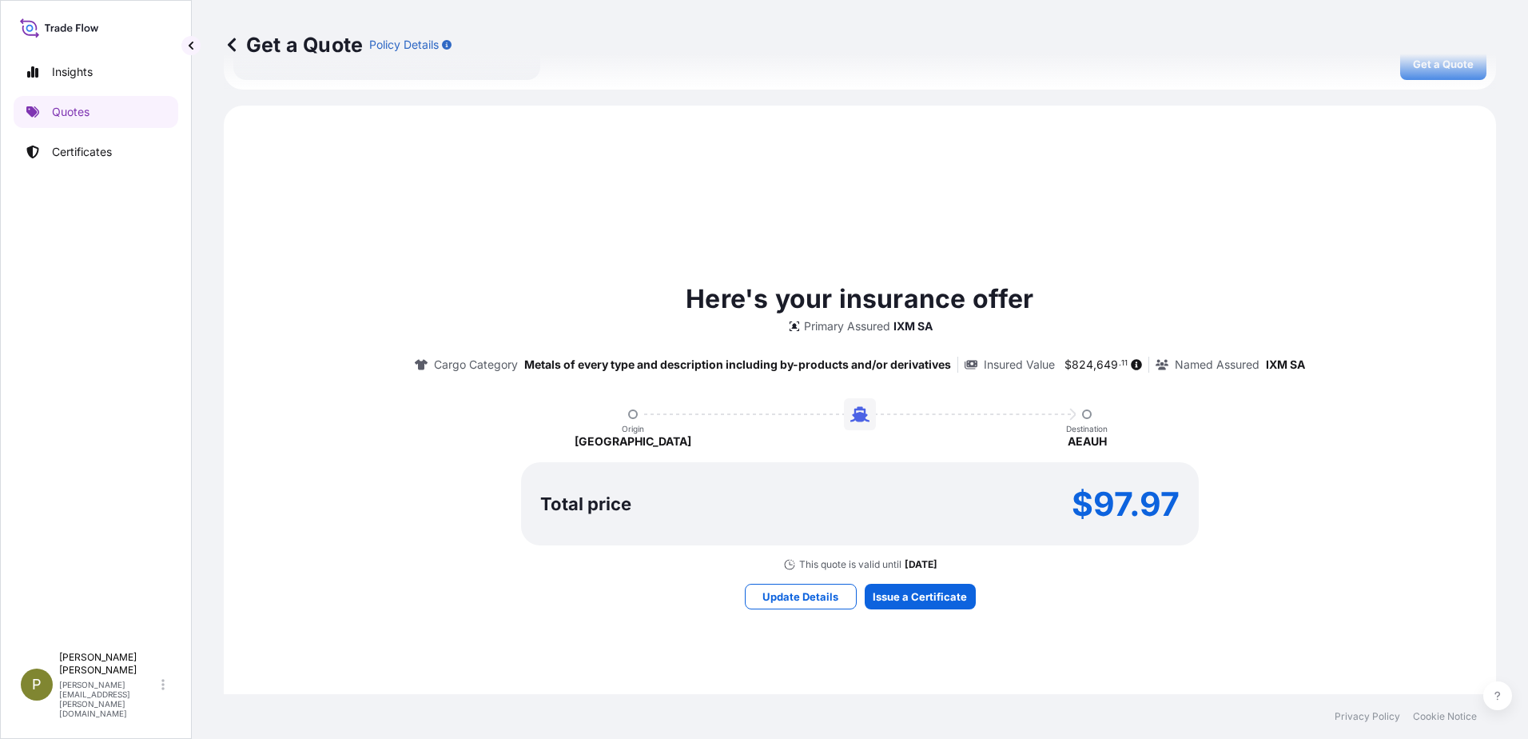
scroll to position [719, 0]
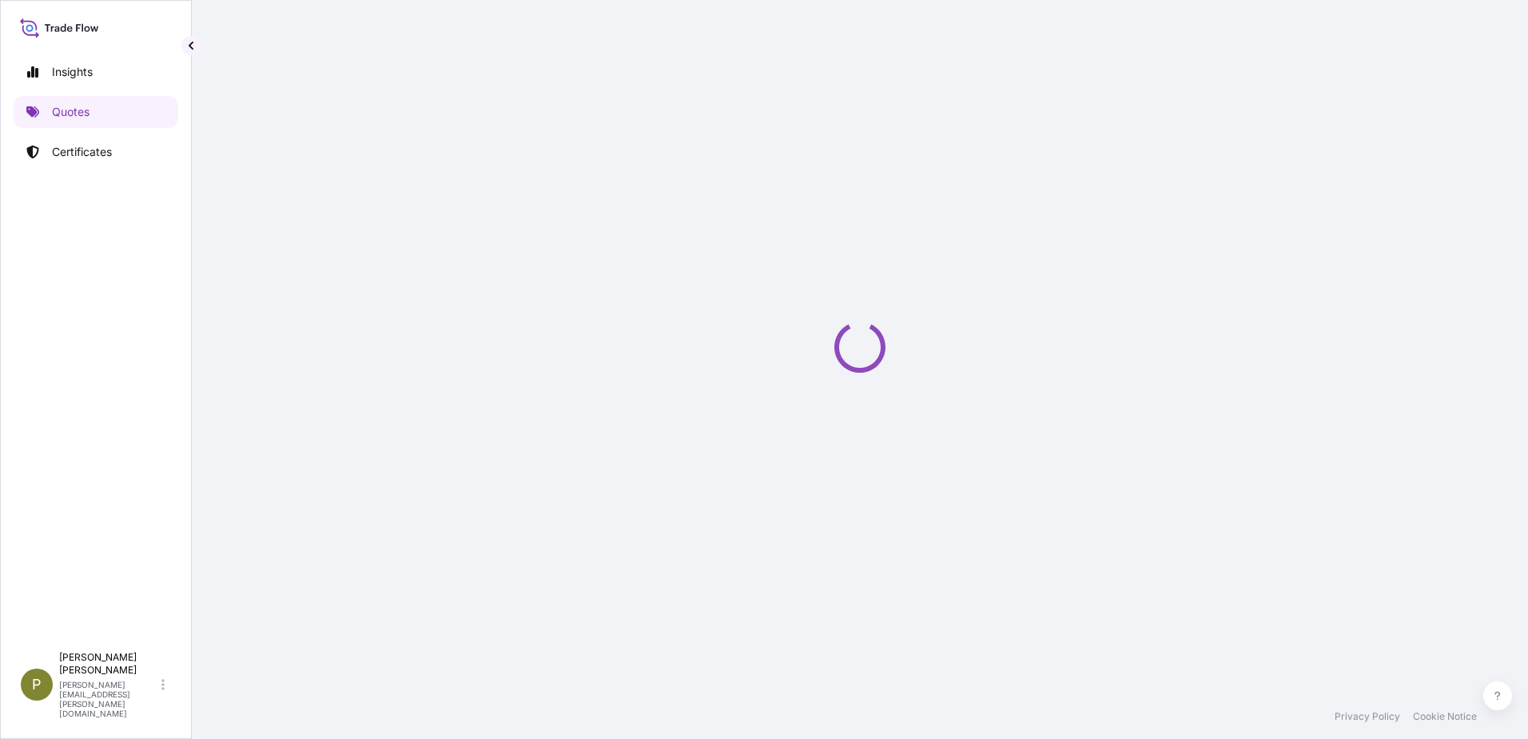
select select "Sea"
select select "31846"
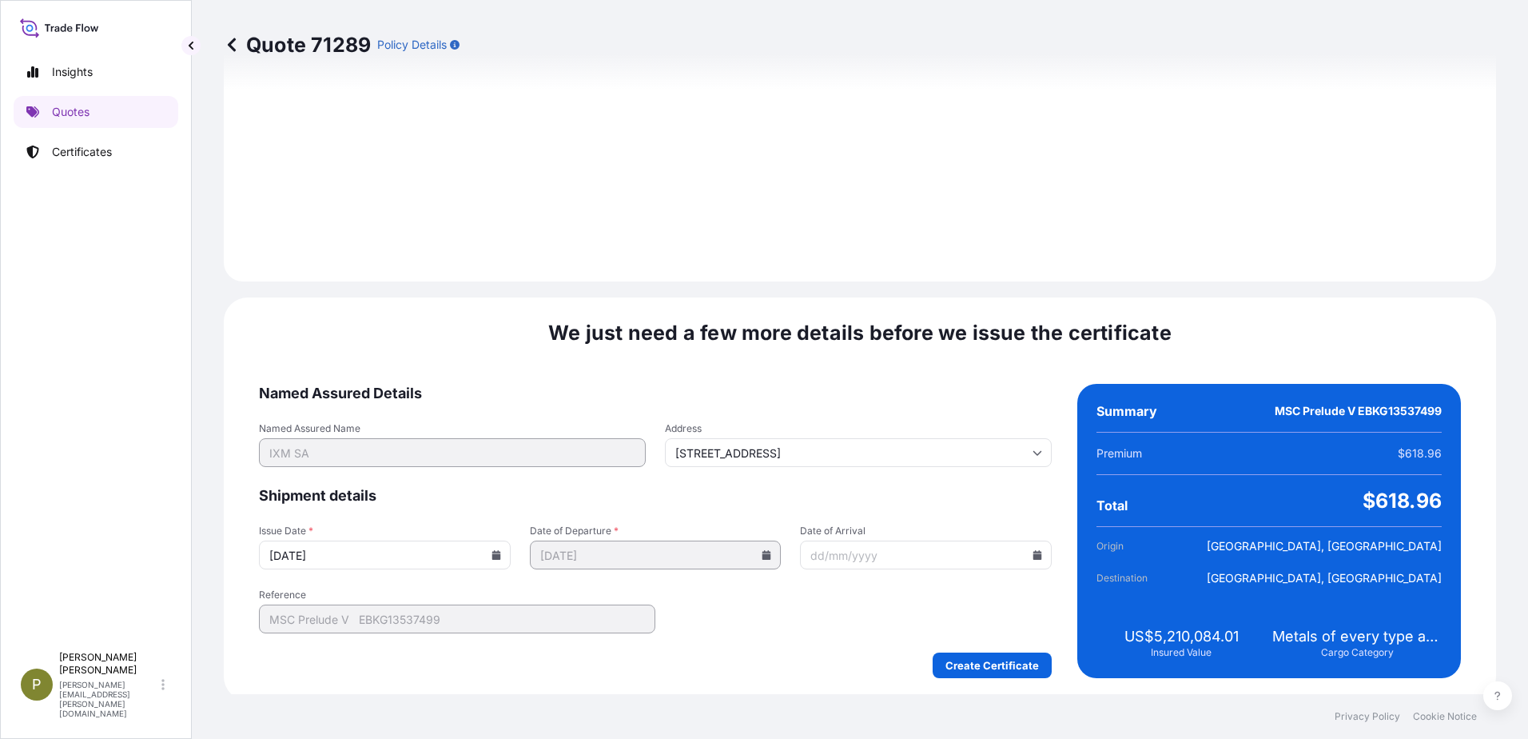
scroll to position [1667, 0]
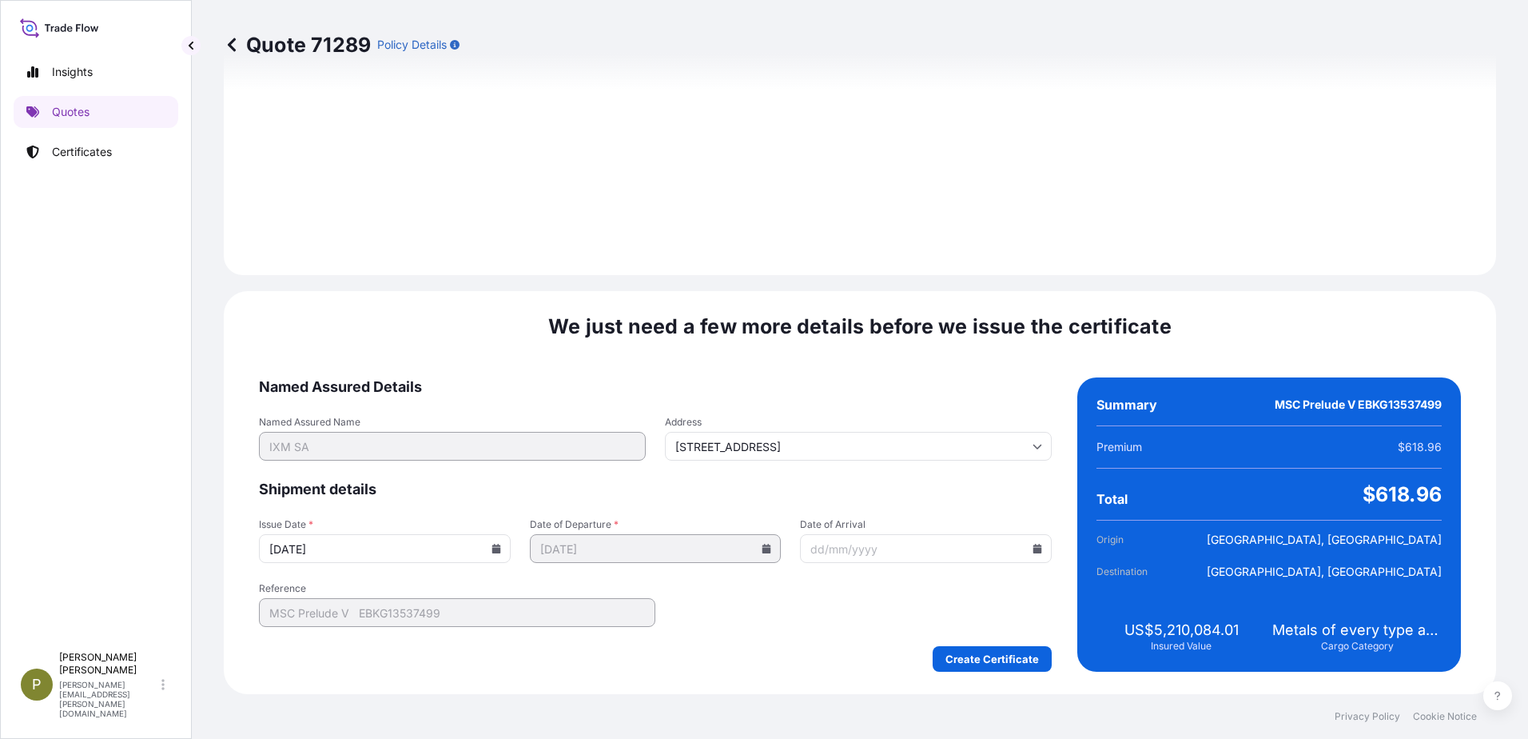
click at [485, 547] on input "[DATE]" at bounding box center [385, 548] width 252 height 29
click at [492, 547] on icon at bounding box center [497, 549] width 10 height 10
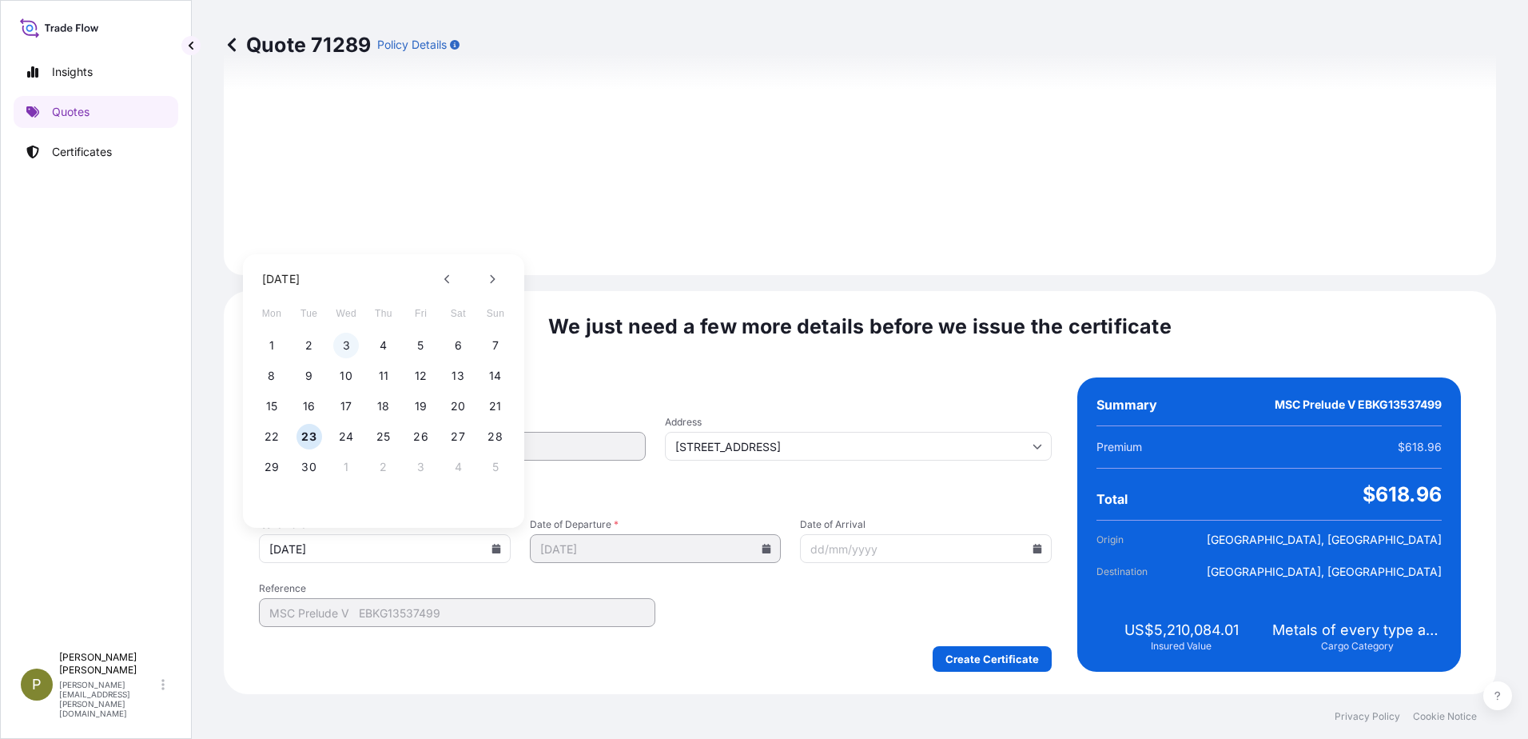
click at [344, 352] on button "3" at bounding box center [346, 346] width 26 height 26
type input "[DATE]"
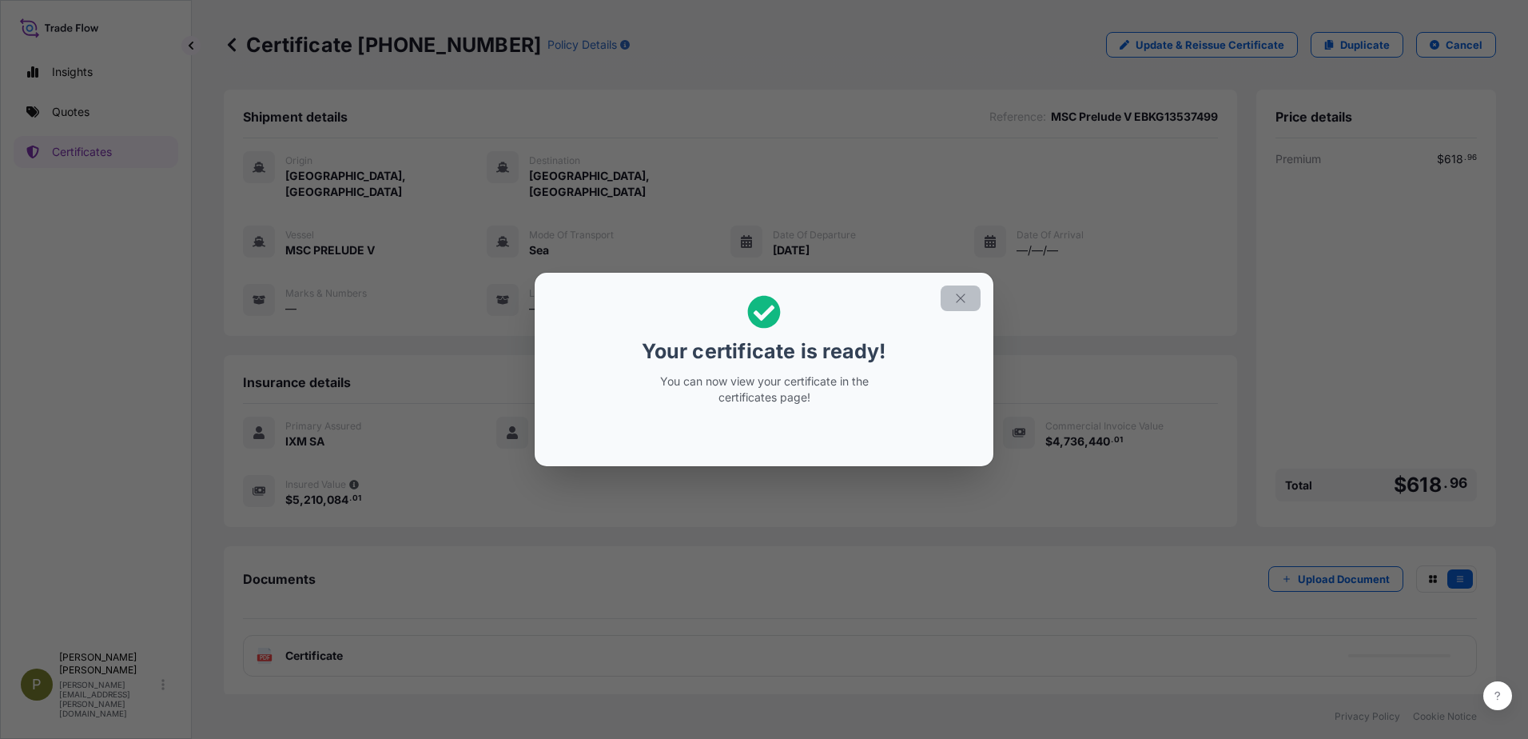
click at [963, 299] on icon "button" at bounding box center [961, 298] width 14 height 14
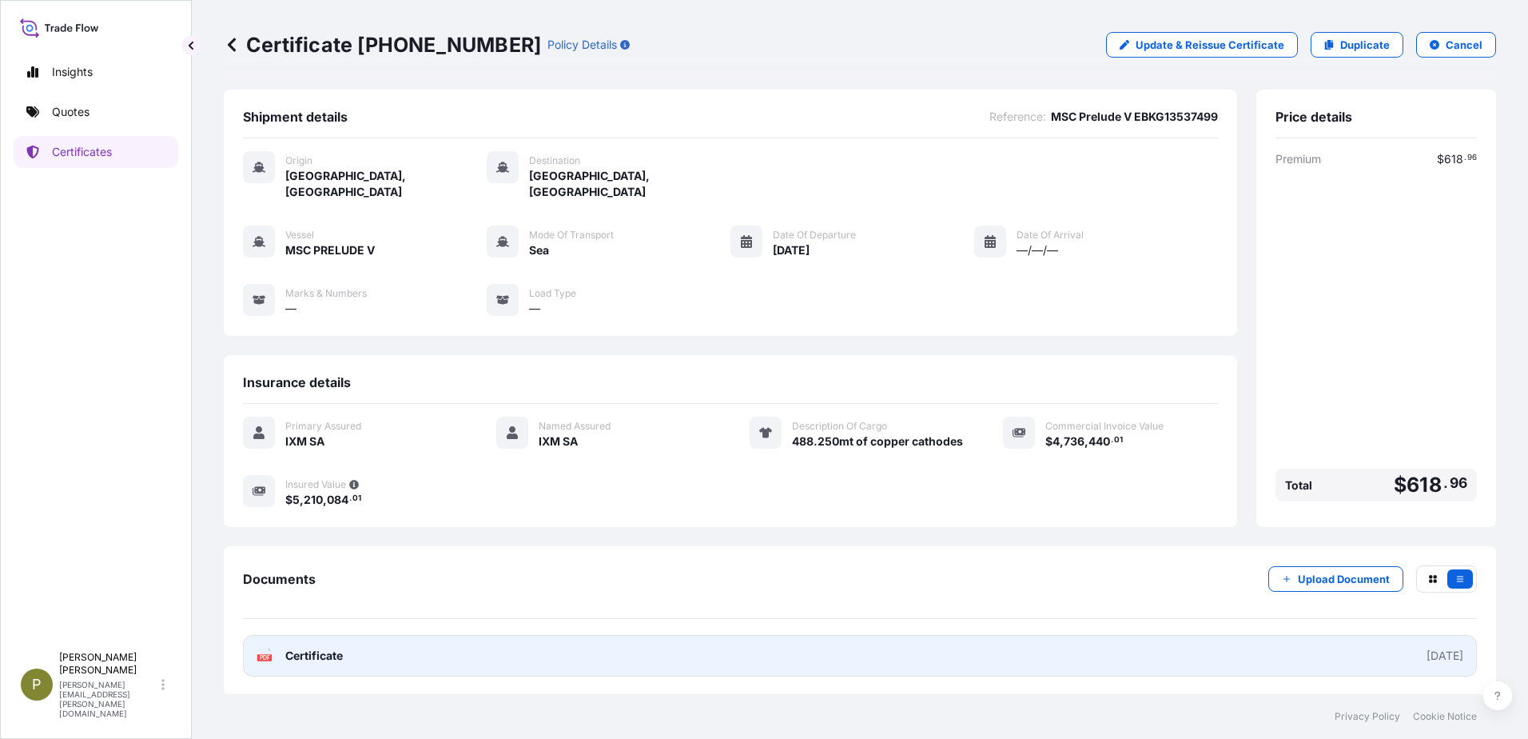
click at [573, 635] on link "PDF Certificate [DATE]" at bounding box center [860, 656] width 1234 height 42
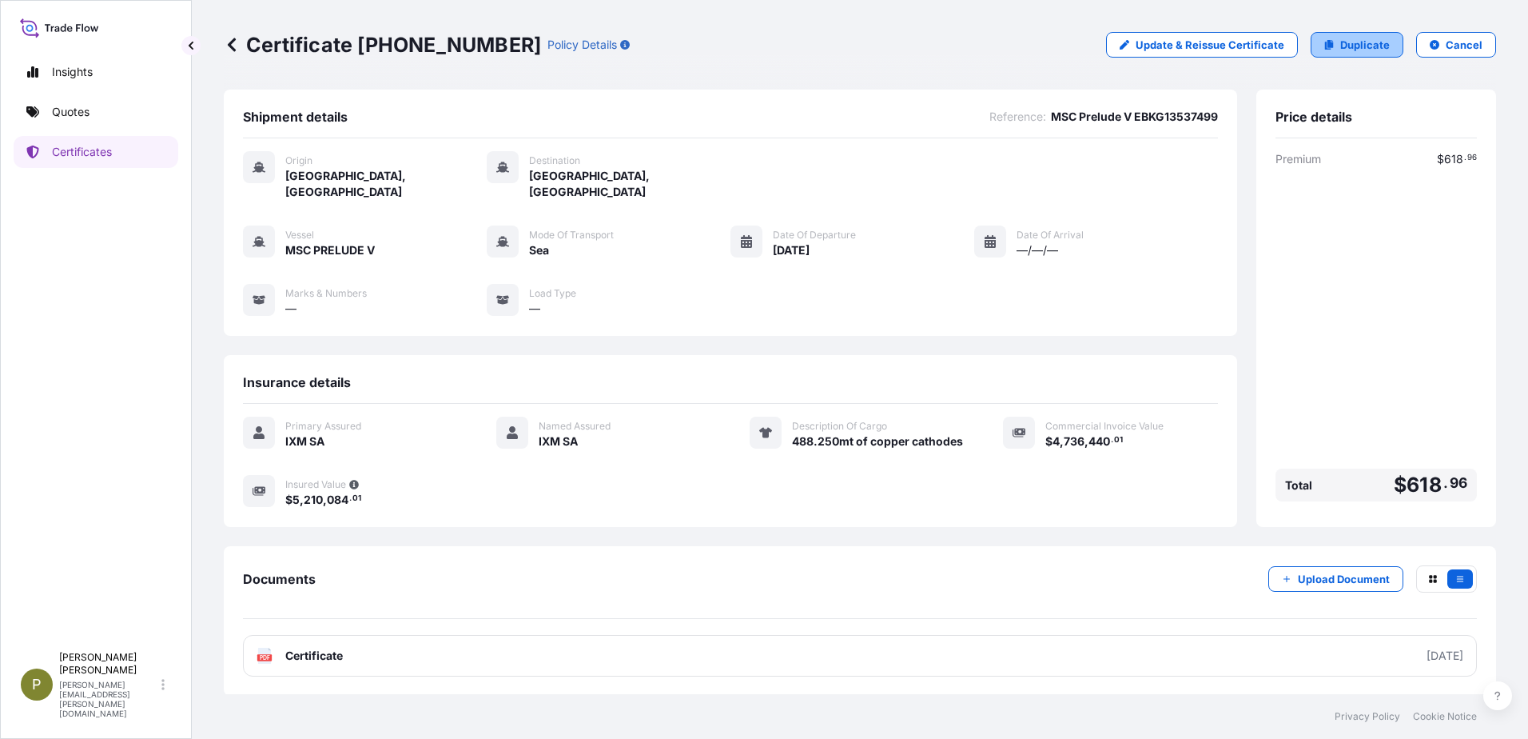
click at [1348, 47] on p "Duplicate" at bounding box center [1365, 45] width 50 height 16
select select "Sea"
select select "31846"
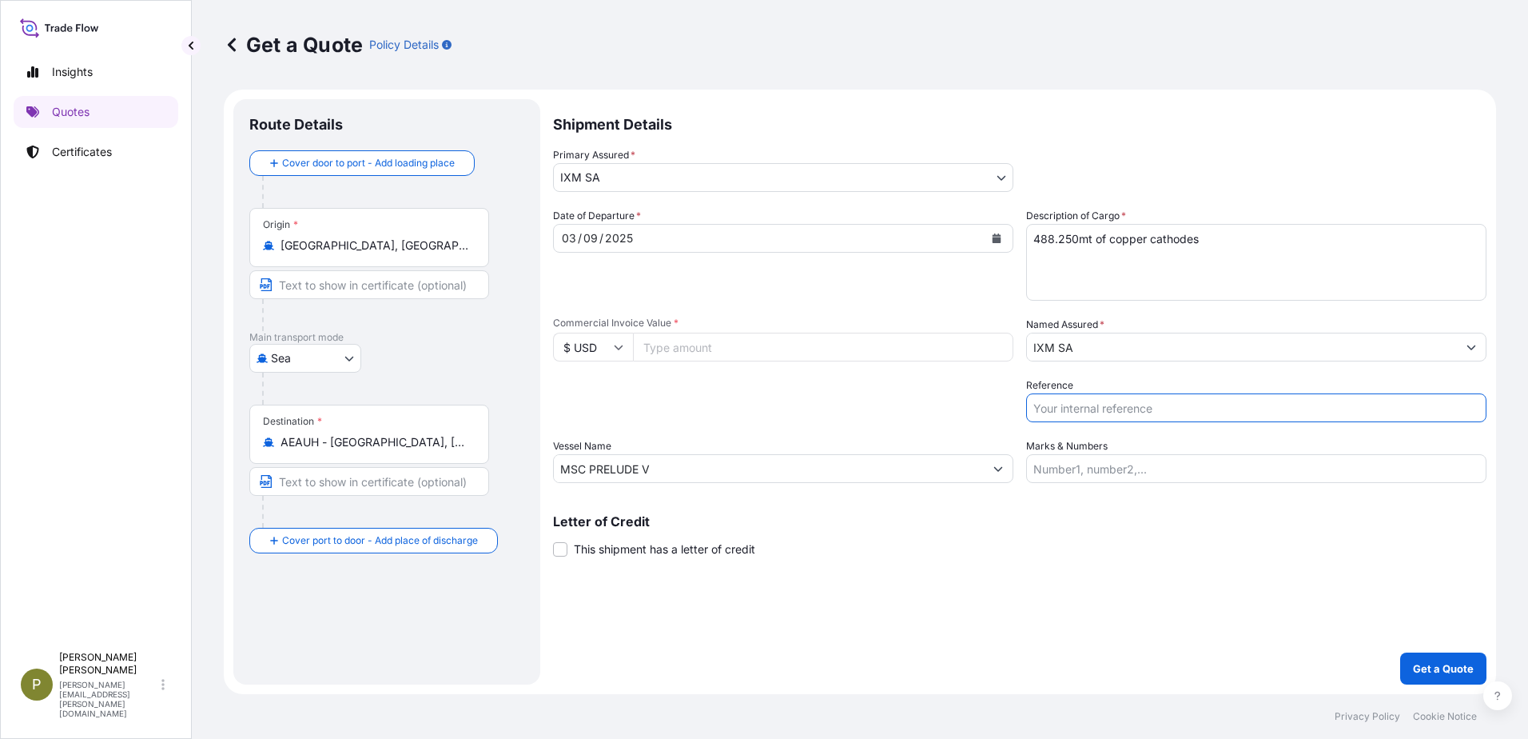
click at [1109, 409] on input "Reference" at bounding box center [1256, 407] width 460 height 29
paste input "MSC Prelude V EBKG13537500"
type input "MSC Prelude V EBKG13537500"
click at [1075, 237] on textarea "488.250mt of copper cathodes" at bounding box center [1256, 262] width 460 height 77
type textarea "391.522mt of copper cathodes"
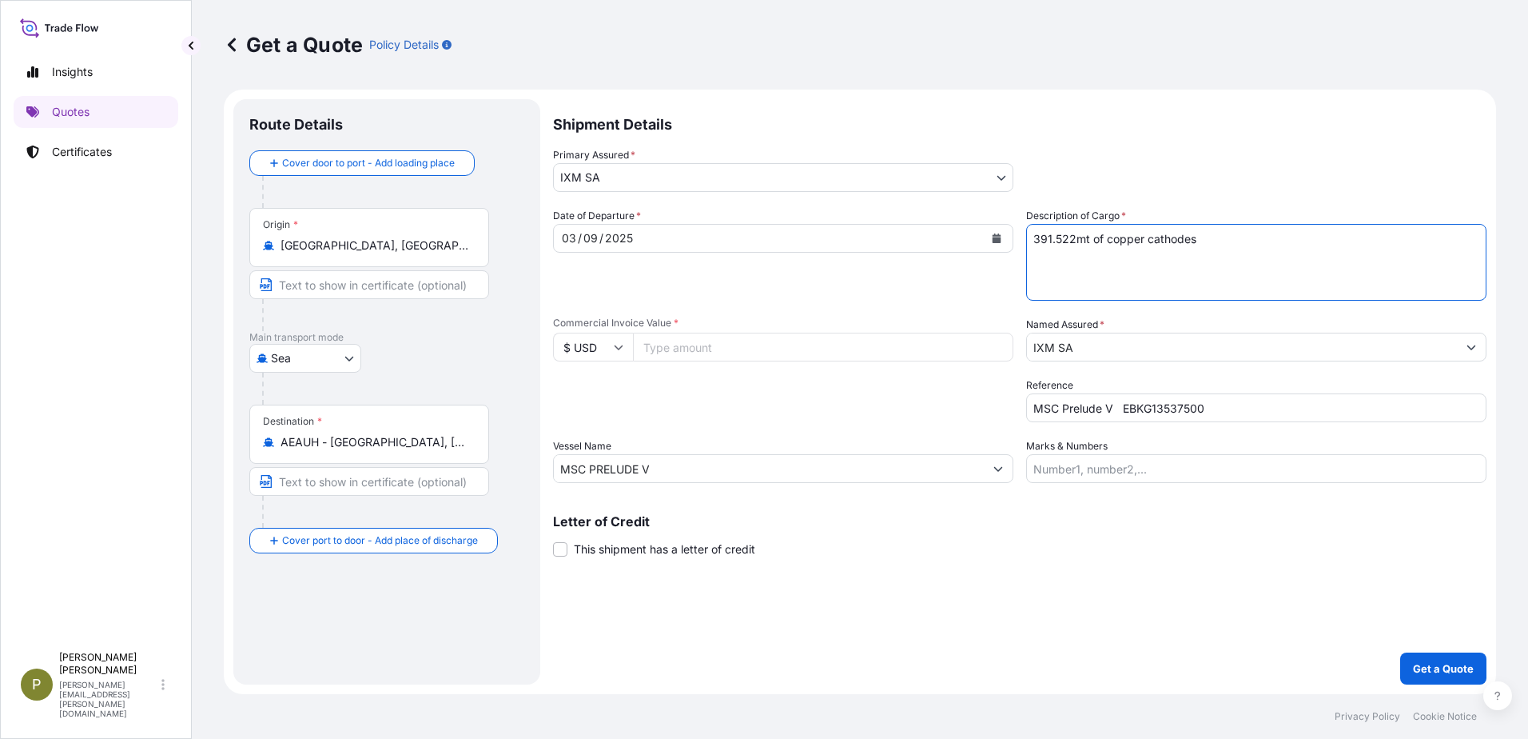
click at [723, 348] on input "Commercial Invoice Value *" at bounding box center [823, 347] width 380 height 29
type input "3798096.19"
click at [1415, 662] on p "Get a Quote" at bounding box center [1443, 668] width 61 height 16
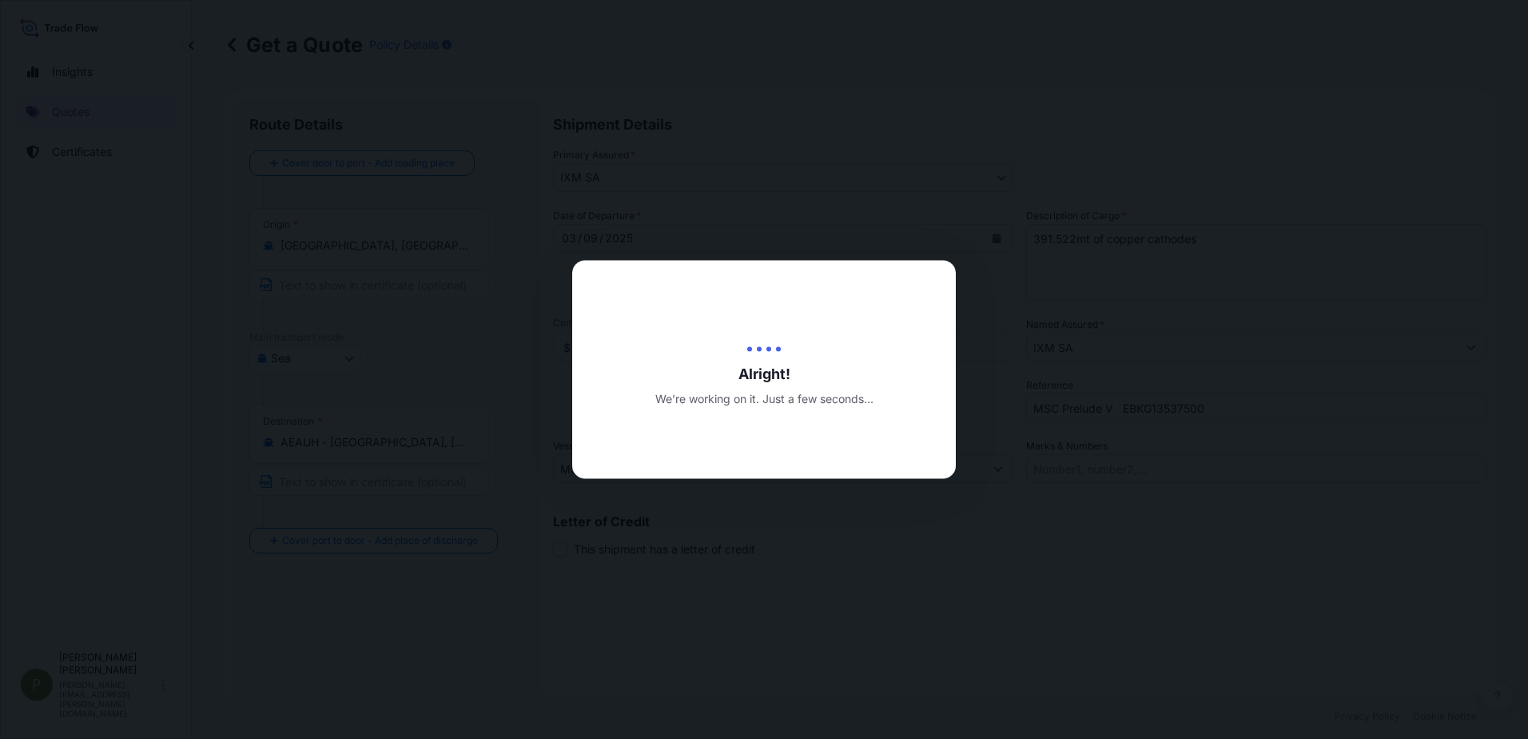
type input "[DATE]"
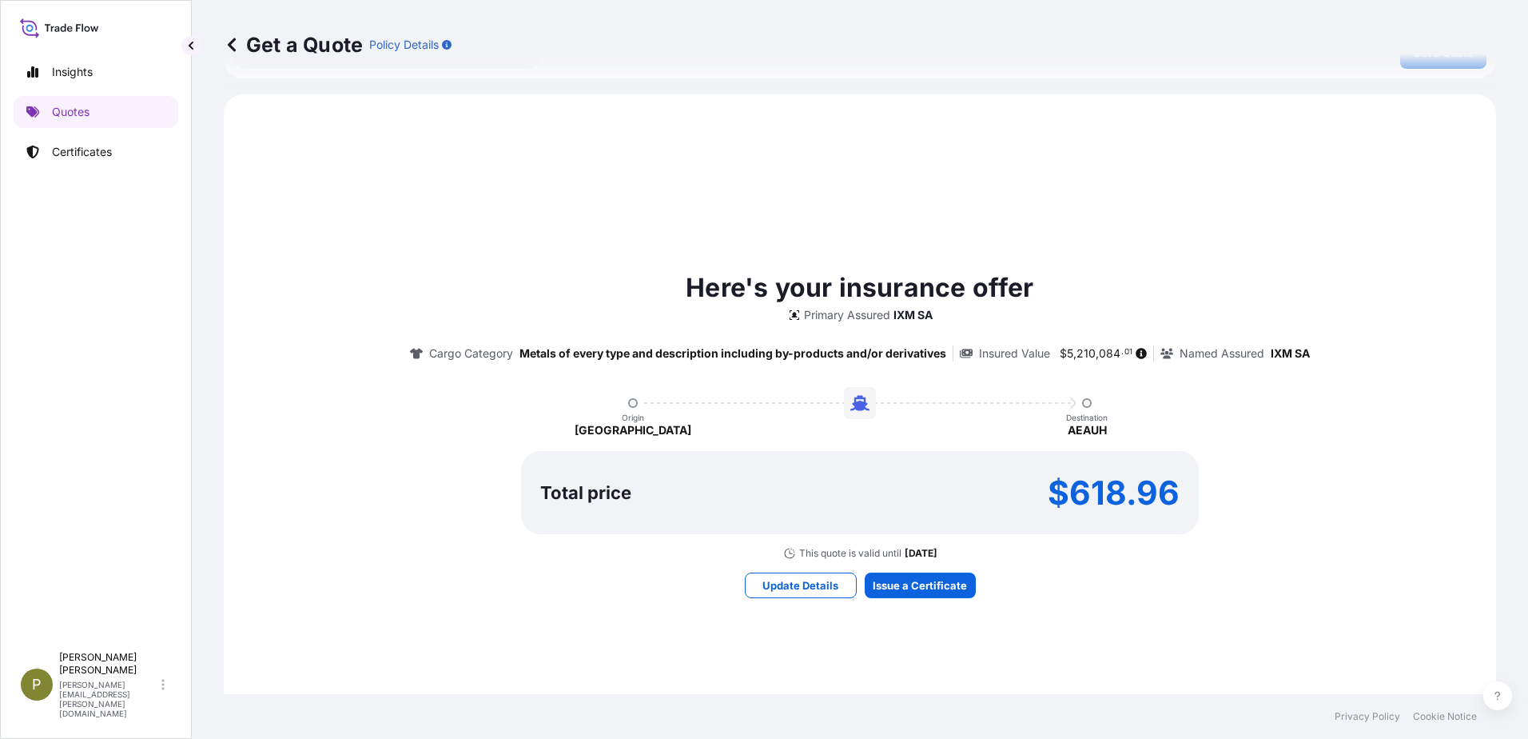
scroll to position [719, 0]
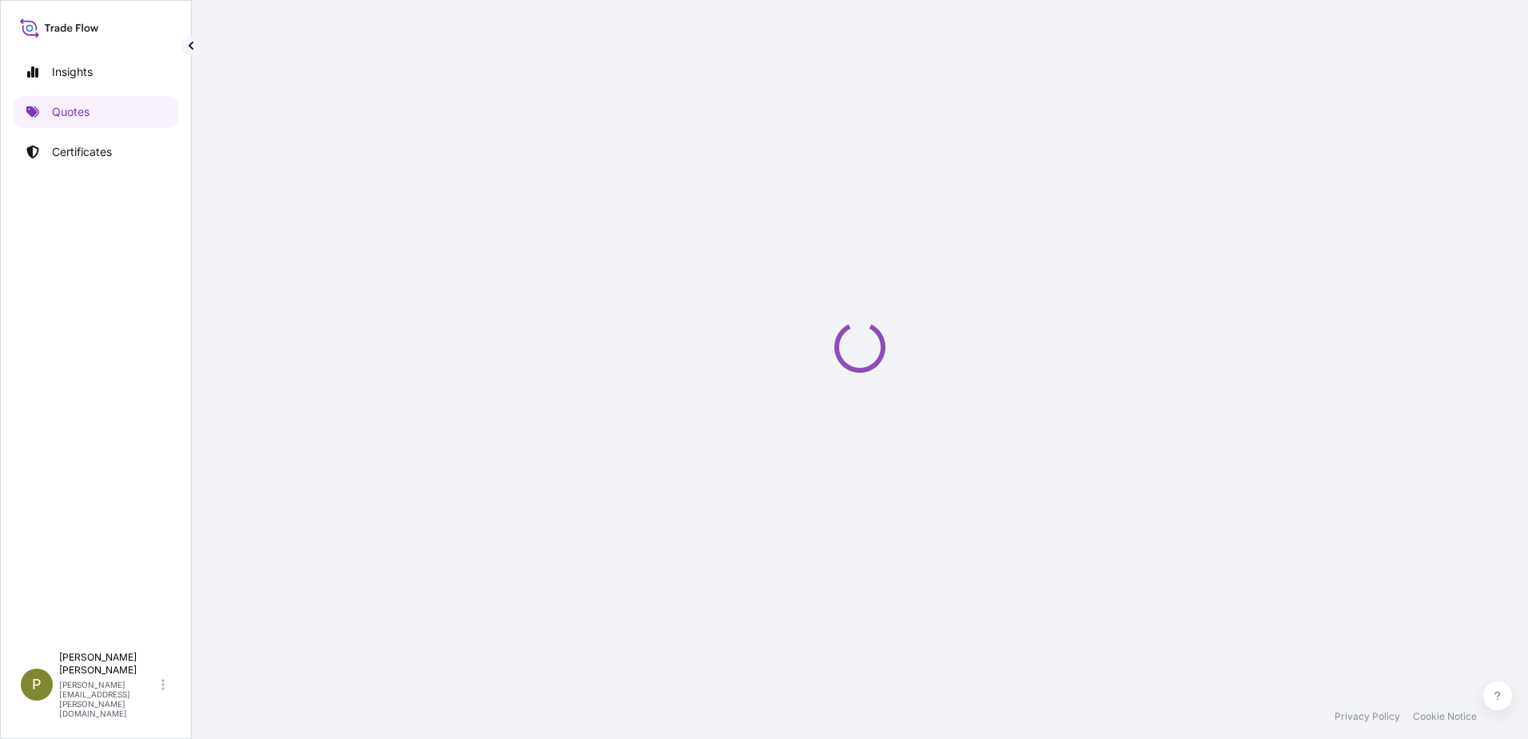
type input "[STREET_ADDRESS]"
select select "Sea"
select select "31846"
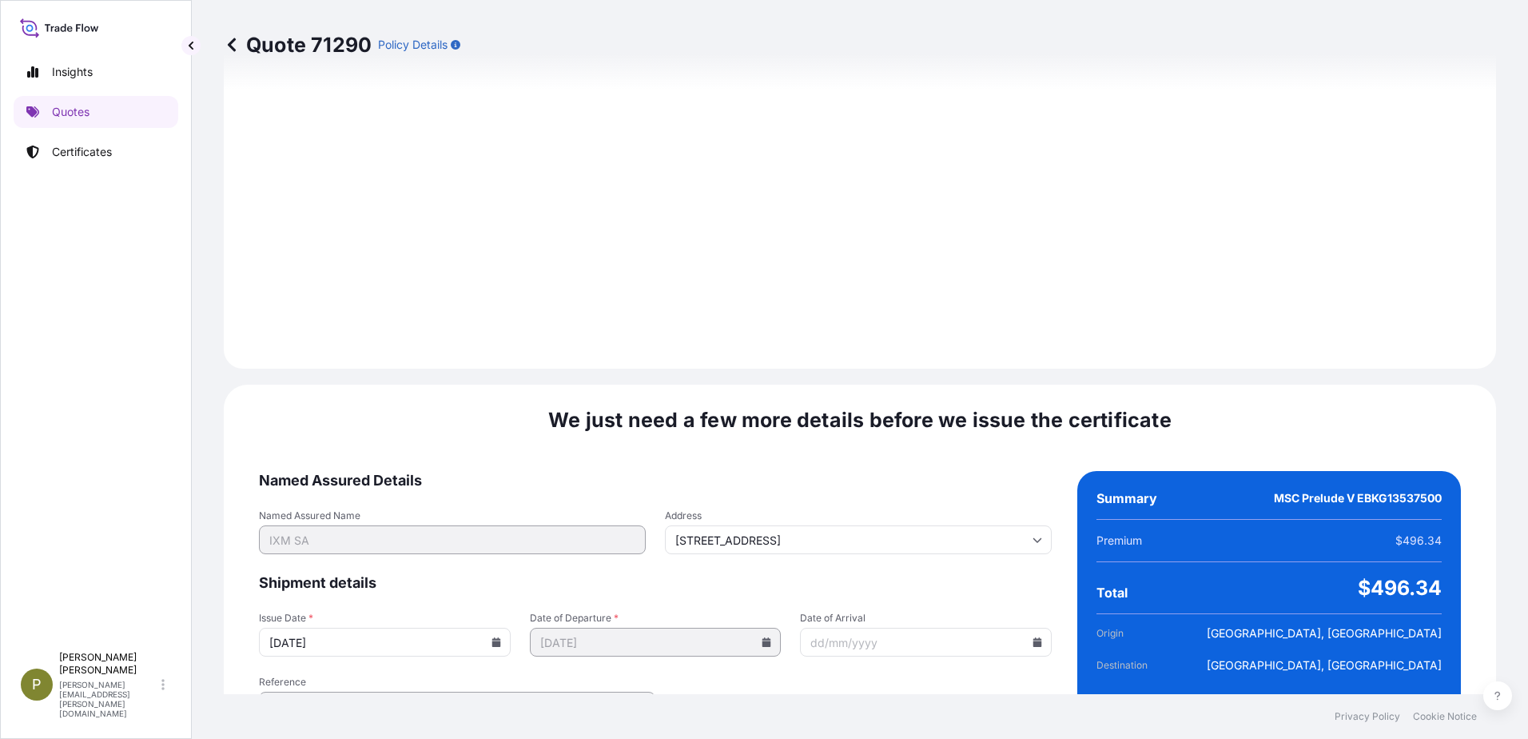
scroll to position [1667, 0]
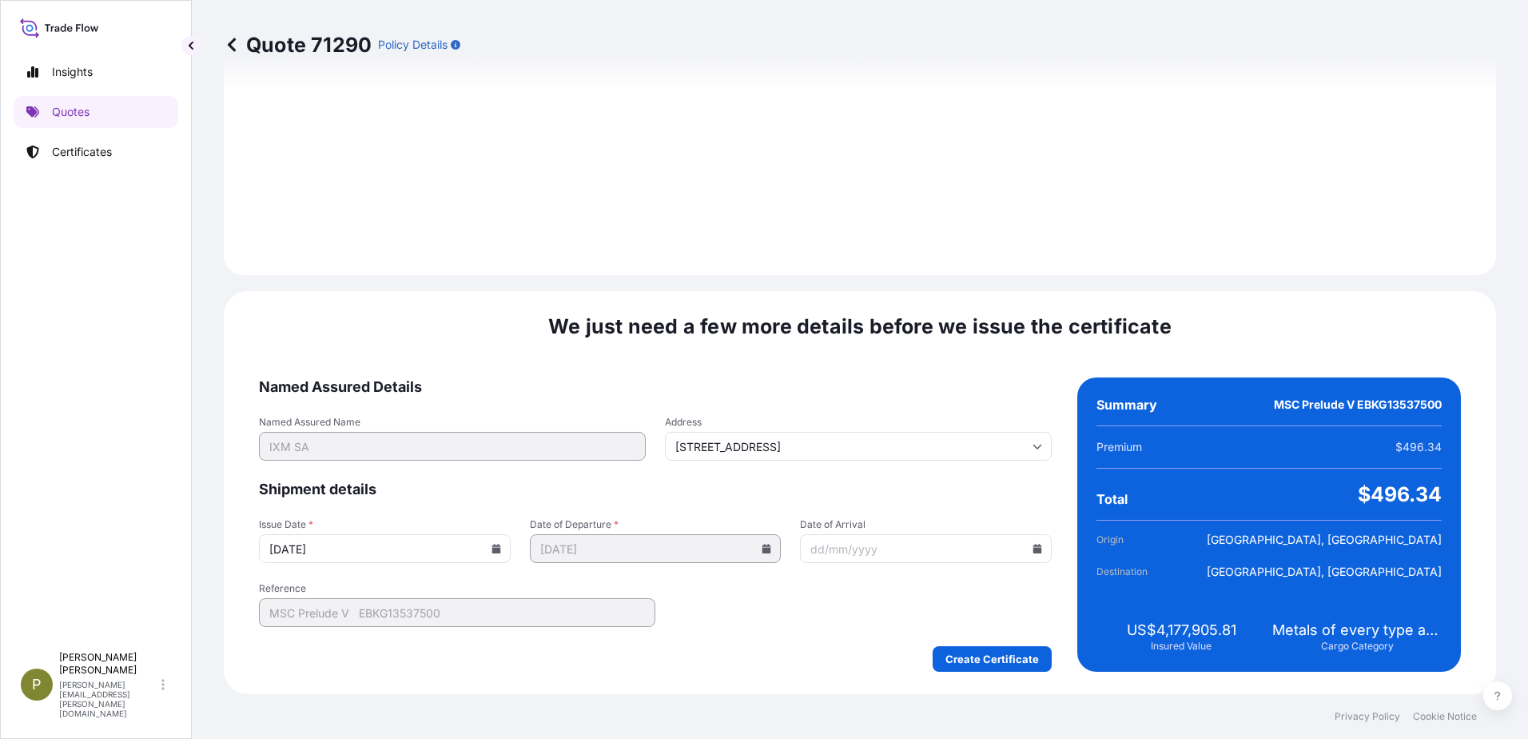
click at [481, 547] on input "[DATE]" at bounding box center [385, 548] width 252 height 29
click at [492, 548] on icon at bounding box center [497, 549] width 10 height 10
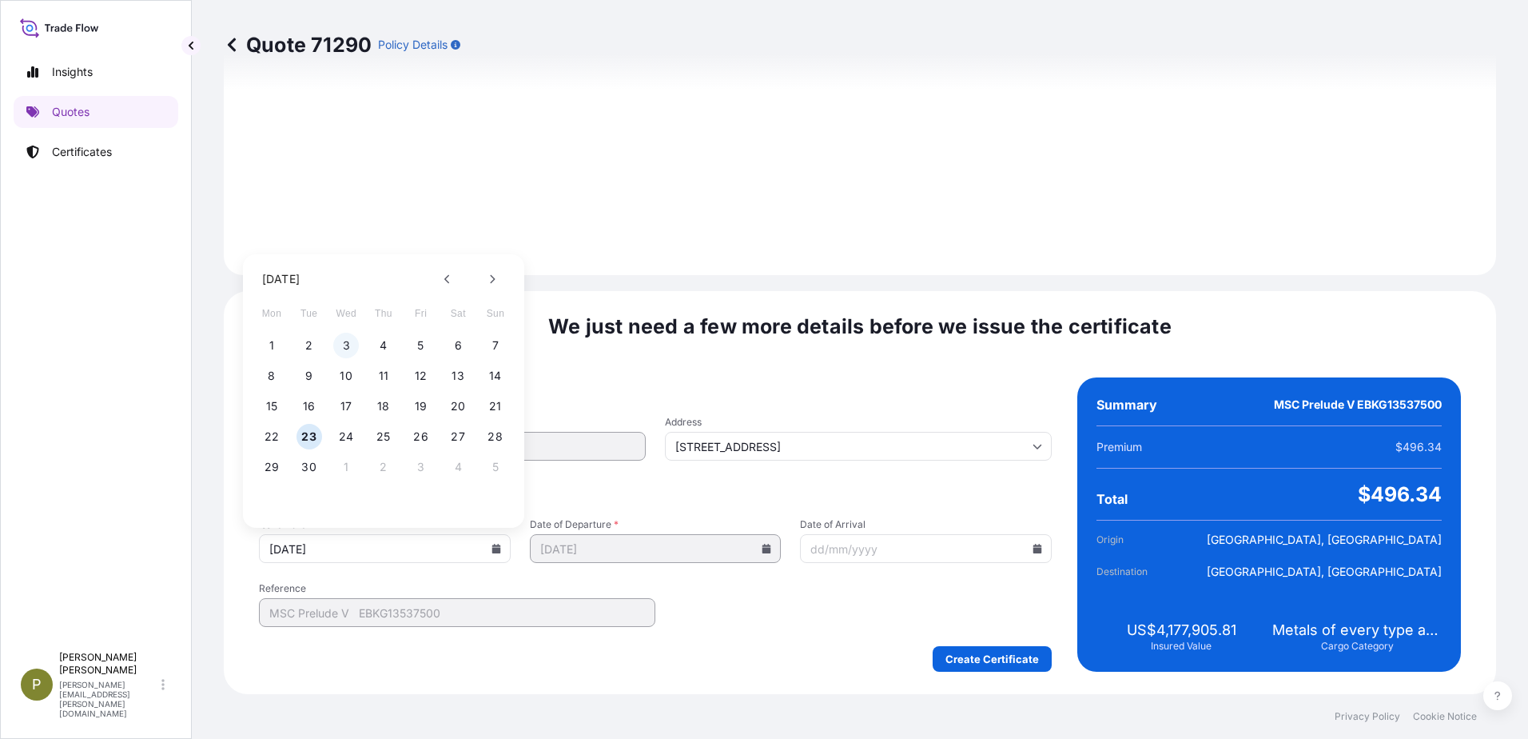
click at [343, 339] on button "3" at bounding box center [346, 346] width 26 height 26
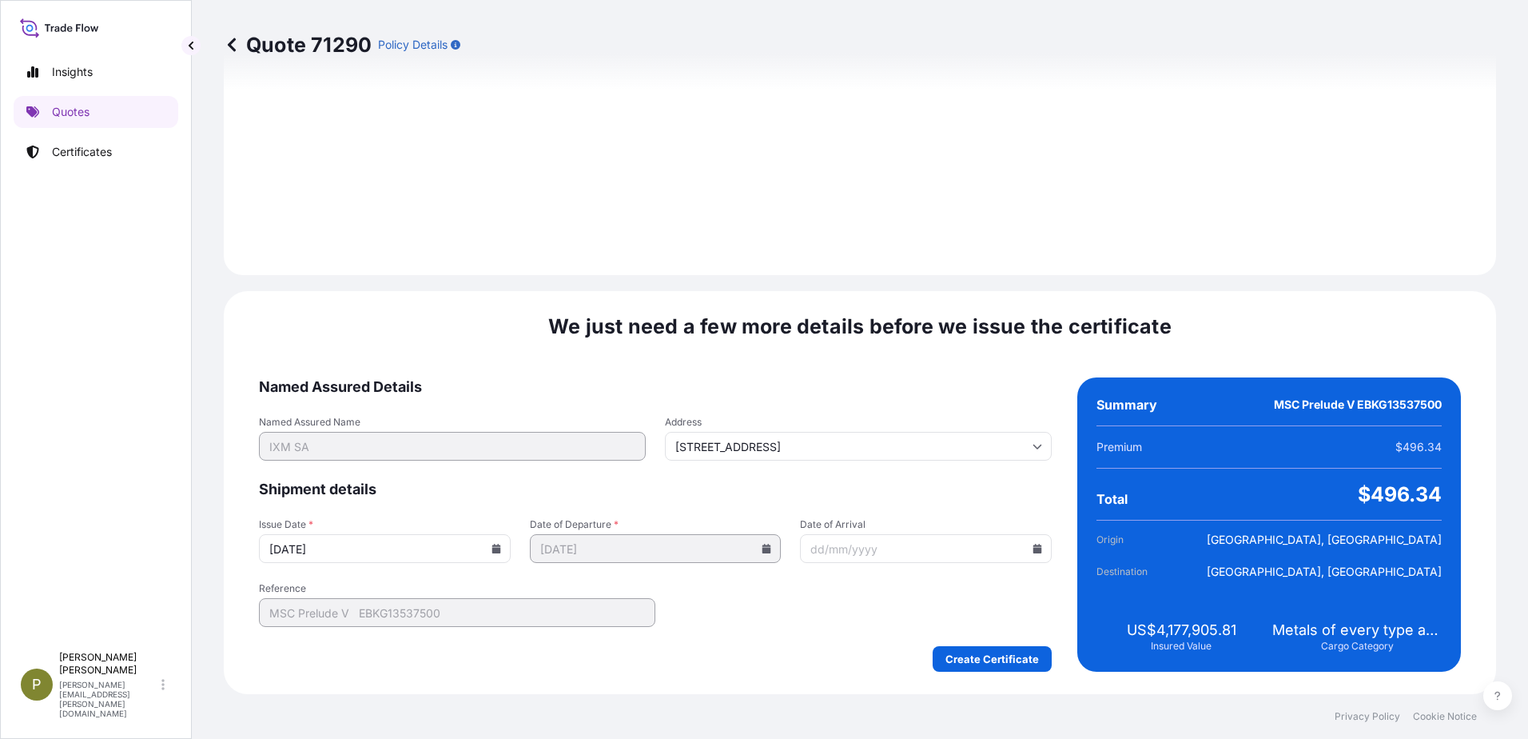
type input "[DATE]"
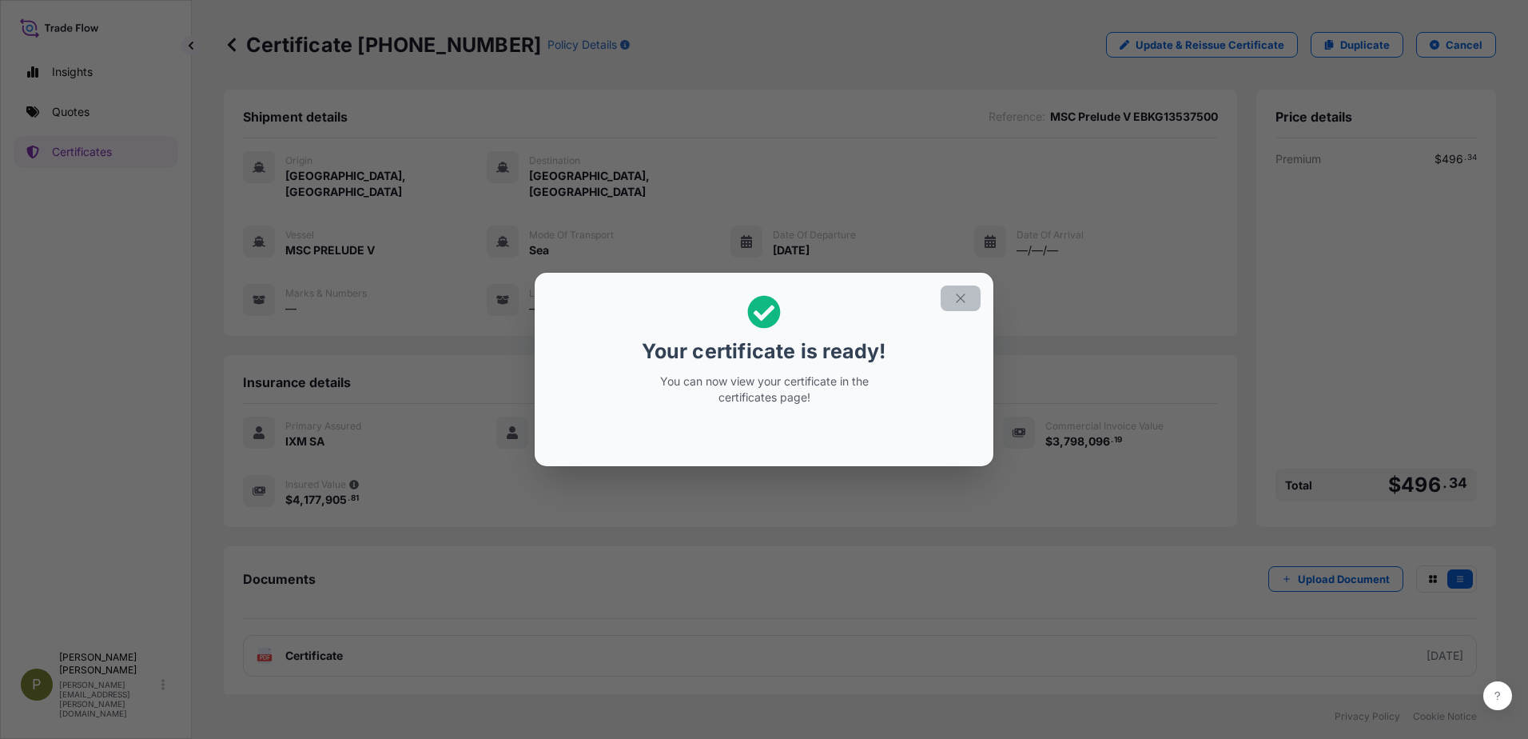
click at [961, 297] on icon "button" at bounding box center [961, 298] width 14 height 14
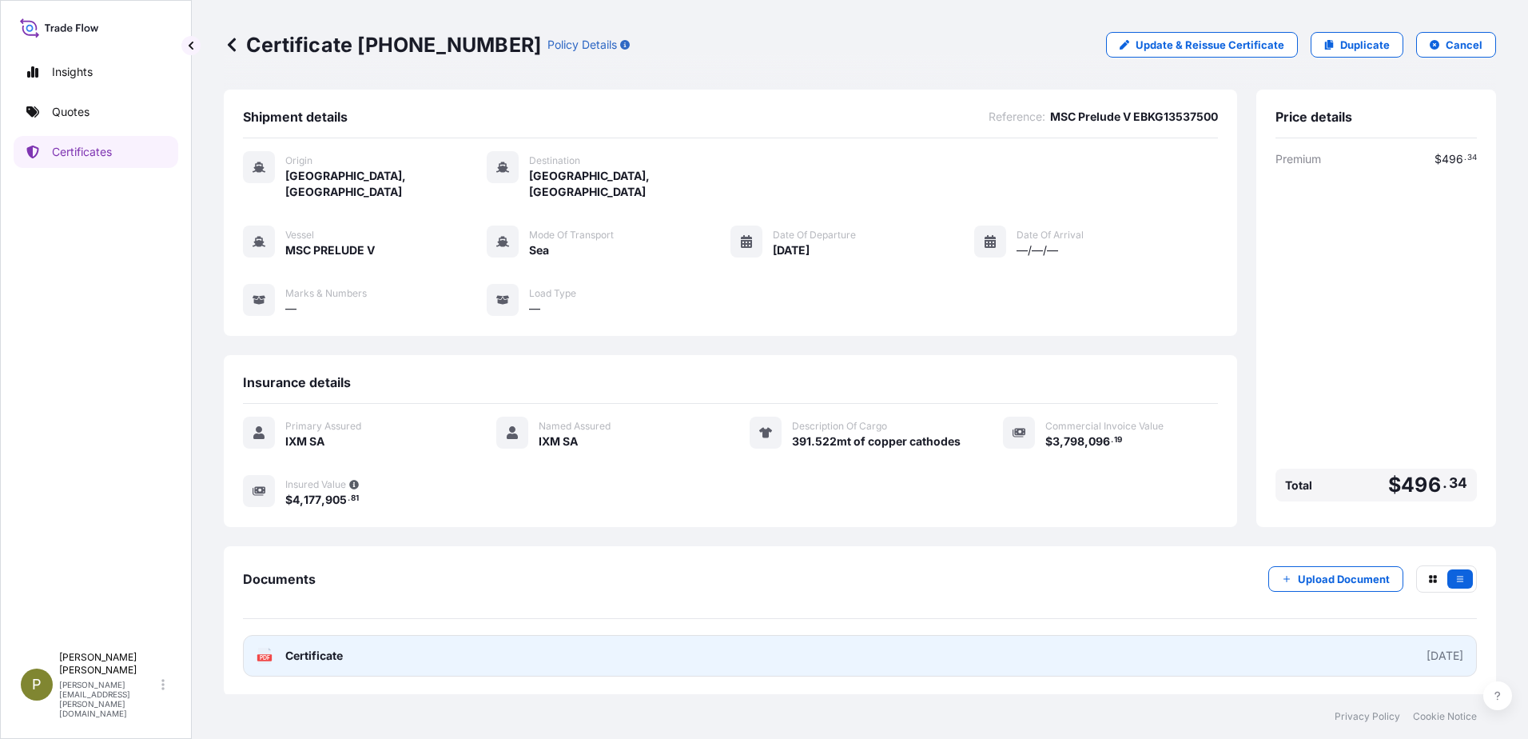
click at [374, 643] on link "PDF Certificate [DATE]" at bounding box center [860, 656] width 1234 height 42
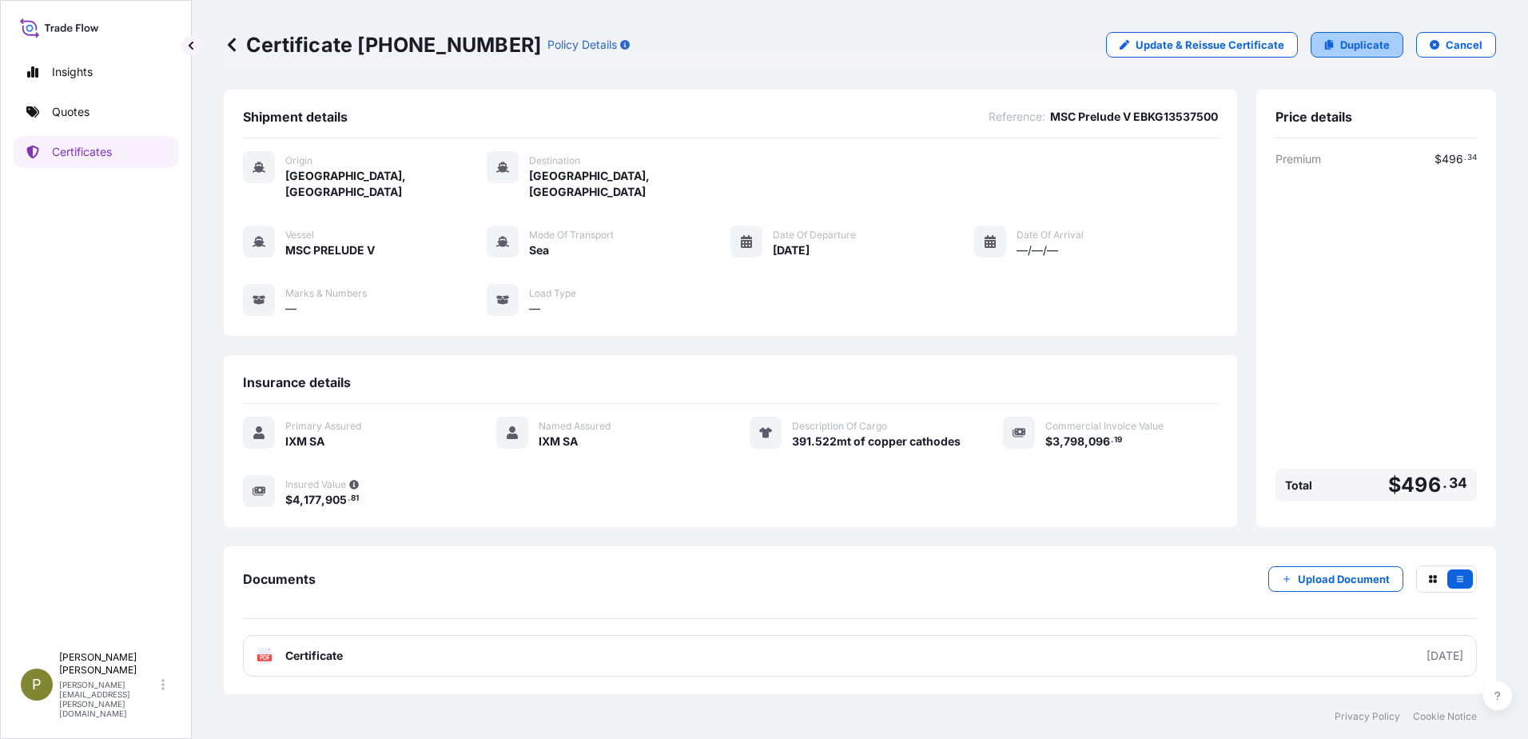
click at [1388, 44] on p "Duplicate" at bounding box center [1365, 45] width 50 height 16
select select "Sea"
select select "31846"
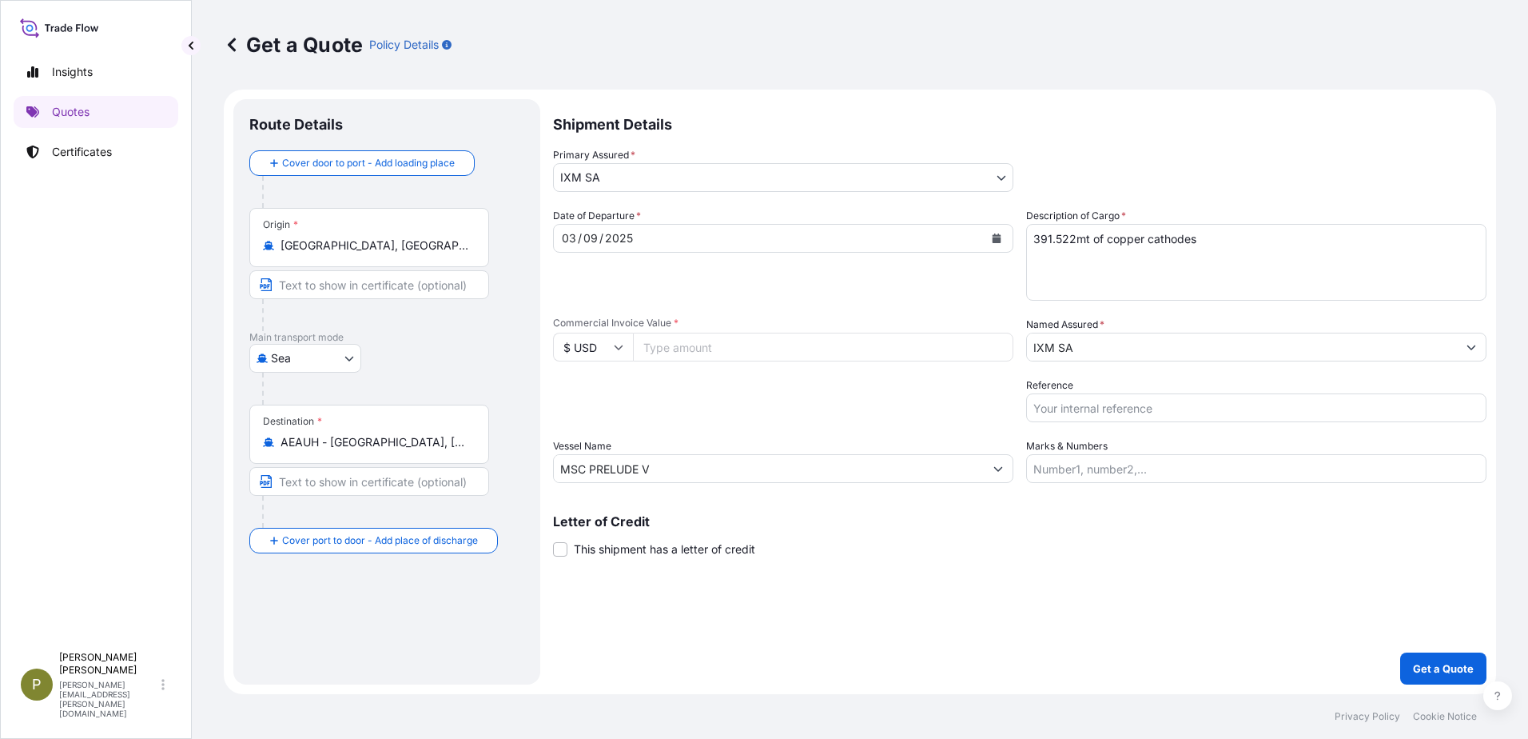
click at [994, 237] on icon "Calendar" at bounding box center [997, 238] width 10 height 10
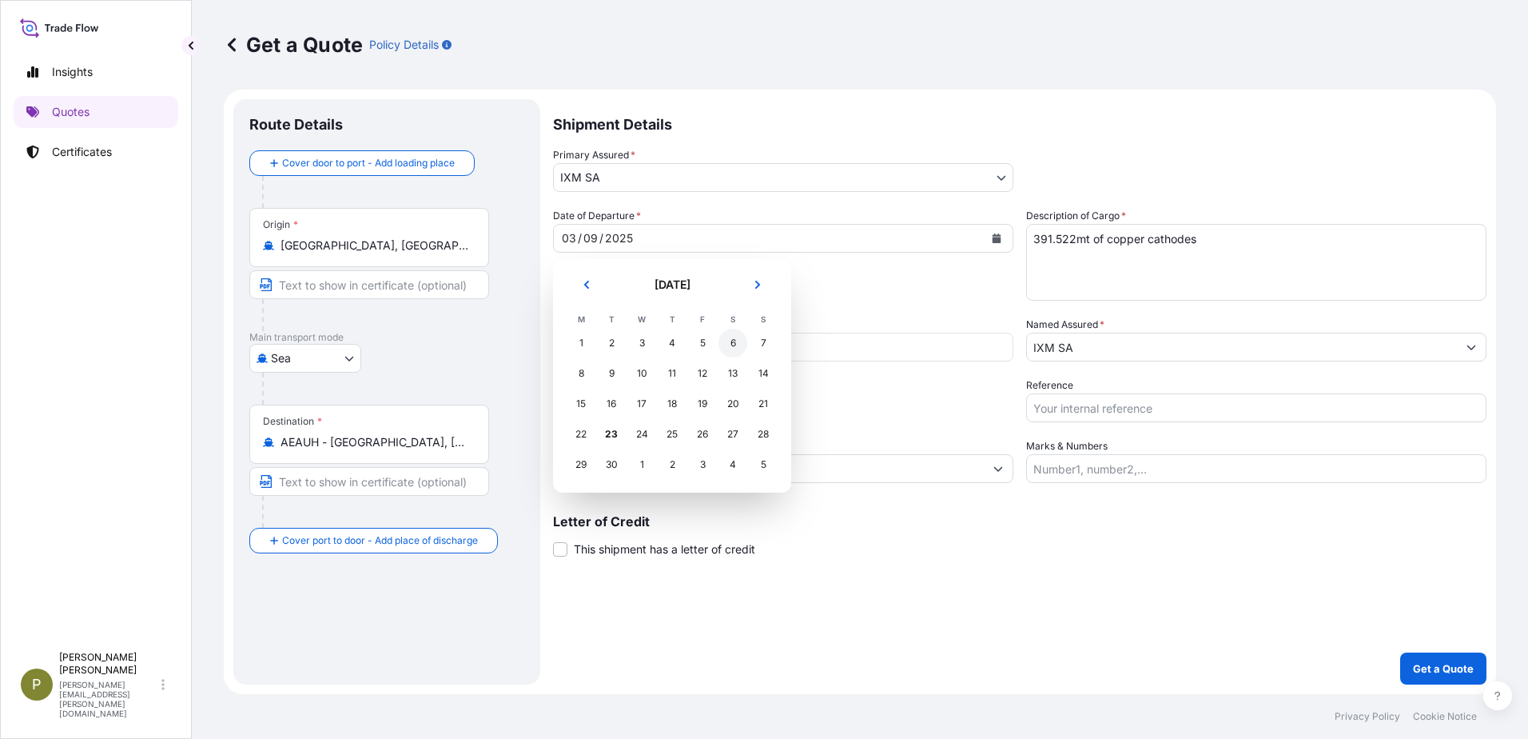
click at [728, 344] on div "6" at bounding box center [733, 343] width 29 height 29
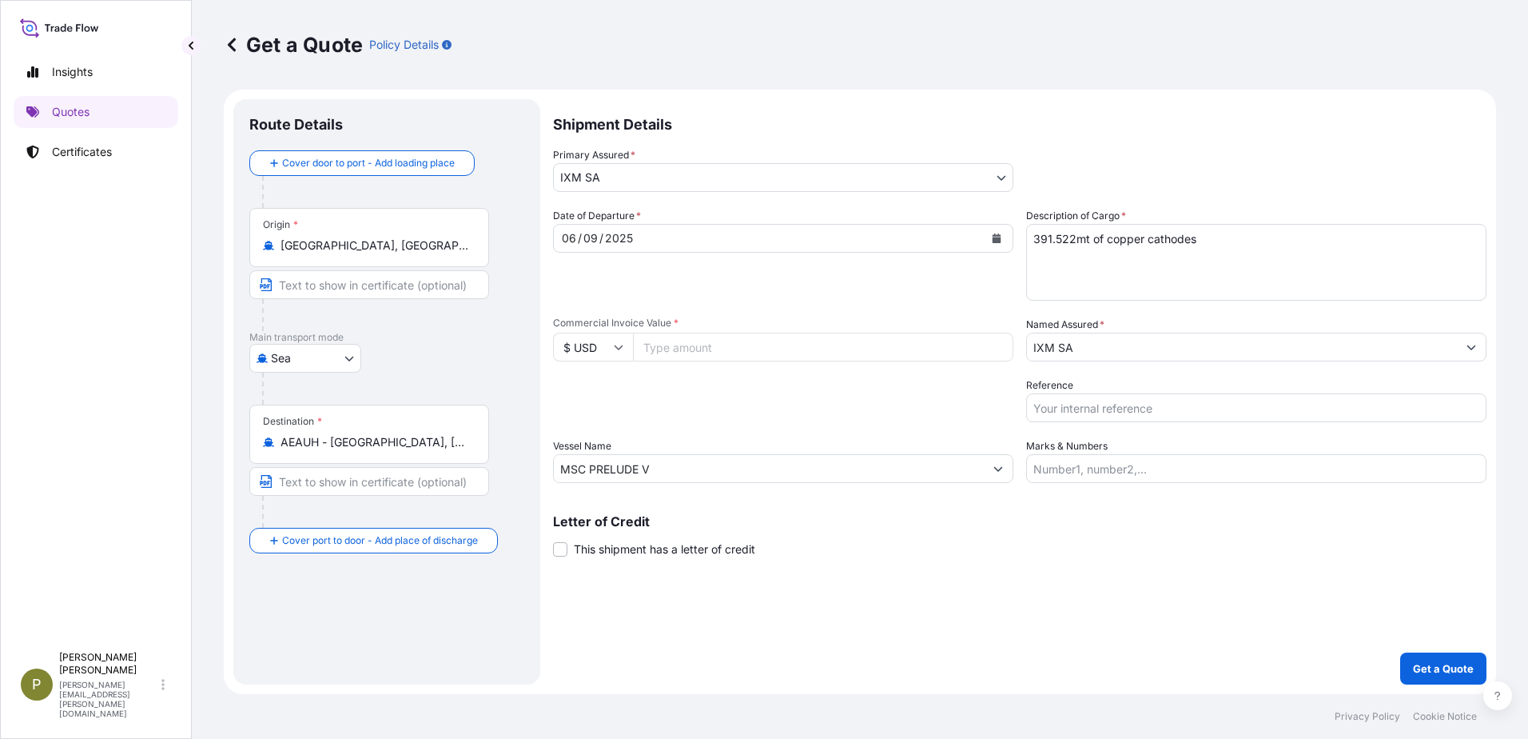
click at [1105, 418] on input "Reference" at bounding box center [1256, 407] width 460 height 29
paste input "MSC GLORY R 031DU0094313"
type input "MSC GLORY R 031DU0094313"
click at [1076, 237] on textarea "391.522mt of copper cathodes" at bounding box center [1256, 262] width 460 height 77
type textarea "242.608mt of copper cathodes"
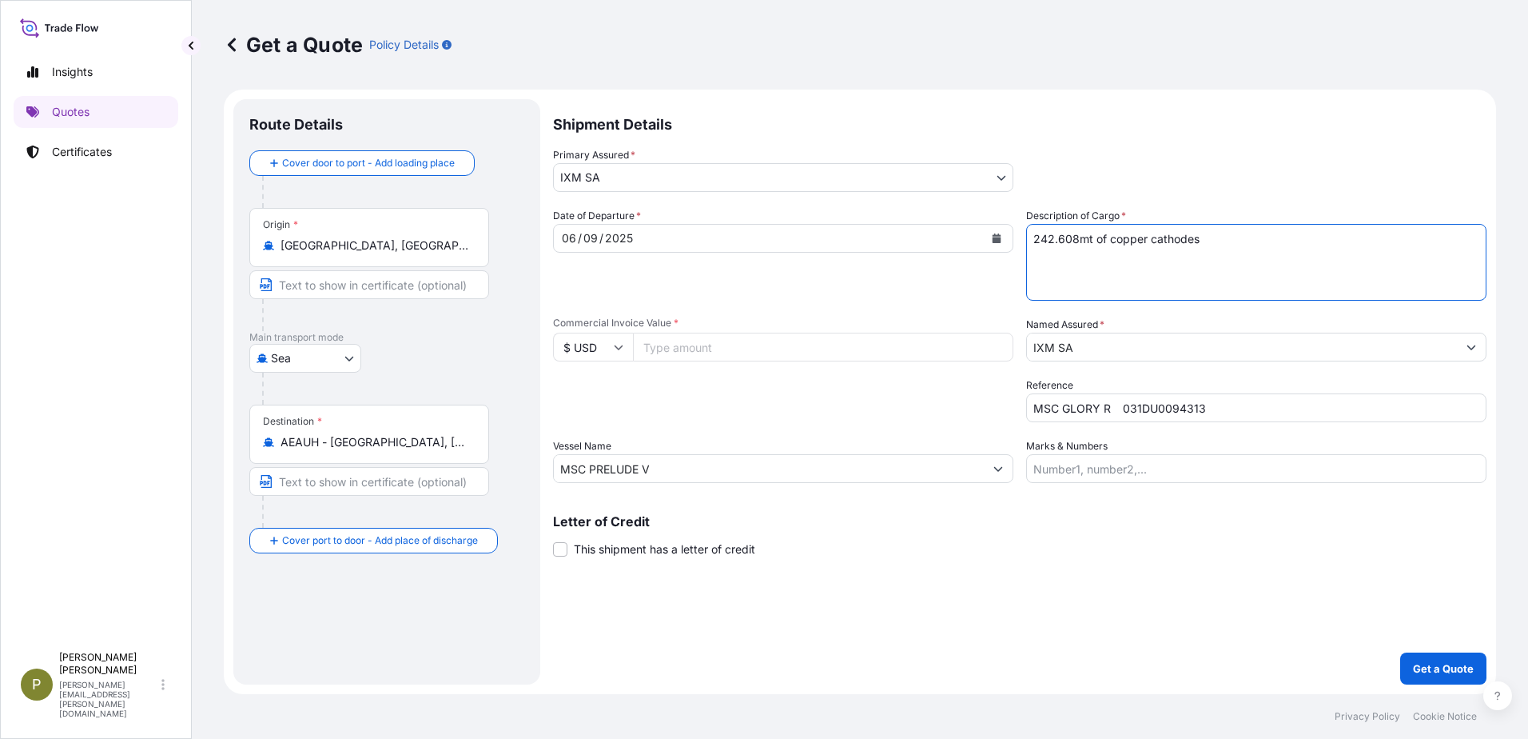
click at [832, 351] on input "Commercial Invoice Value *" at bounding box center [823, 347] width 380 height 29
type input "2401819.20"
click at [376, 248] on input "[GEOGRAPHIC_DATA], [GEOGRAPHIC_DATA]" at bounding box center [375, 245] width 189 height 16
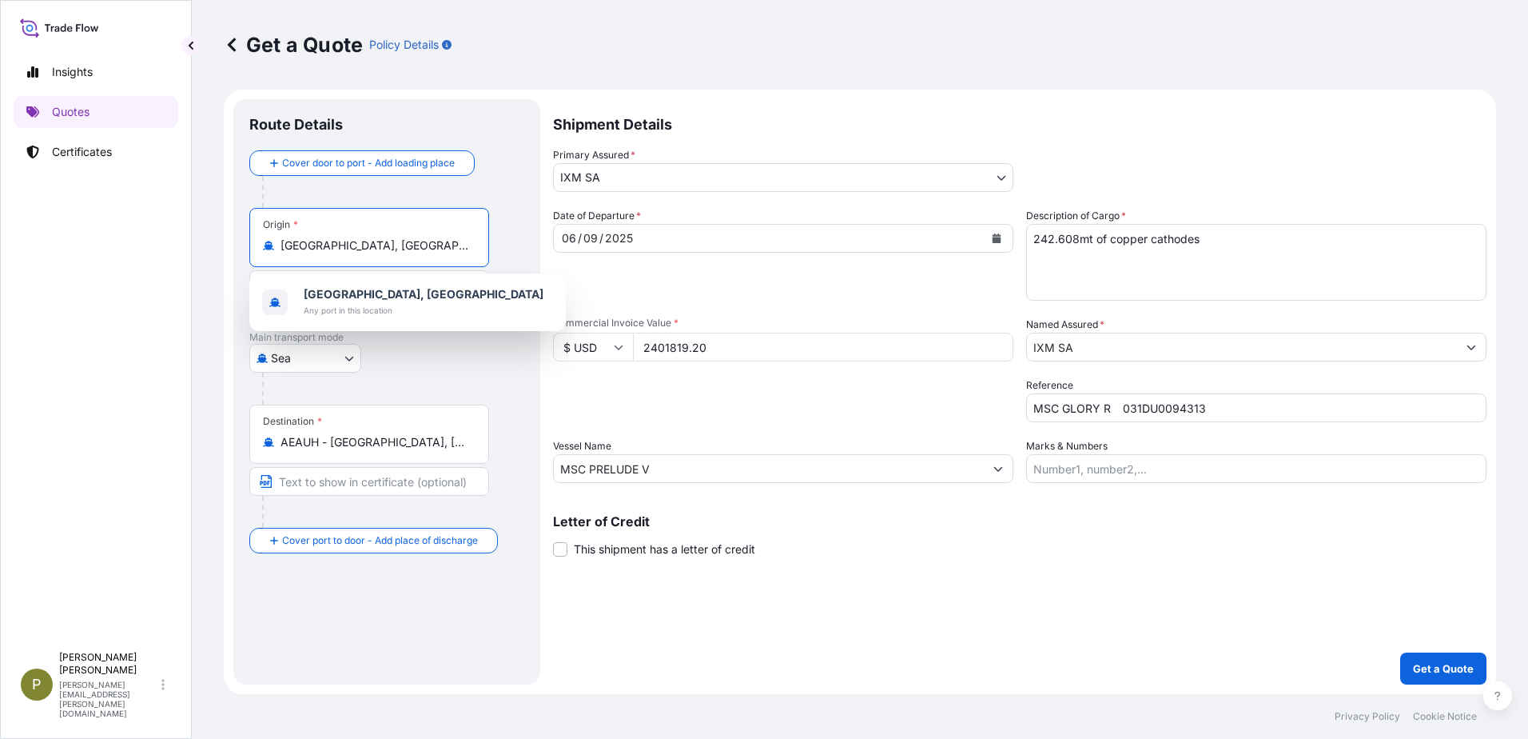
drag, startPoint x: 451, startPoint y: 249, endPoint x: 240, endPoint y: 253, distance: 211.1
click at [245, 251] on div "Route Details Cover door to port - Add loading place Place of loading Road / [G…" at bounding box center [386, 391] width 307 height 585
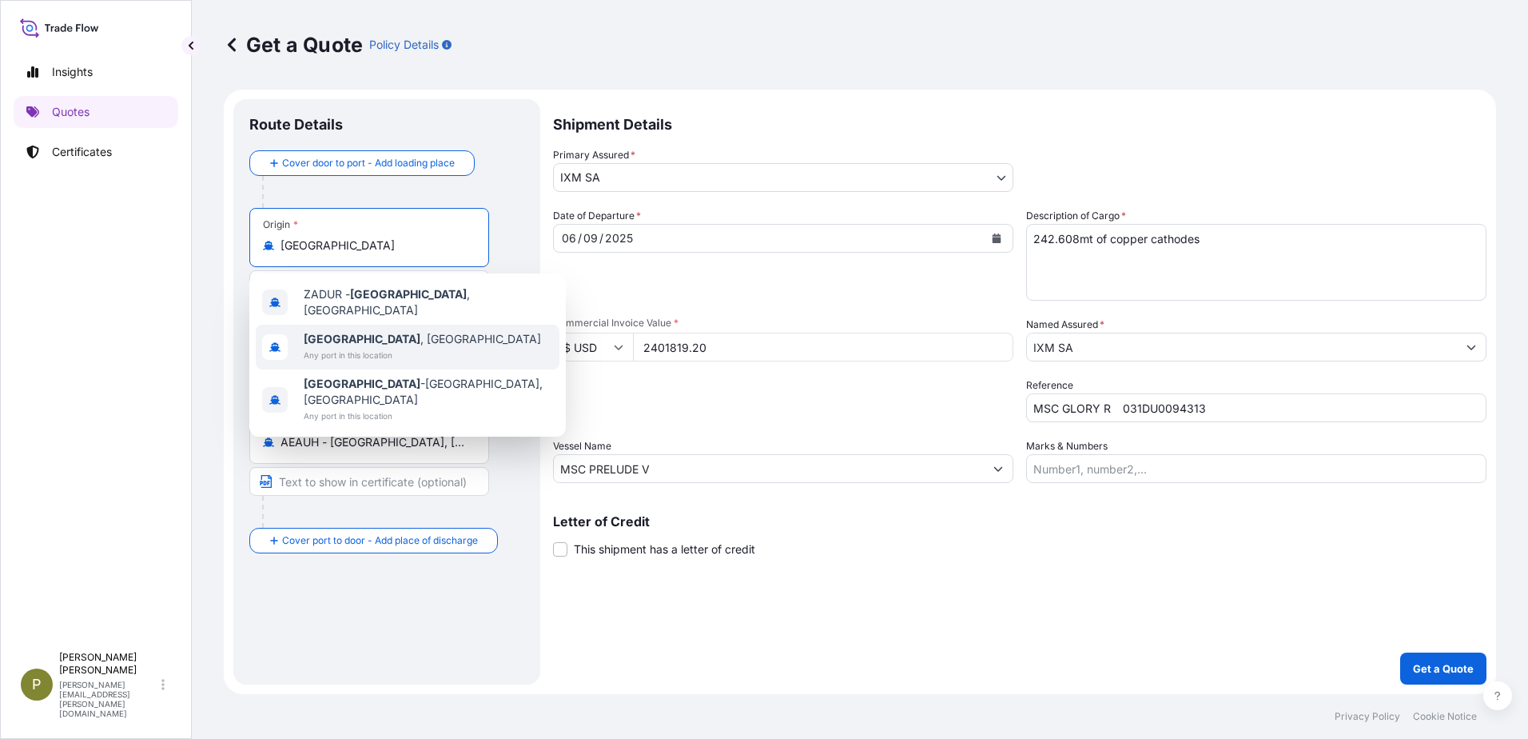
click at [359, 333] on span "[GEOGRAPHIC_DATA] , [GEOGRAPHIC_DATA]" at bounding box center [422, 339] width 237 height 16
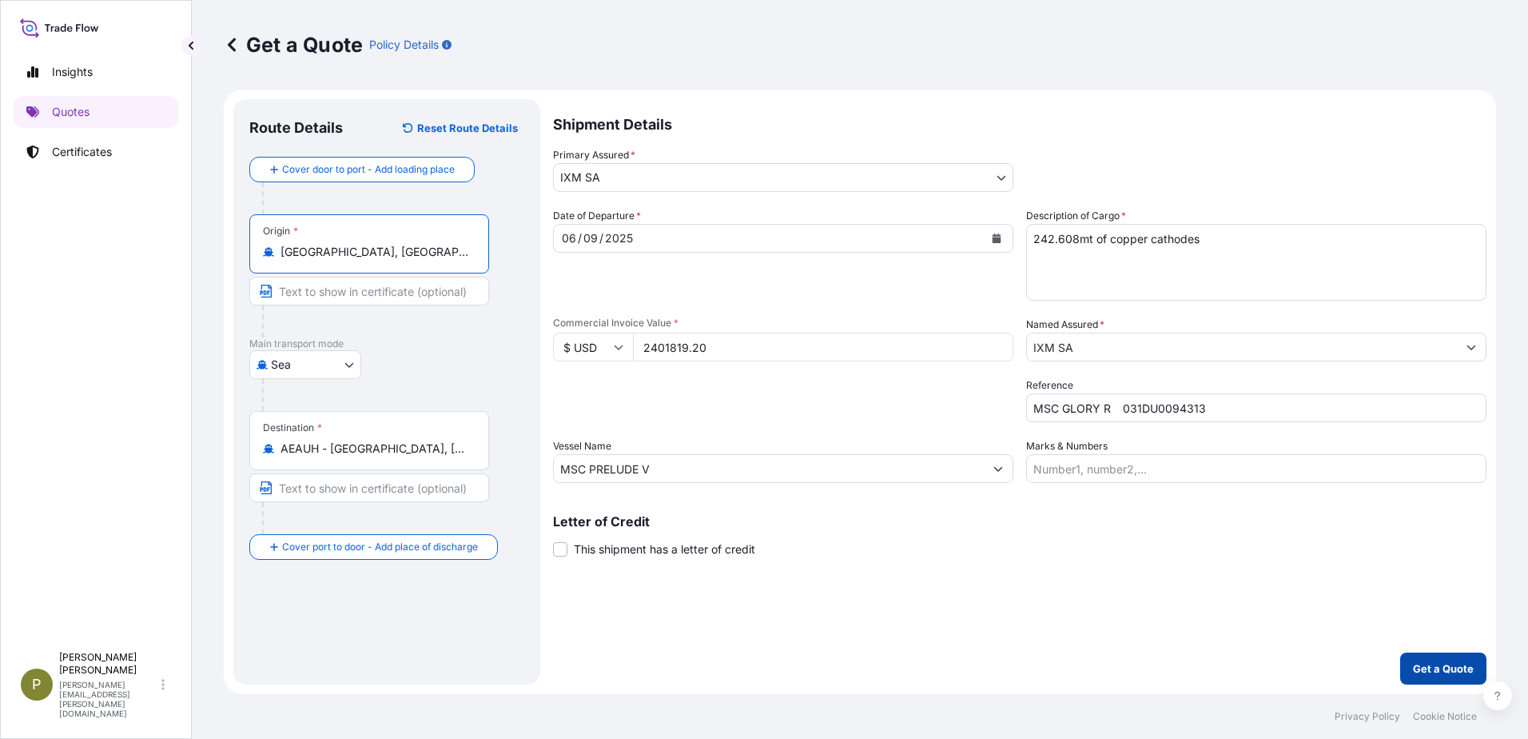
type input "[GEOGRAPHIC_DATA], [GEOGRAPHIC_DATA]"
click at [1430, 666] on p "Get a Quote" at bounding box center [1443, 668] width 61 height 16
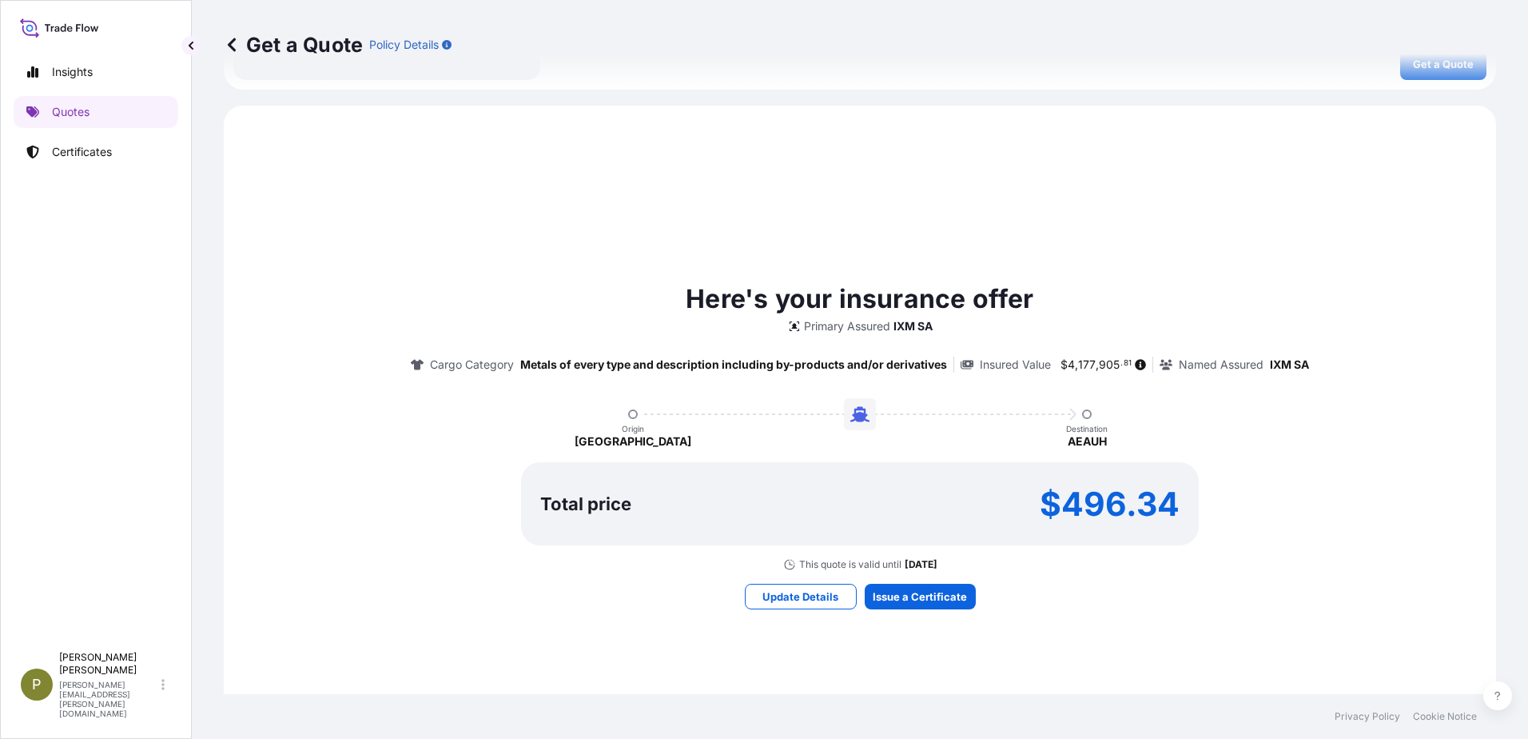
scroll to position [719, 0]
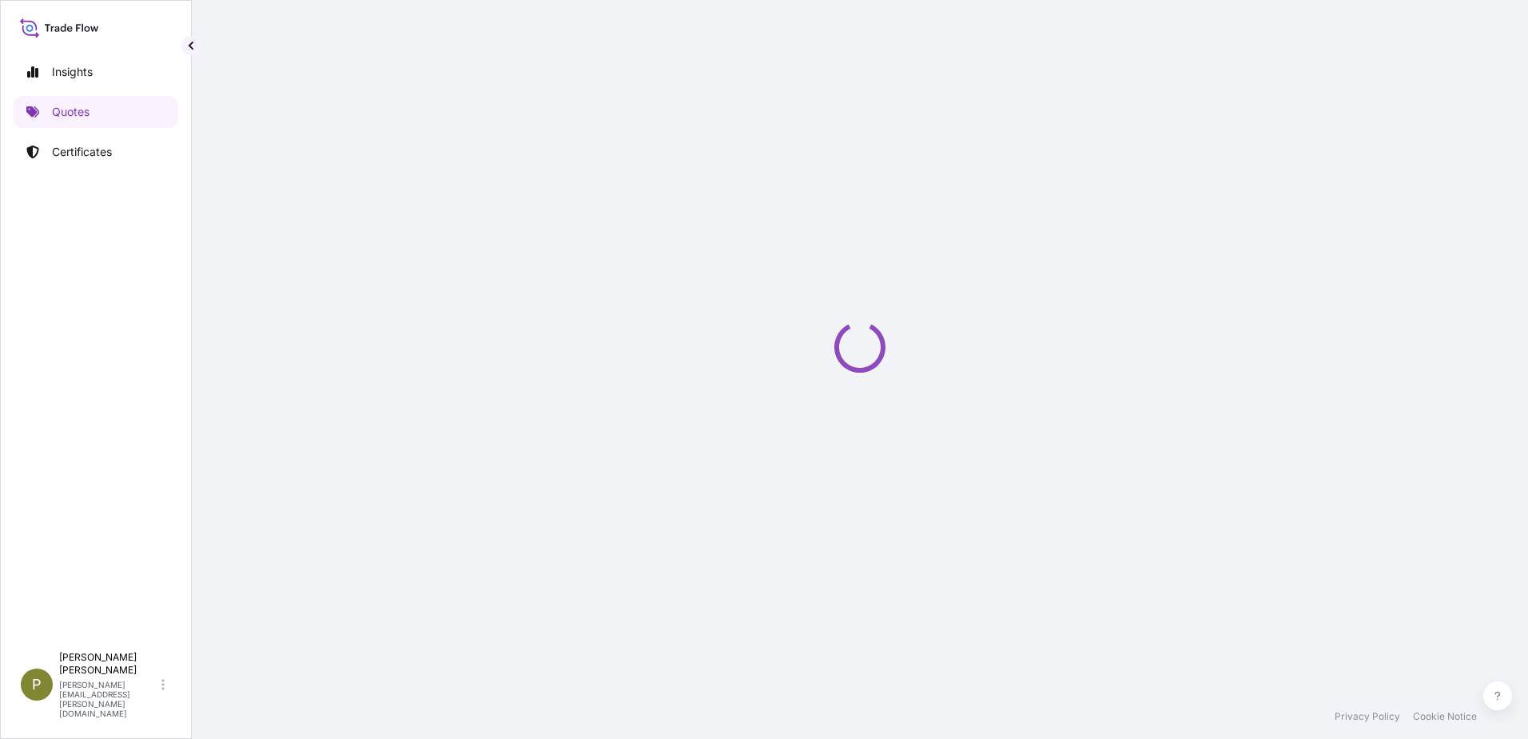
type input "[STREET_ADDRESS]"
select select "Sea"
select select "31846"
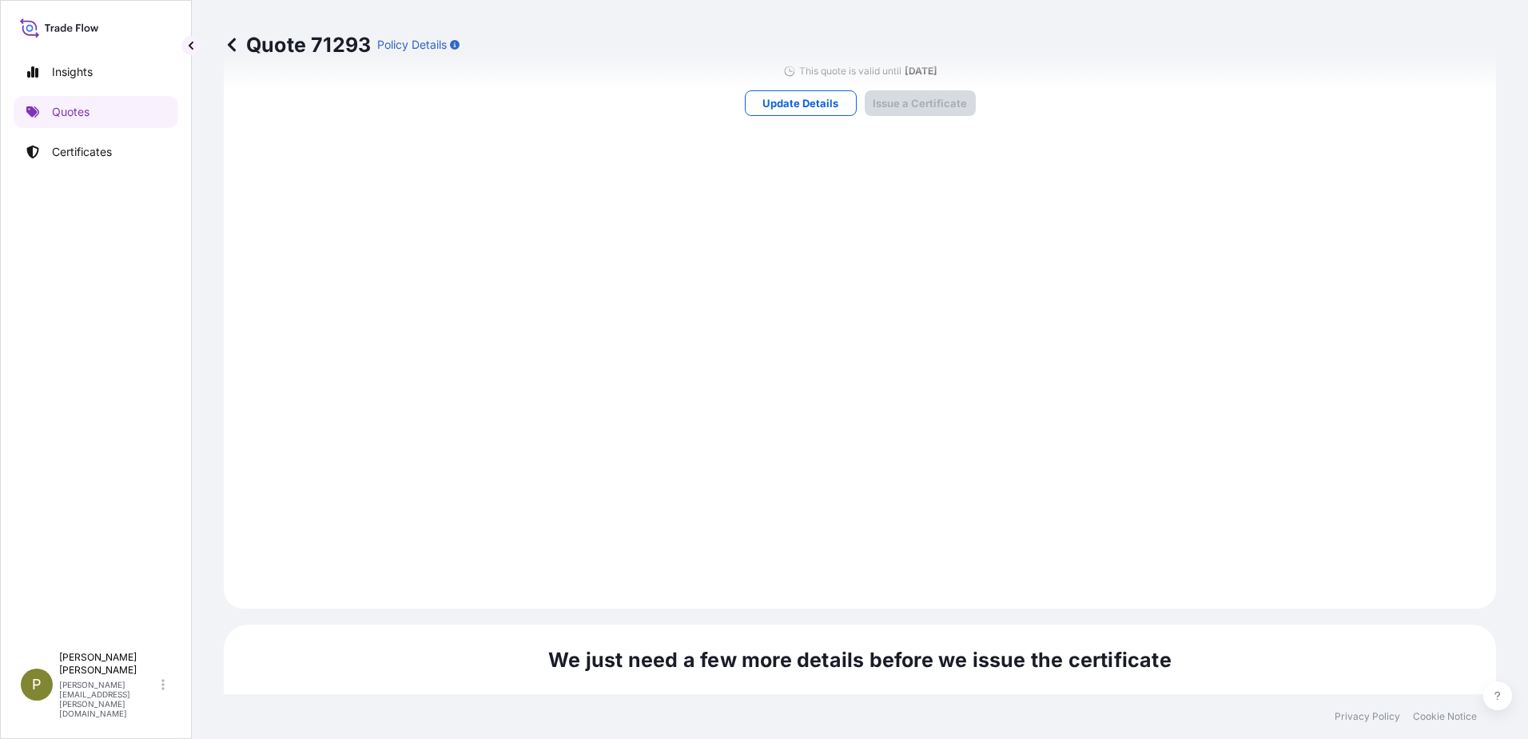
scroll to position [1667, 0]
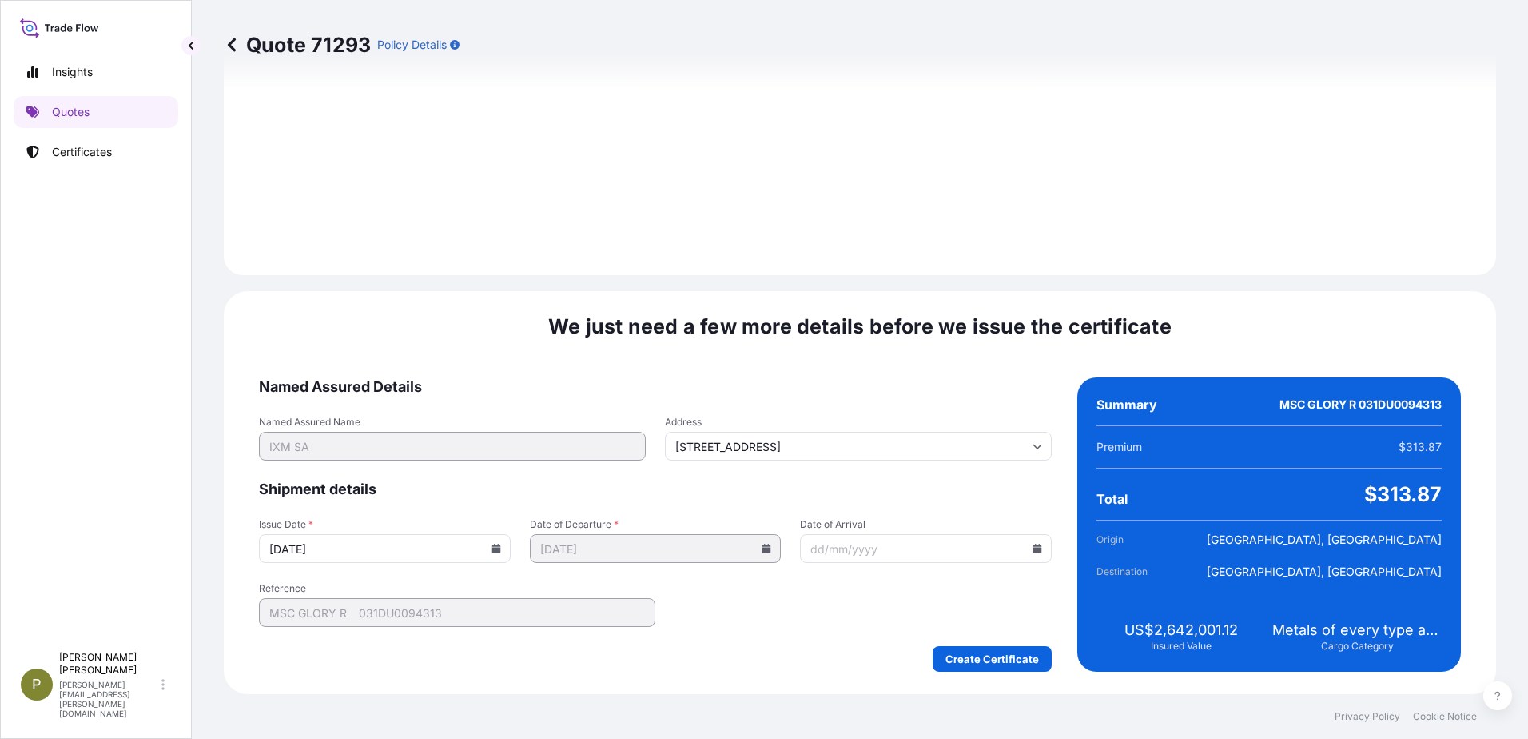
click at [494, 549] on icon at bounding box center [496, 549] width 9 height 10
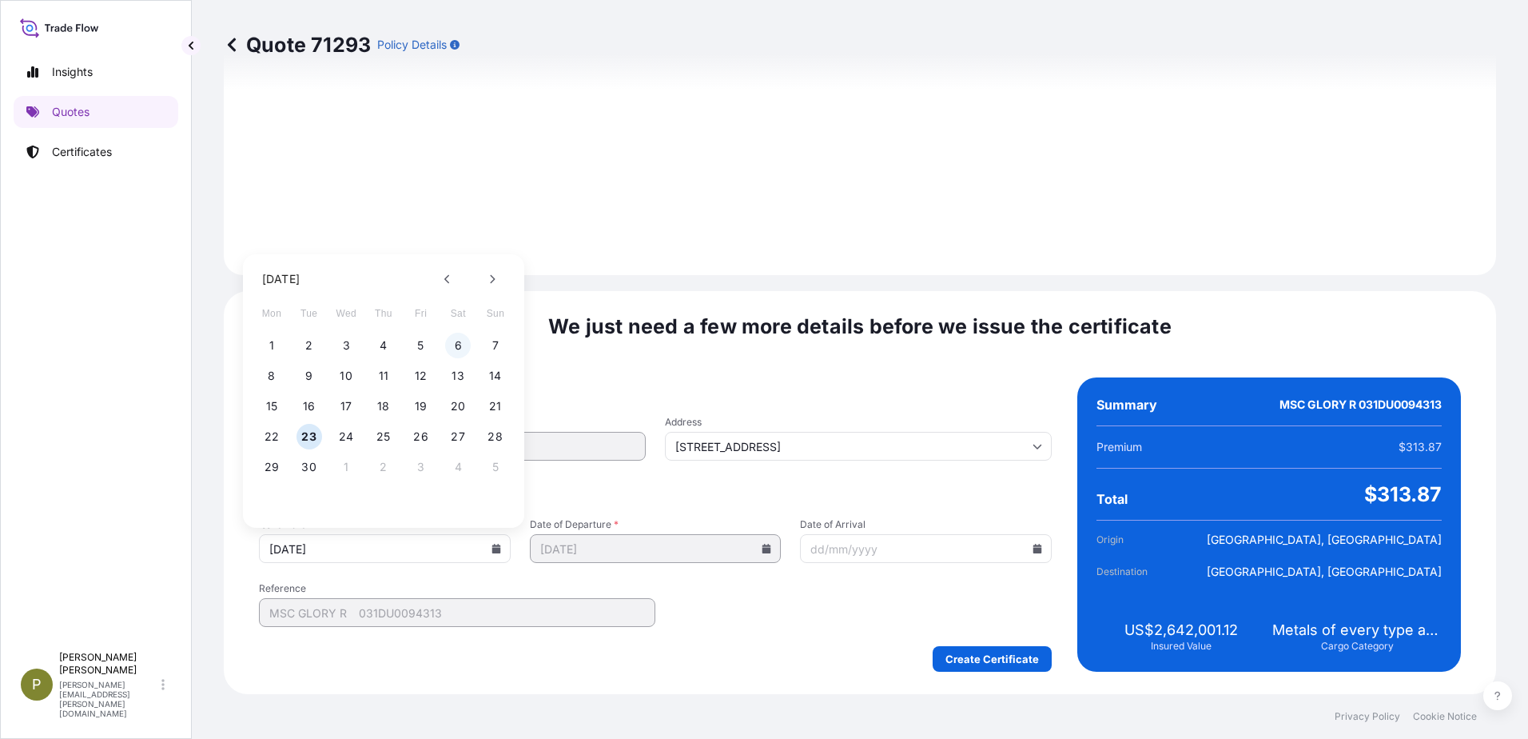
click at [451, 345] on button "6" at bounding box center [458, 346] width 26 height 26
type input "[DATE]"
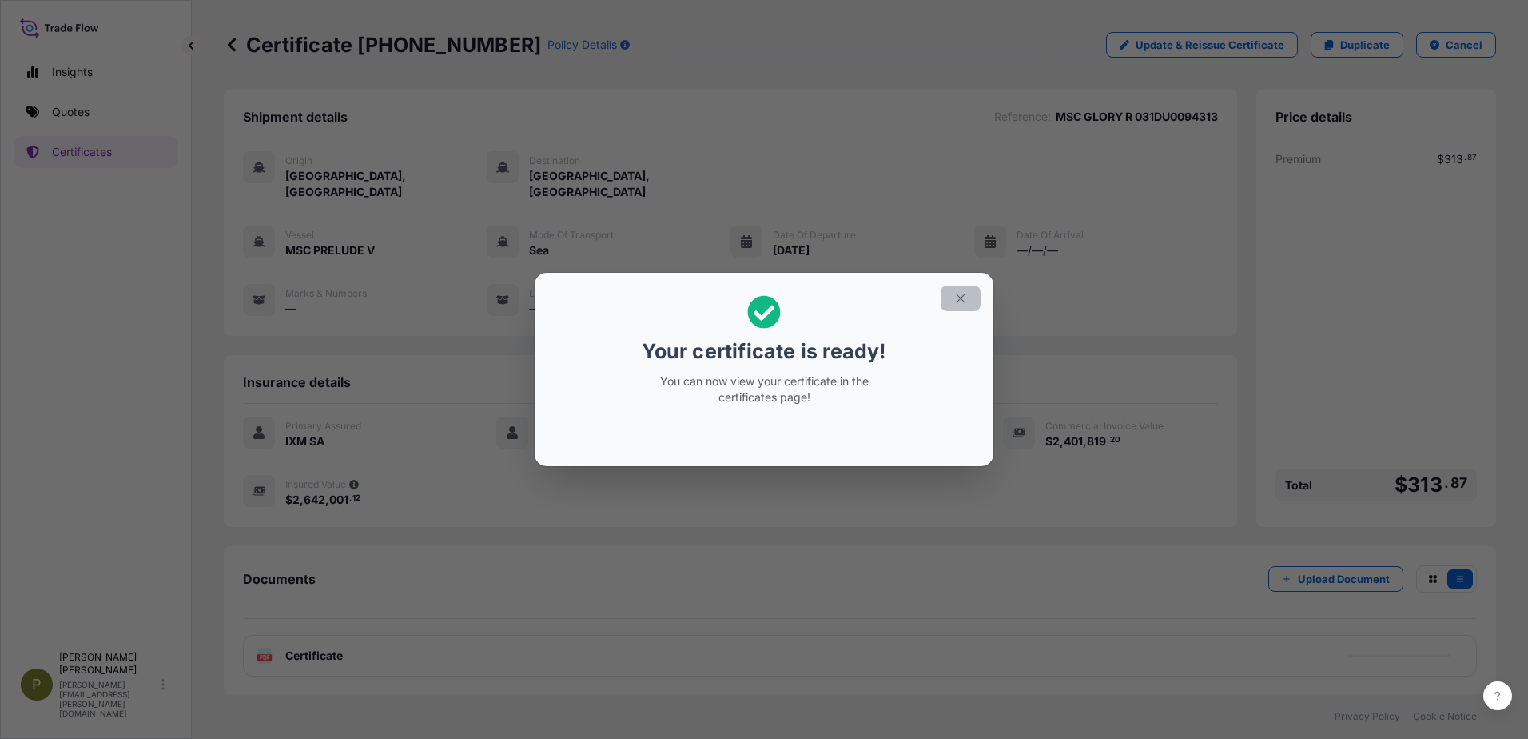
click at [958, 301] on icon "button" at bounding box center [960, 297] width 9 height 9
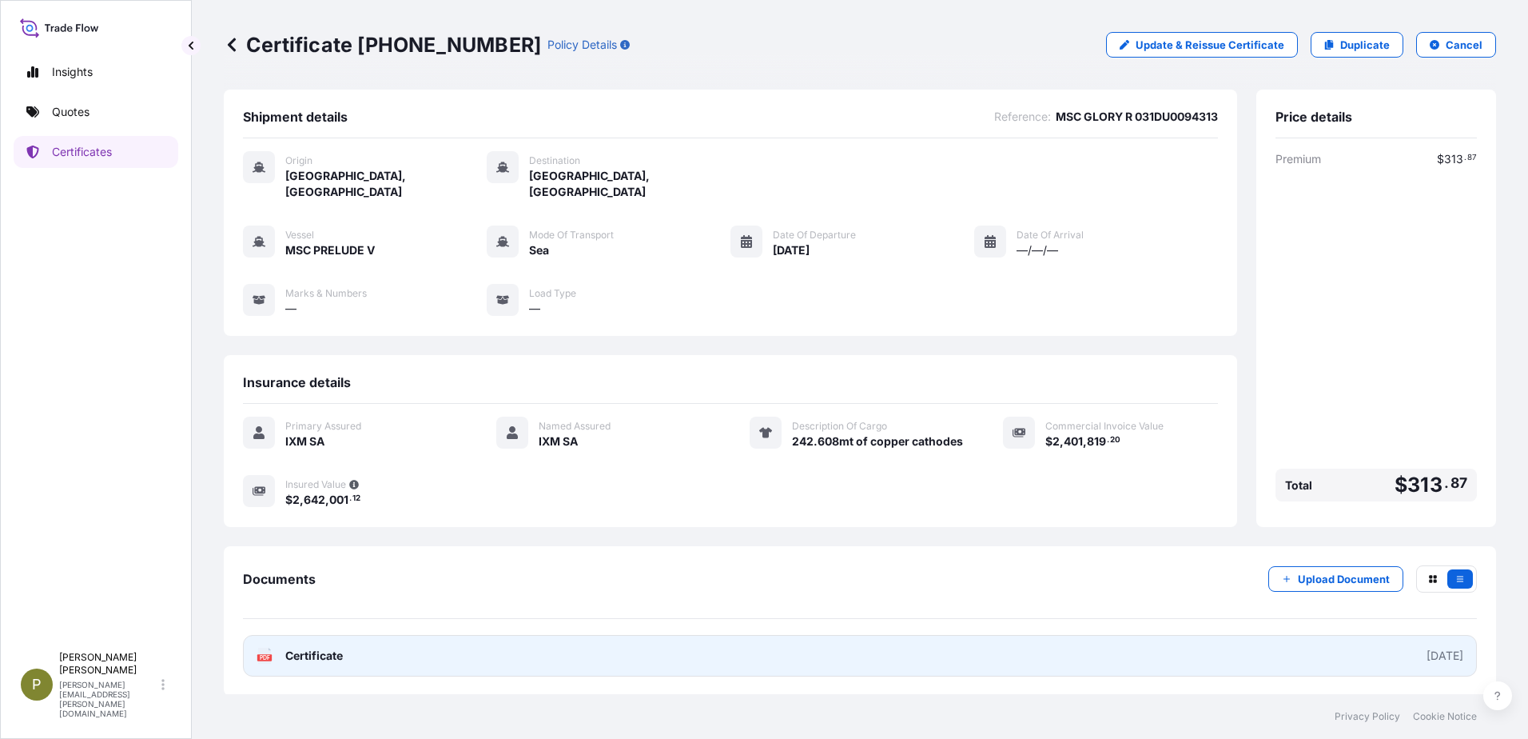
click at [1073, 637] on link "PDF Certificate [DATE]" at bounding box center [860, 656] width 1234 height 42
